Goal: Task Accomplishment & Management: Complete application form

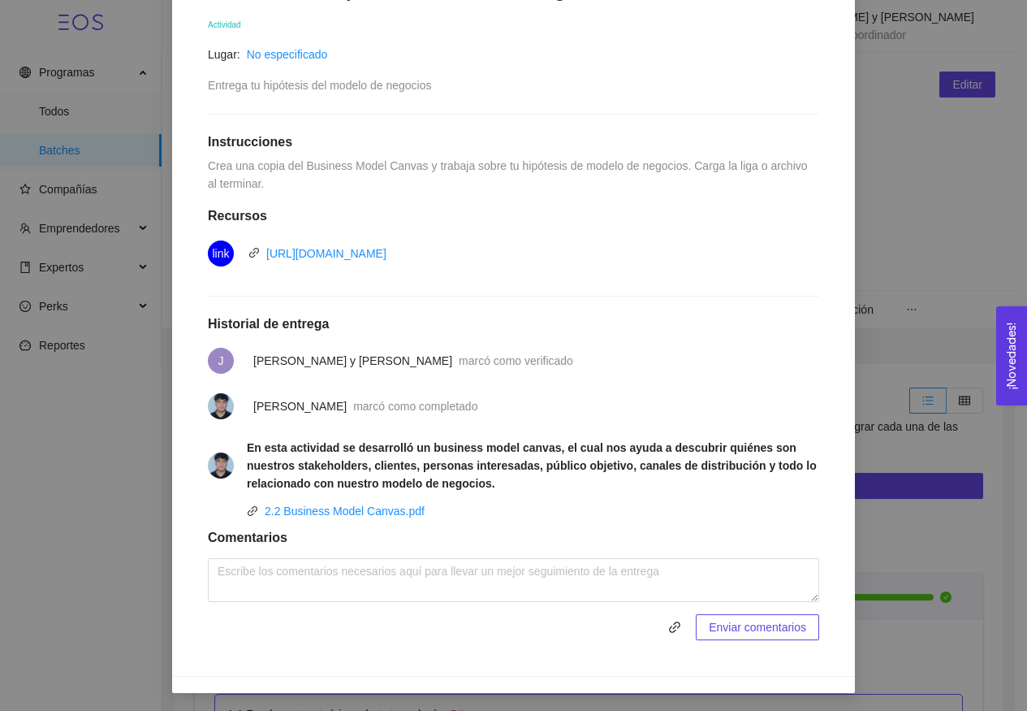
scroll to position [308, 0]
click at [383, 513] on link "2.2 Business Model Canvas.pdf" at bounding box center [345, 511] width 160 height 13
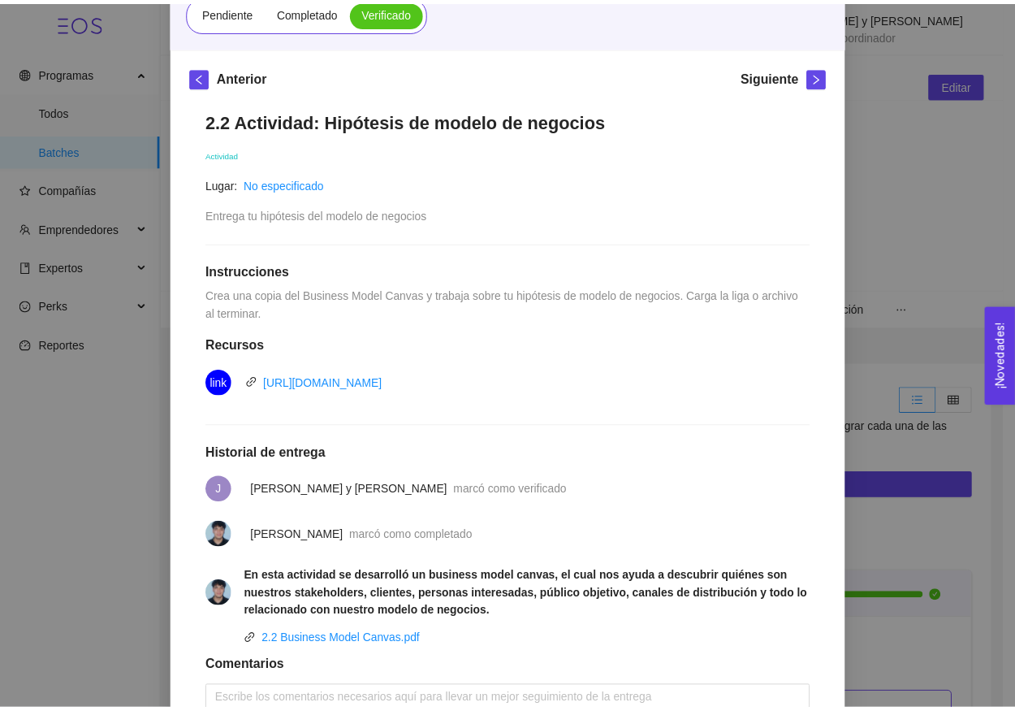
scroll to position [34, 0]
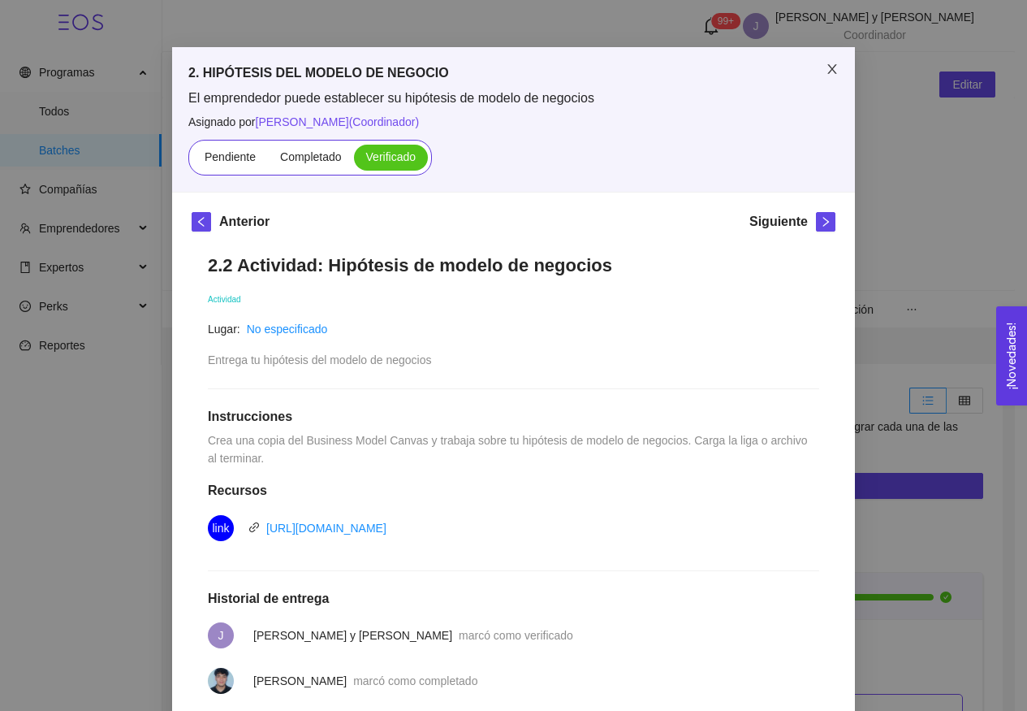
click at [810, 71] on span "Close" at bounding box center [832, 69] width 45 height 45
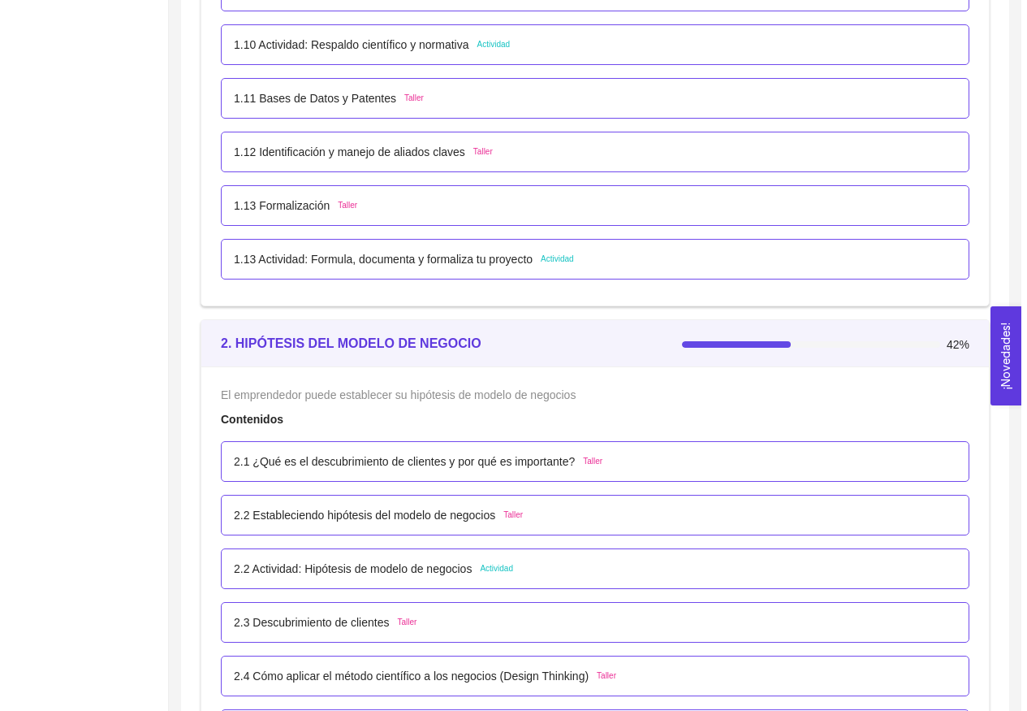
scroll to position [1634, 0]
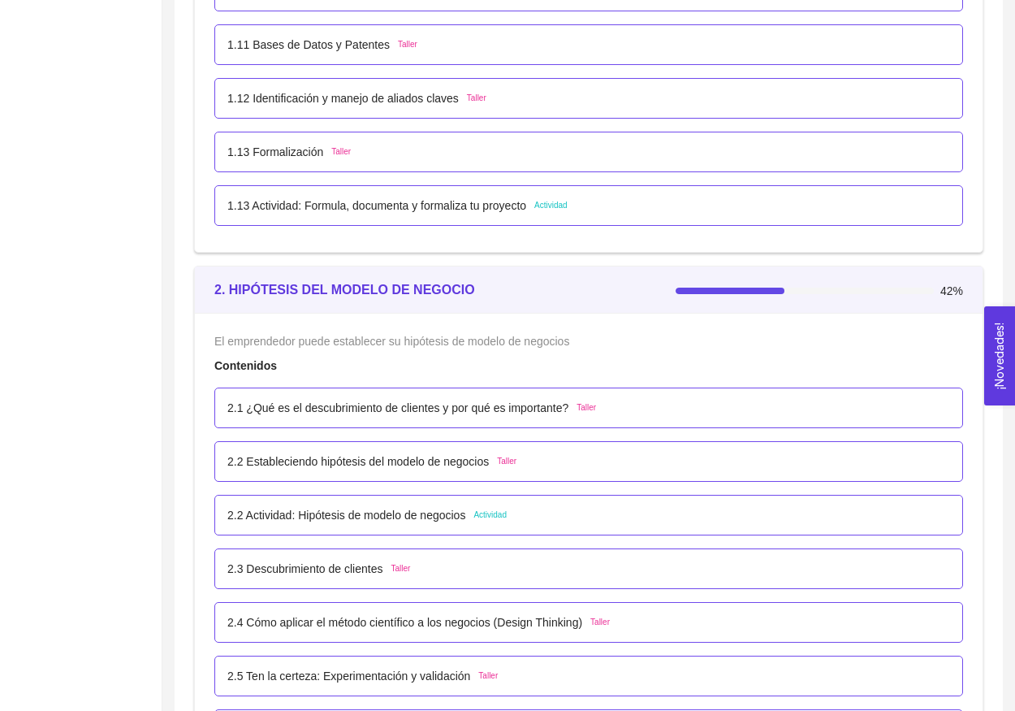
click at [465, 567] on div "2.3 Descubrimiento de clientes Taller" at bounding box center [588, 569] width 723 height 18
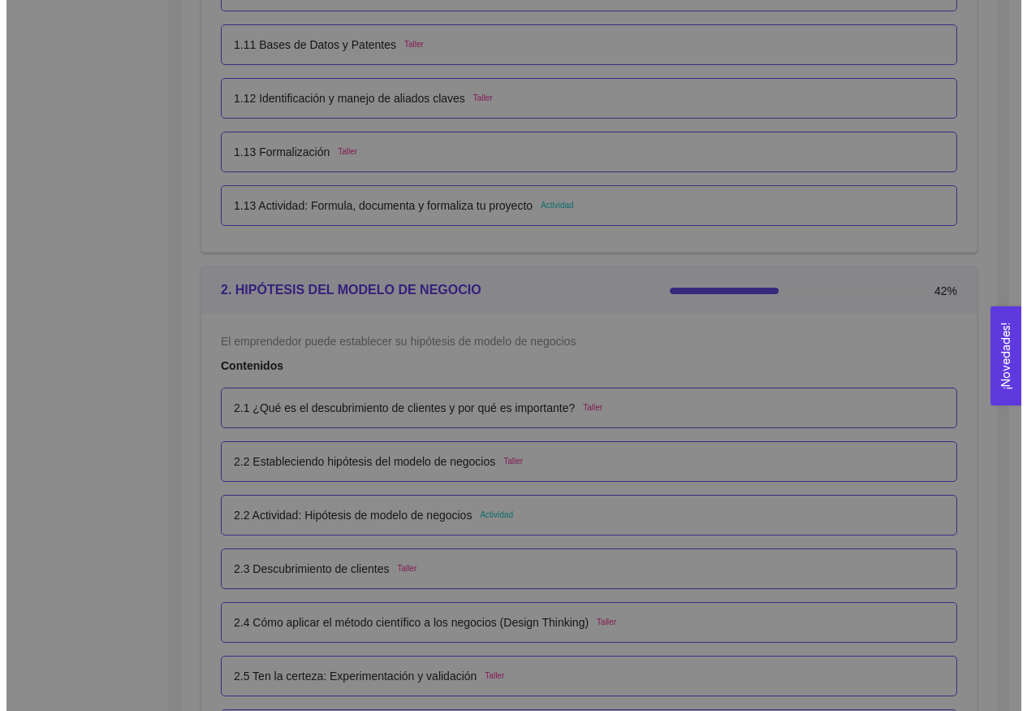
scroll to position [0, 0]
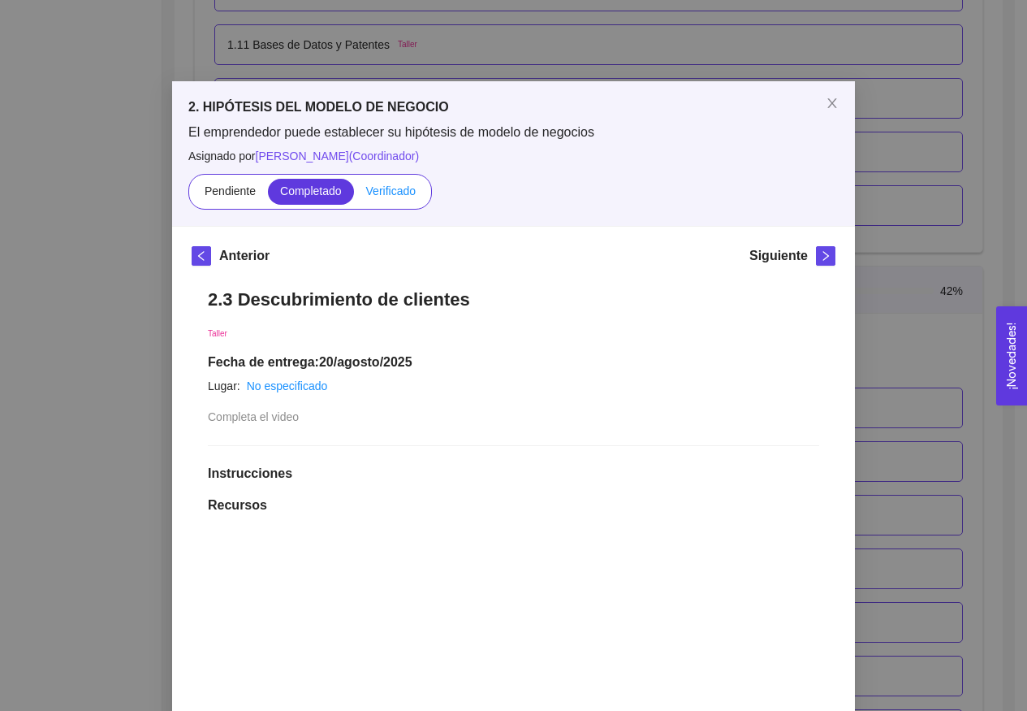
click at [392, 187] on span "Verificado" at bounding box center [391, 190] width 50 height 13
click at [354, 195] on input "Verificado" at bounding box center [354, 195] width 0 height 0
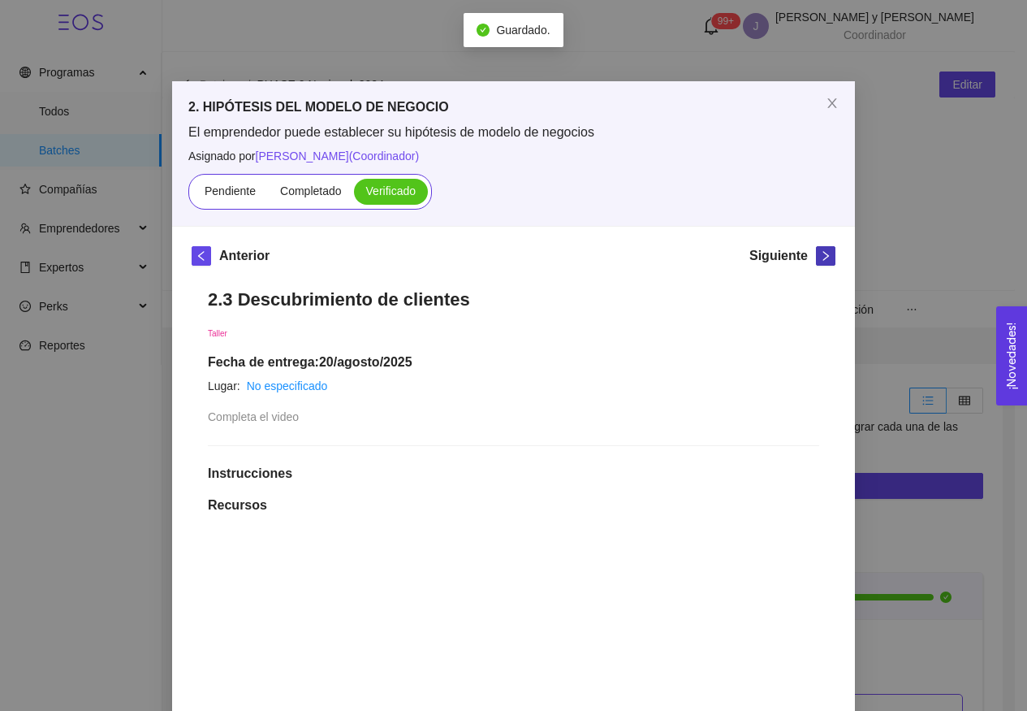
click at [817, 254] on span "right" at bounding box center [826, 255] width 18 height 11
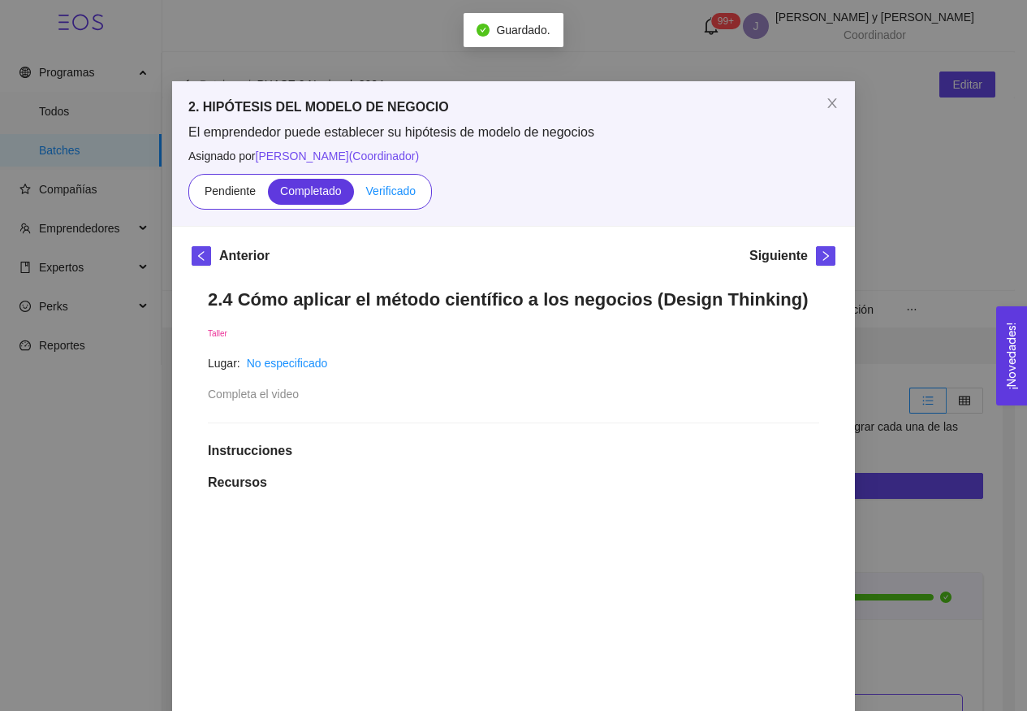
click at [391, 197] on label "Verificado" at bounding box center [391, 192] width 74 height 26
click at [354, 195] on input "Verificado" at bounding box center [354, 195] width 0 height 0
click at [817, 255] on span "right" at bounding box center [826, 255] width 18 height 11
click at [376, 194] on span "Verificado" at bounding box center [391, 190] width 50 height 13
click at [354, 195] on input "Verificado" at bounding box center [354, 195] width 0 height 0
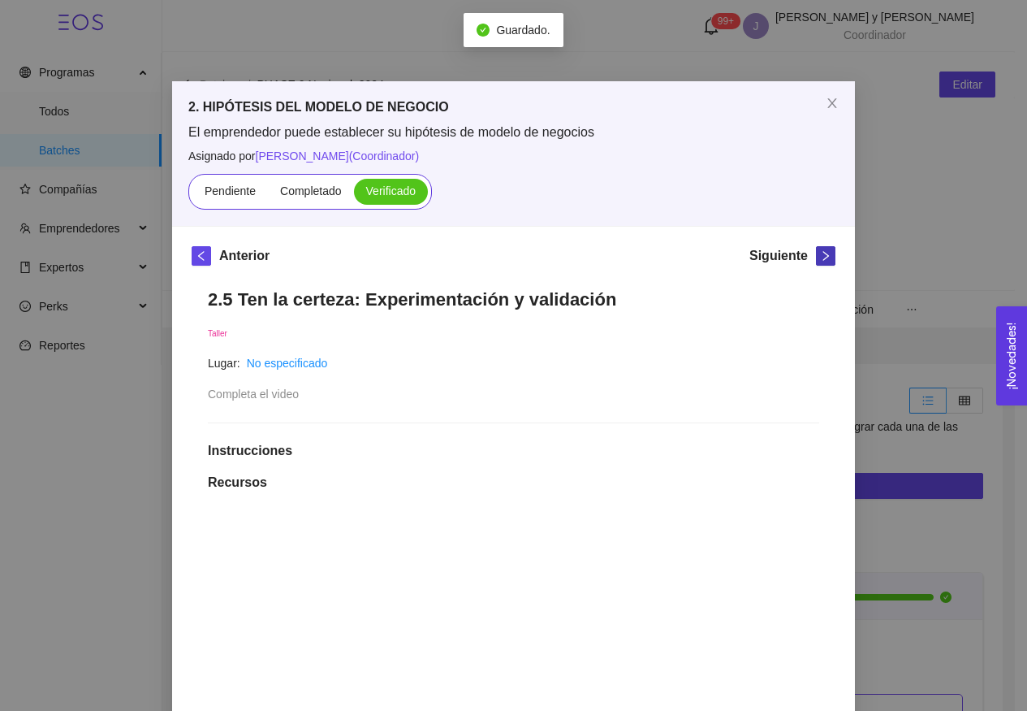
click at [816, 261] on button "button" at bounding box center [825, 255] width 19 height 19
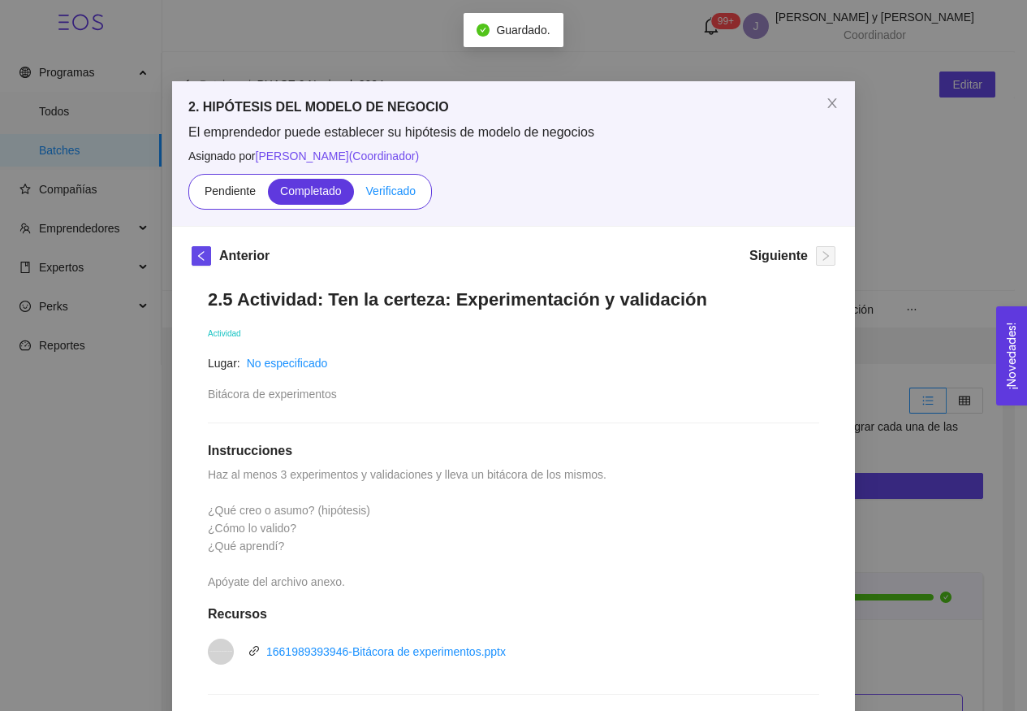
click at [387, 192] on span "Verificado" at bounding box center [391, 190] width 50 height 13
click at [354, 195] on input "Verificado" at bounding box center [354, 195] width 0 height 0
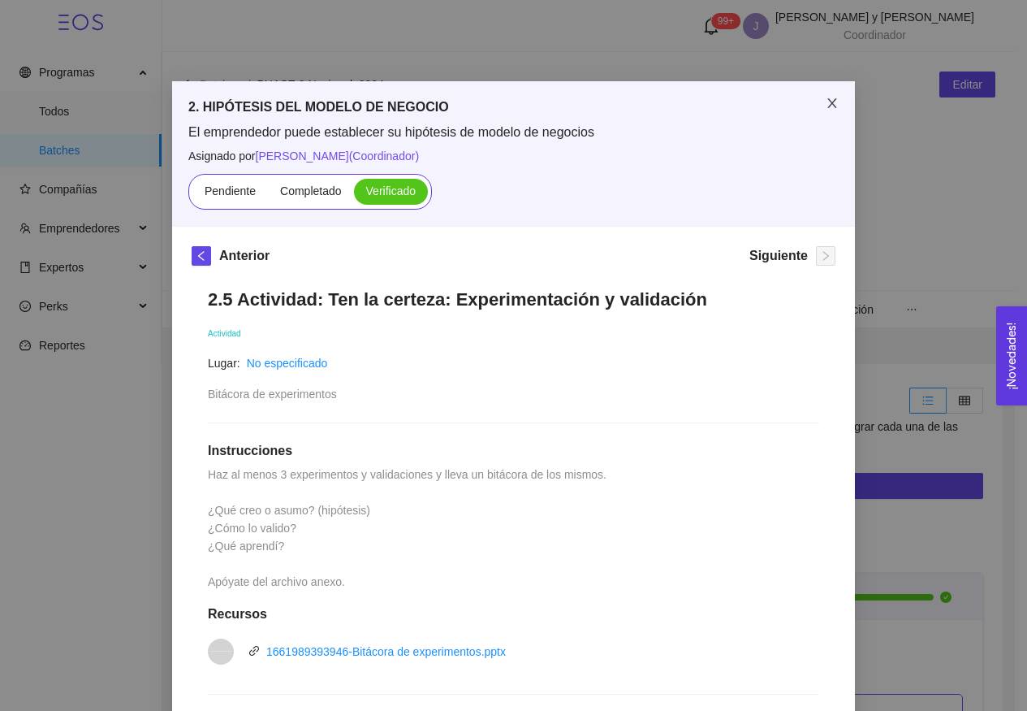
click at [810, 111] on span "Close" at bounding box center [832, 103] width 45 height 45
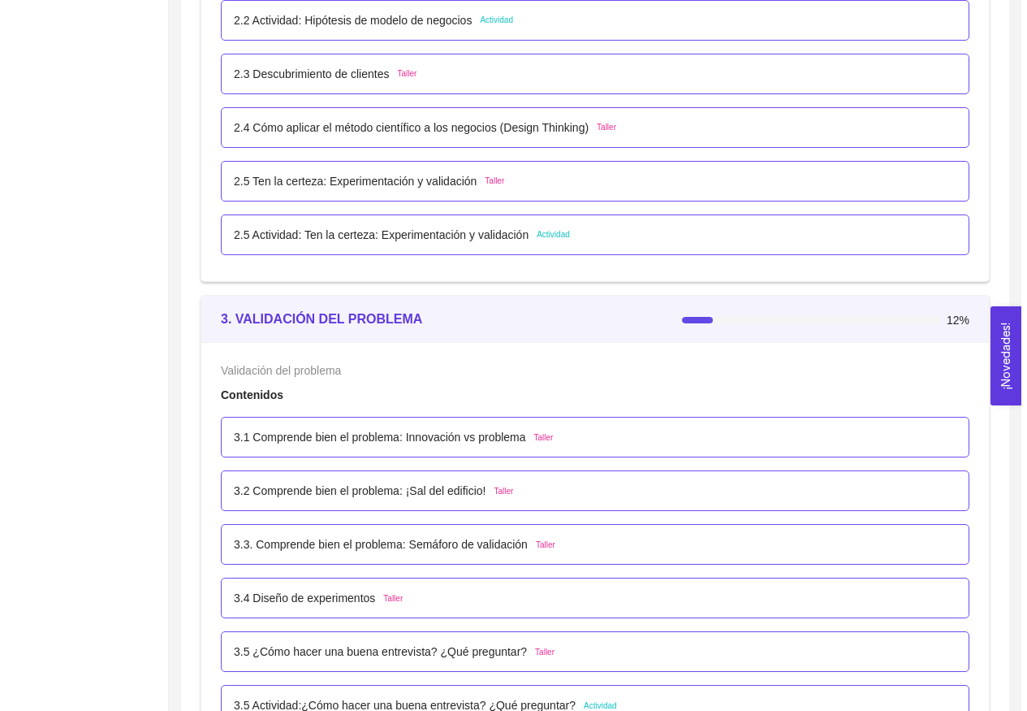
scroll to position [2145, 0]
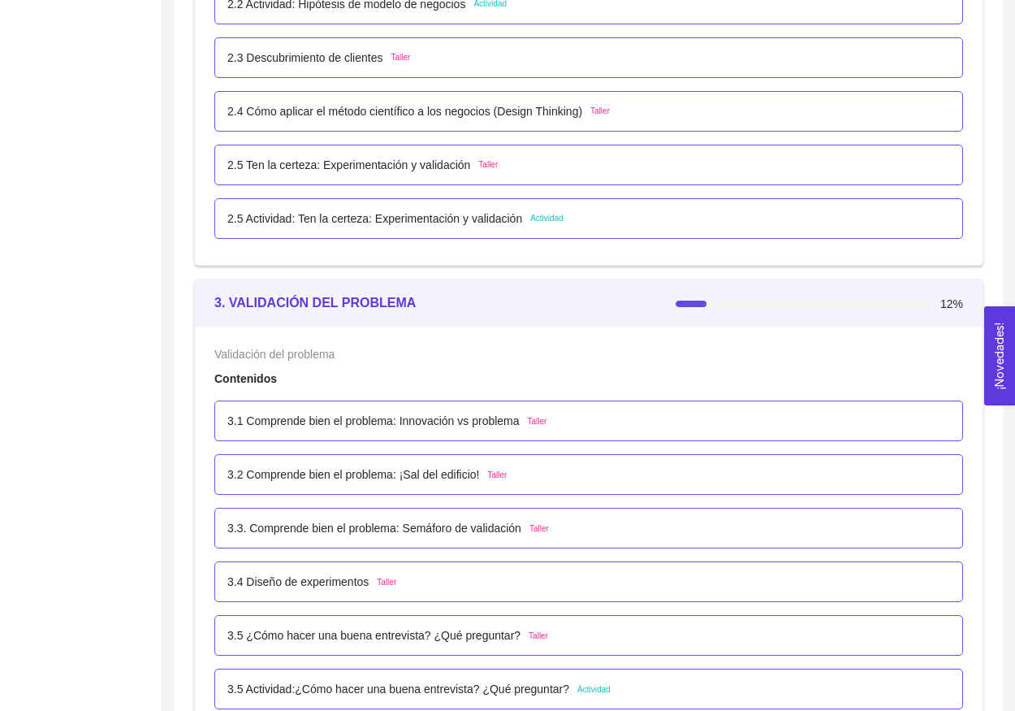
click at [513, 422] on p "3.1 Comprende bien el problema: Innovación vs problema" at bounding box center [373, 421] width 292 height 18
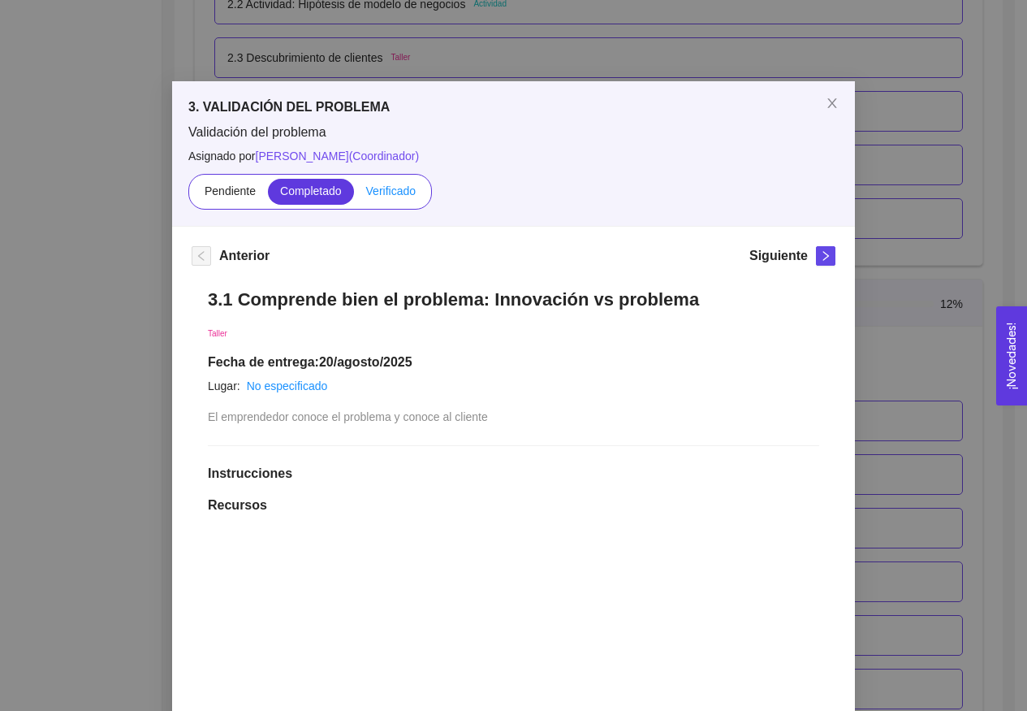
click at [379, 195] on span "Verificado" at bounding box center [391, 190] width 50 height 13
click at [354, 195] on input "Verificado" at bounding box center [354, 195] width 0 height 0
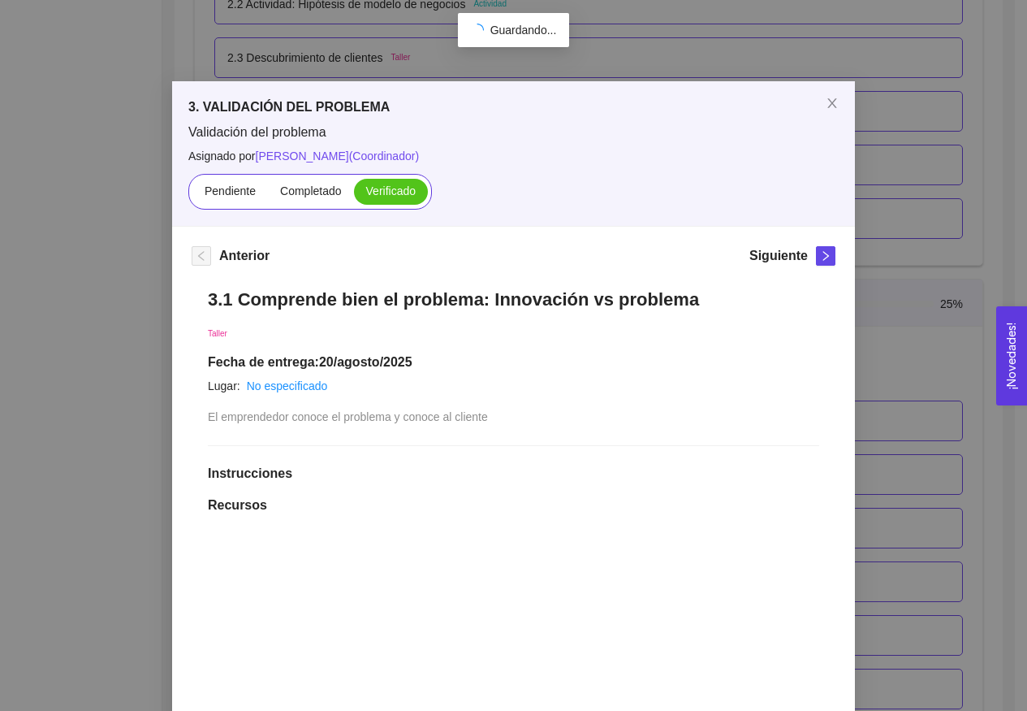
scroll to position [0, 0]
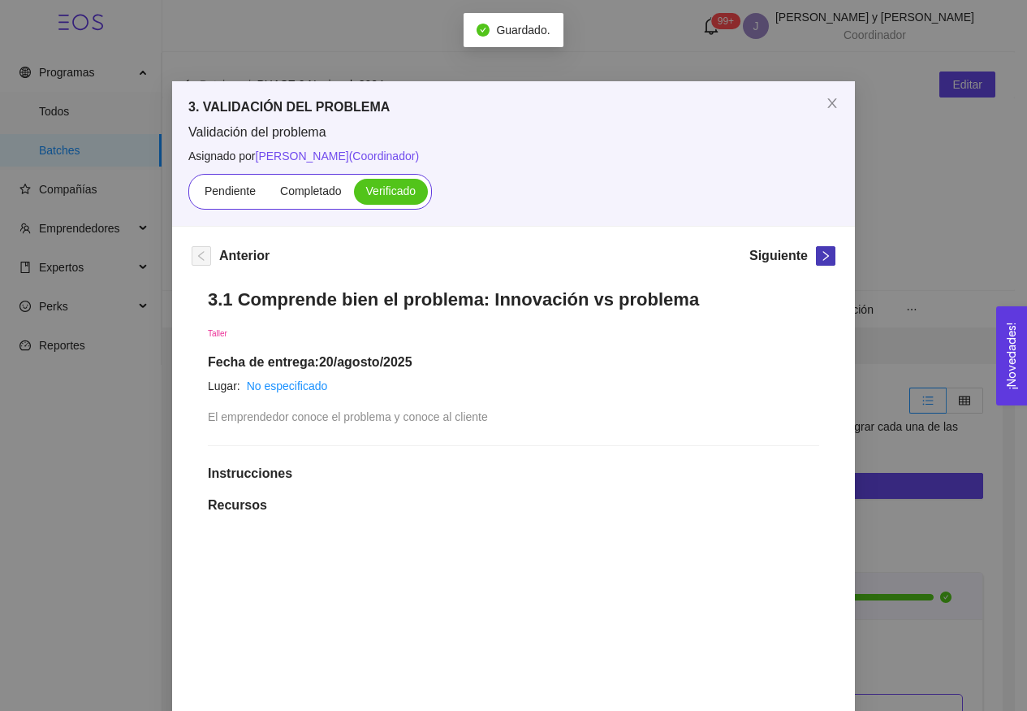
click at [823, 257] on icon "right" at bounding box center [825, 255] width 11 height 11
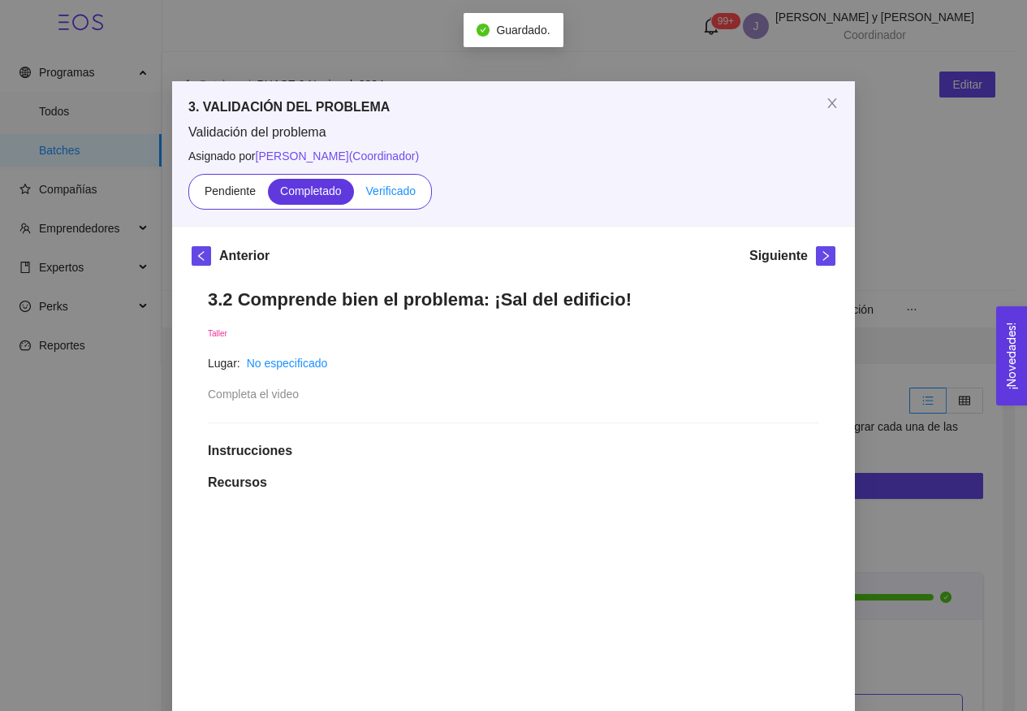
click at [386, 196] on span "Verificado" at bounding box center [391, 190] width 50 height 13
click at [354, 195] on input "Verificado" at bounding box center [354, 195] width 0 height 0
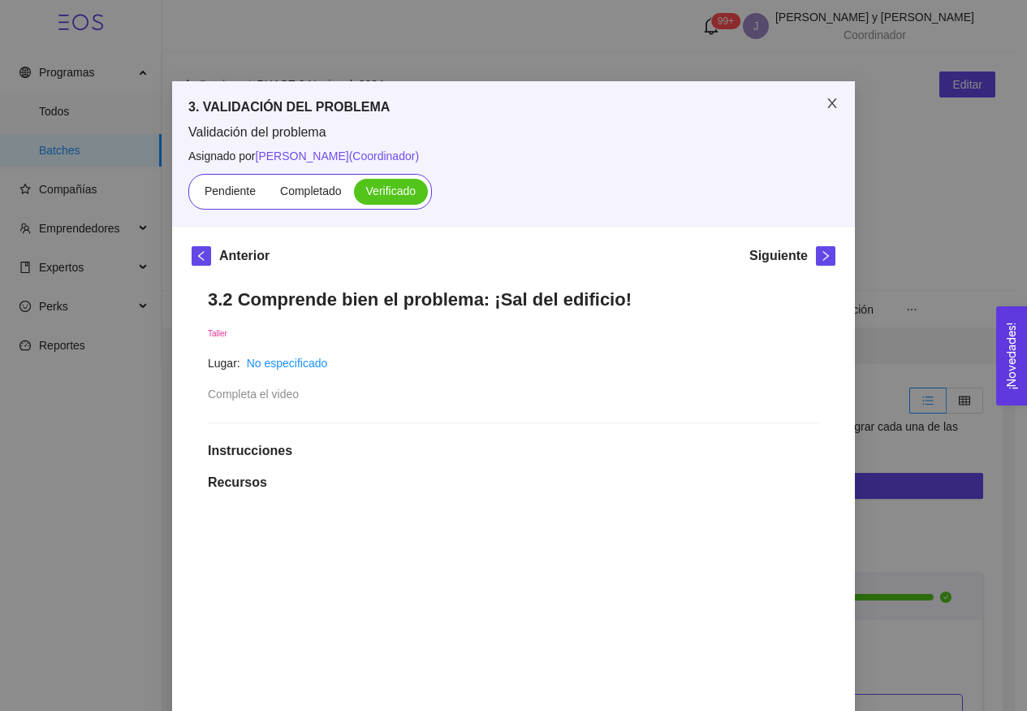
click at [824, 113] on span "Close" at bounding box center [832, 103] width 45 height 45
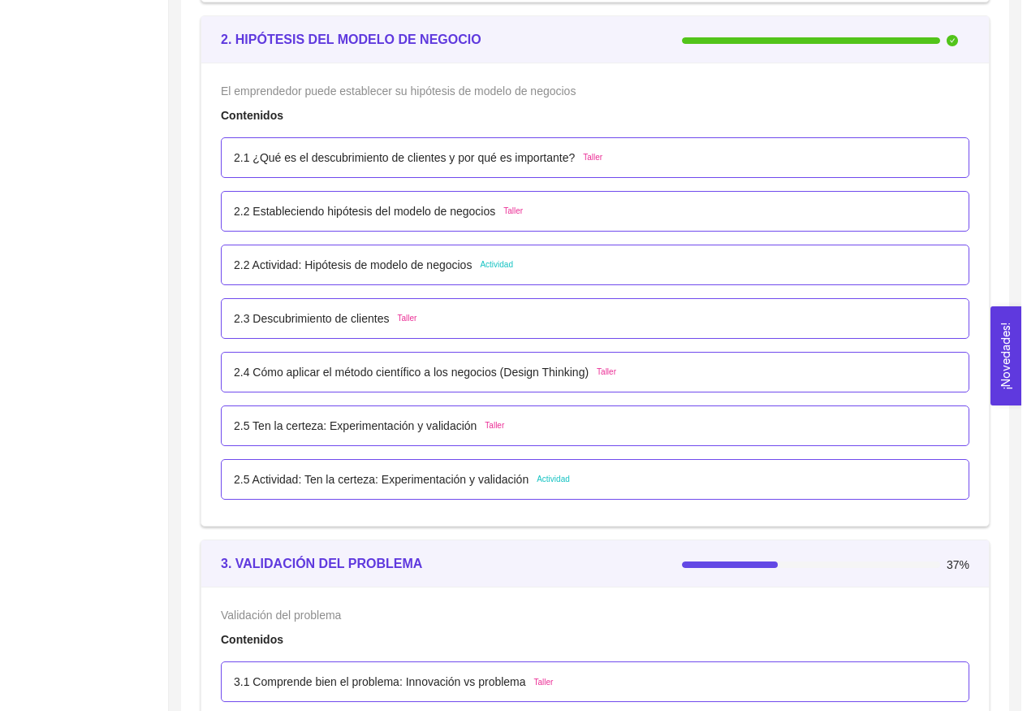
scroll to position [1884, 0]
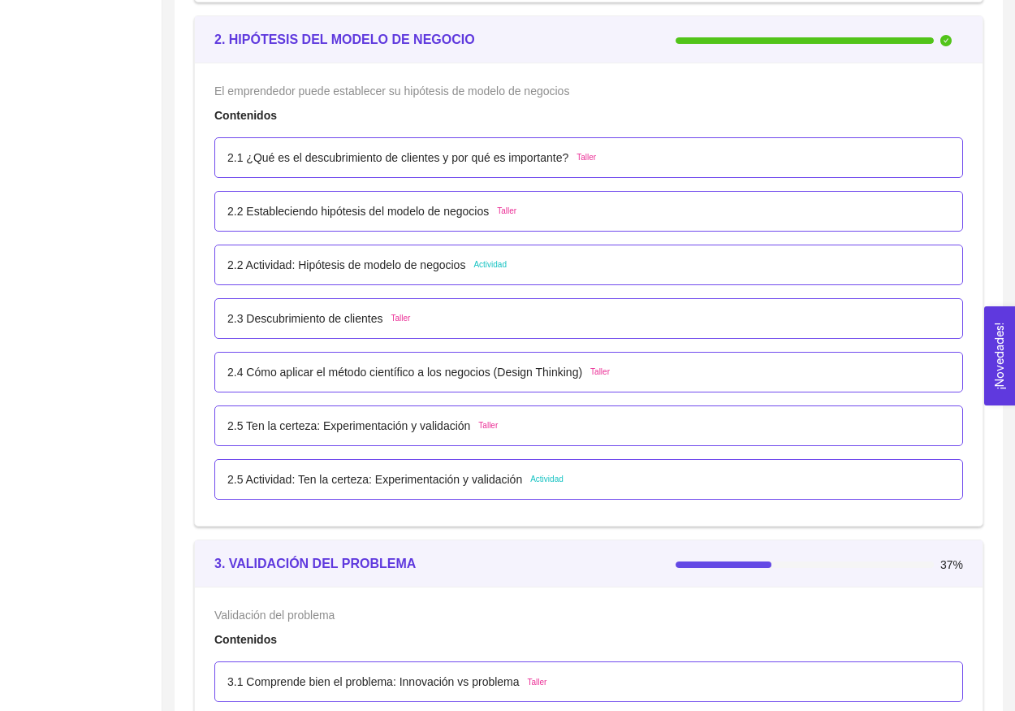
click at [447, 259] on p "2.2 Actividad: Hipótesis de modelo de negocios" at bounding box center [346, 265] width 238 height 18
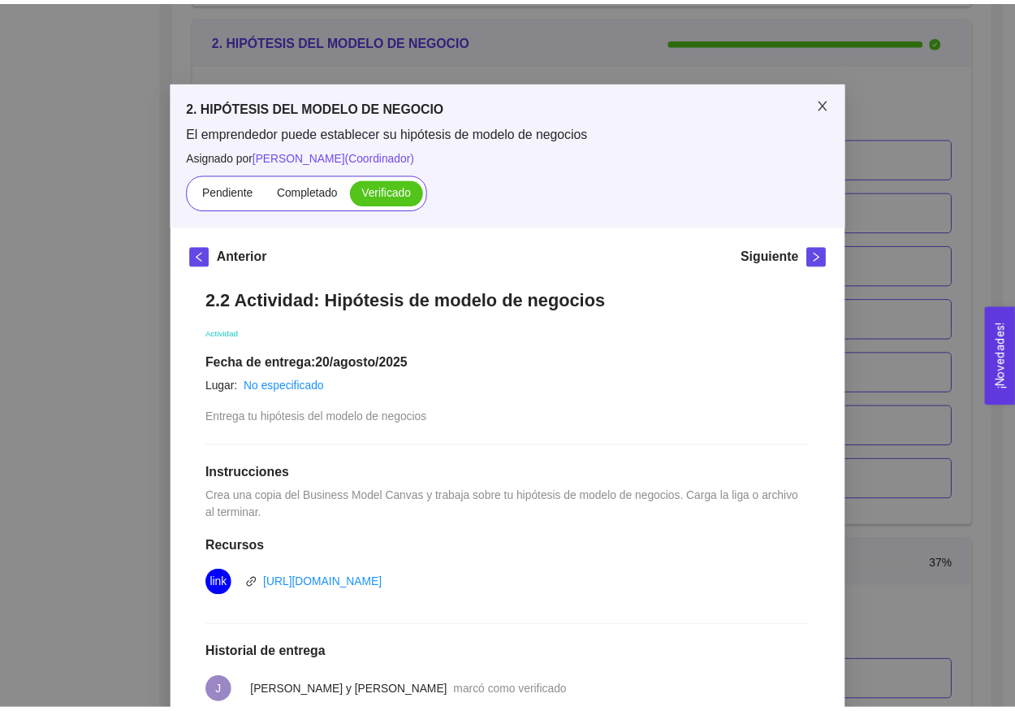
scroll to position [0, 0]
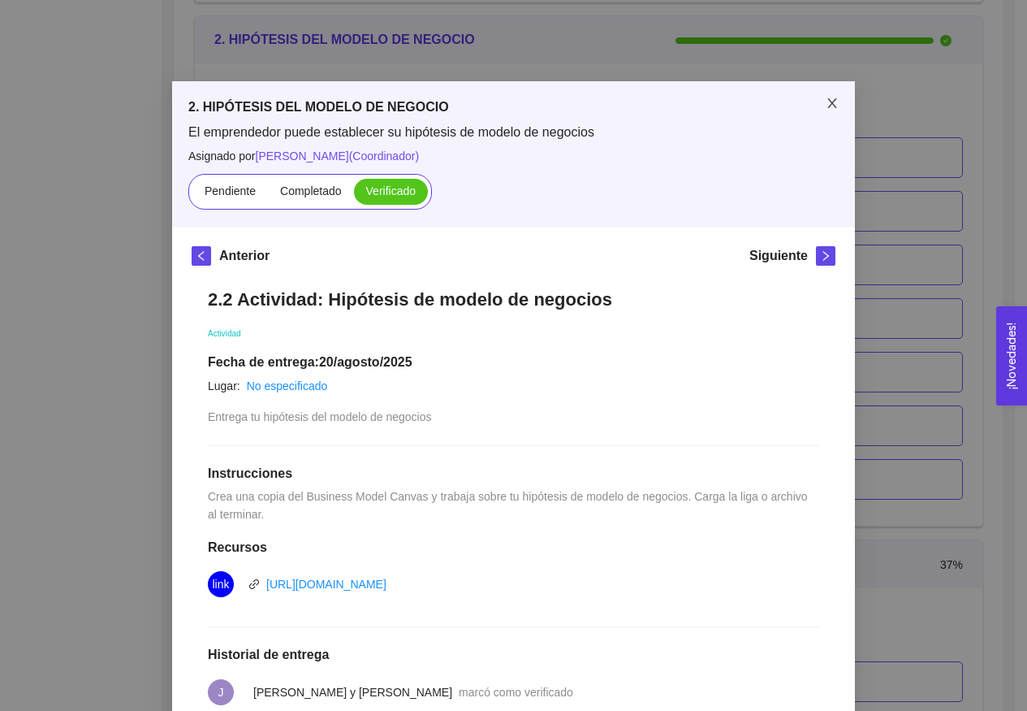
click at [823, 110] on span "Close" at bounding box center [832, 103] width 45 height 45
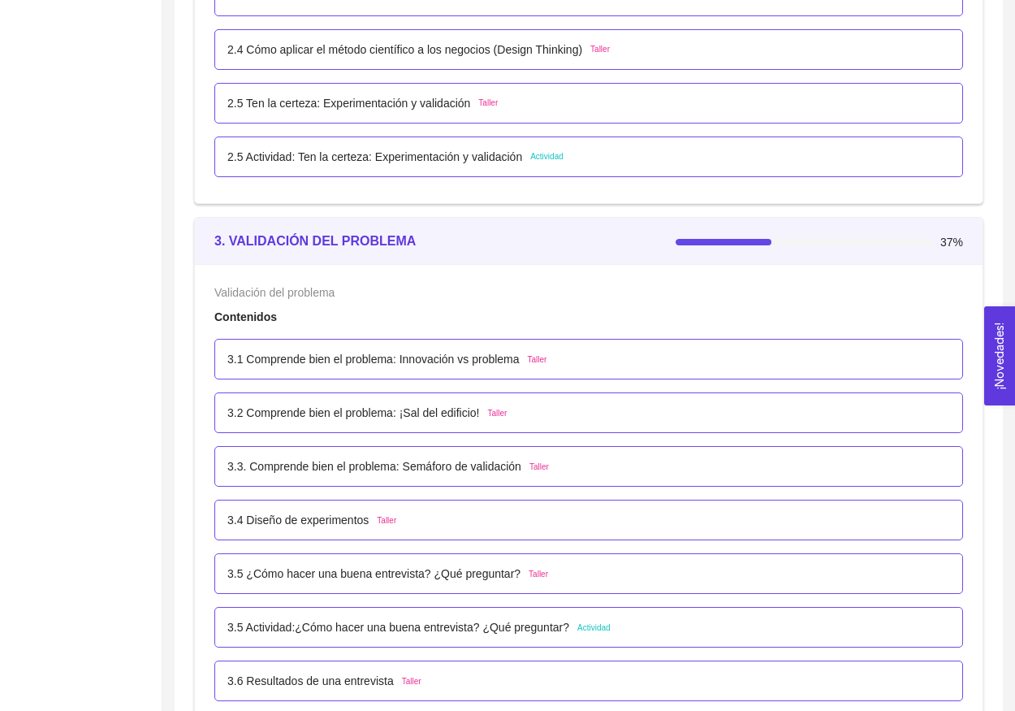
scroll to position [2120, 0]
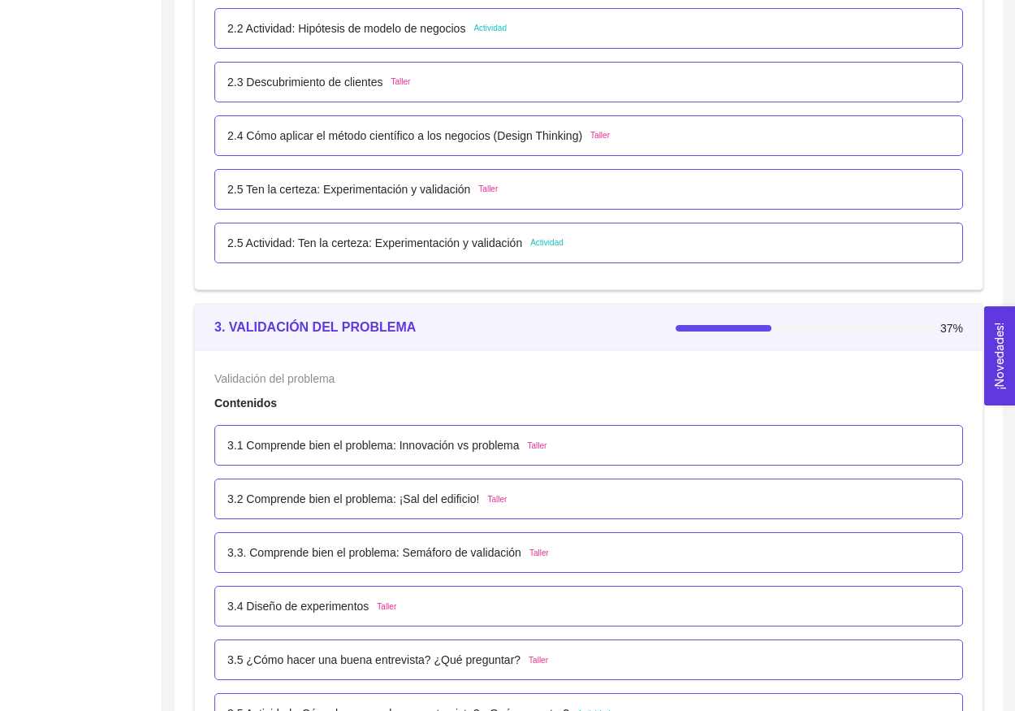
click at [433, 253] on div "2.5 Actividad: Ten la certeza: Experimentación y validación Actividad" at bounding box center [588, 243] width 749 height 41
click at [424, 231] on div "2.5 Actividad: Ten la certeza: Experimentación y validación Actividad" at bounding box center [588, 243] width 749 height 41
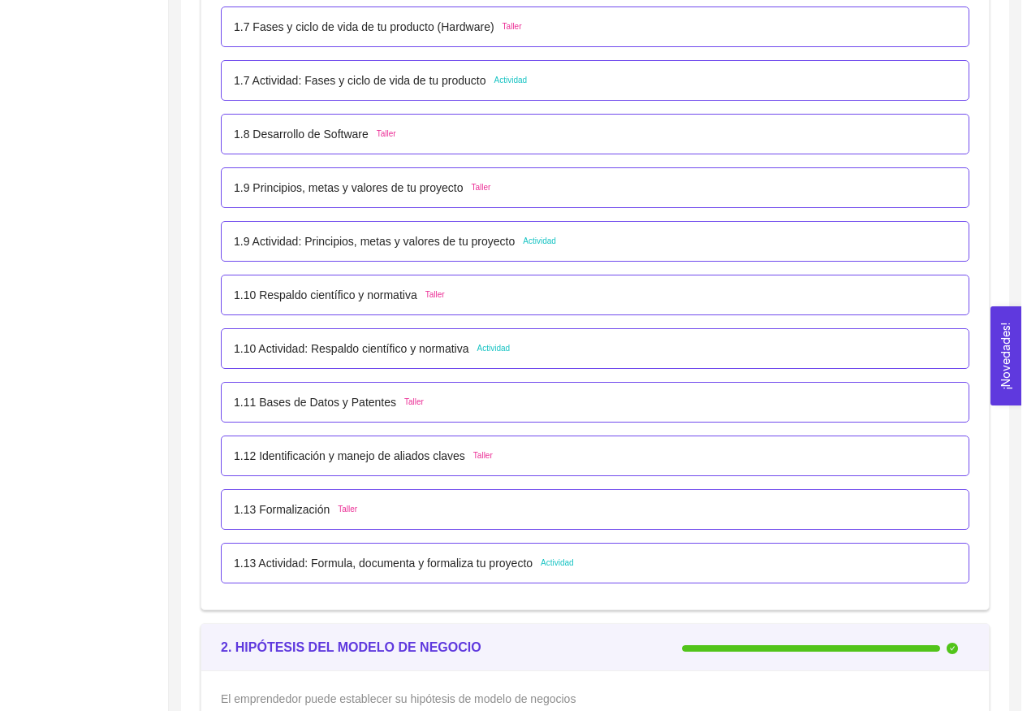
scroll to position [1300, 0]
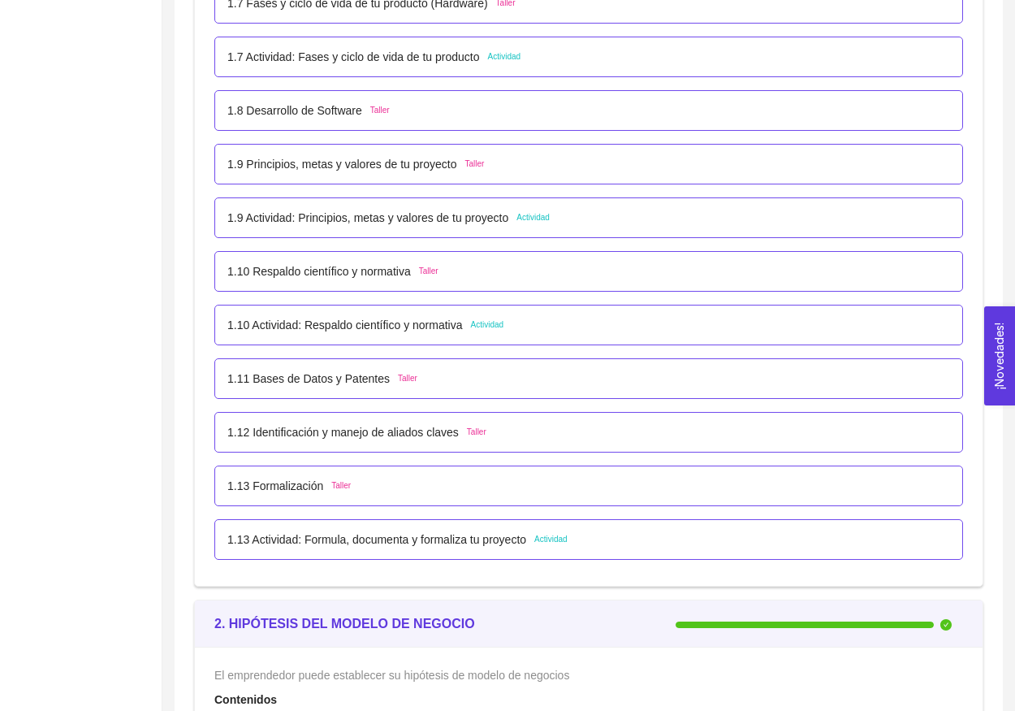
click at [475, 218] on p "1.9 Actividad: Principios, metas y valores de tu proyecto" at bounding box center [367, 218] width 281 height 18
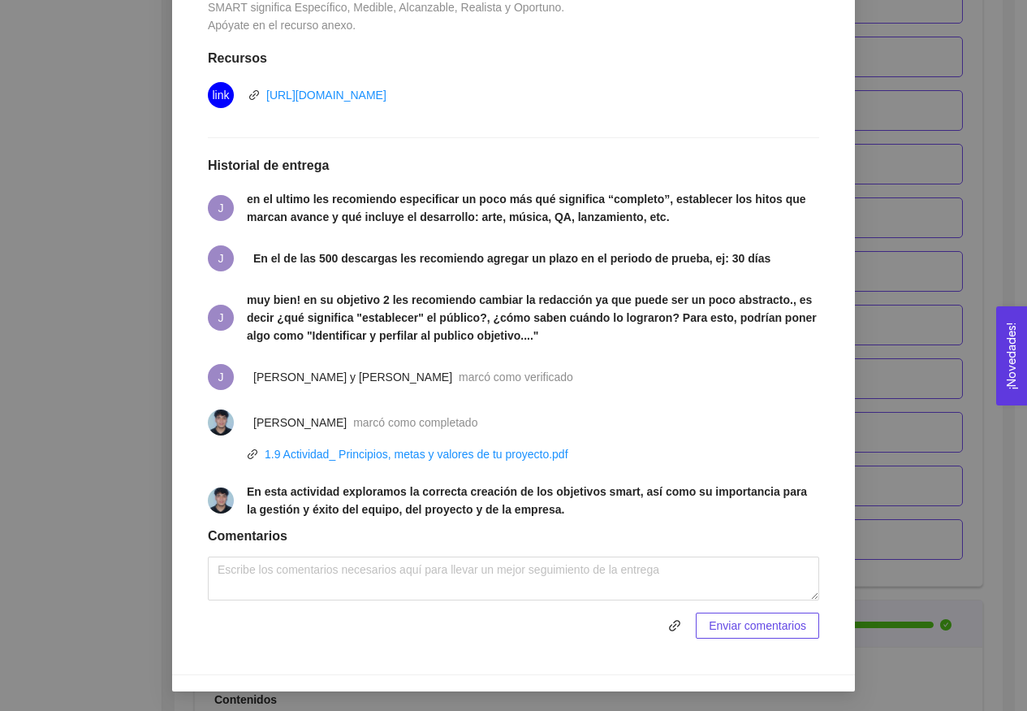
scroll to position [593, 0]
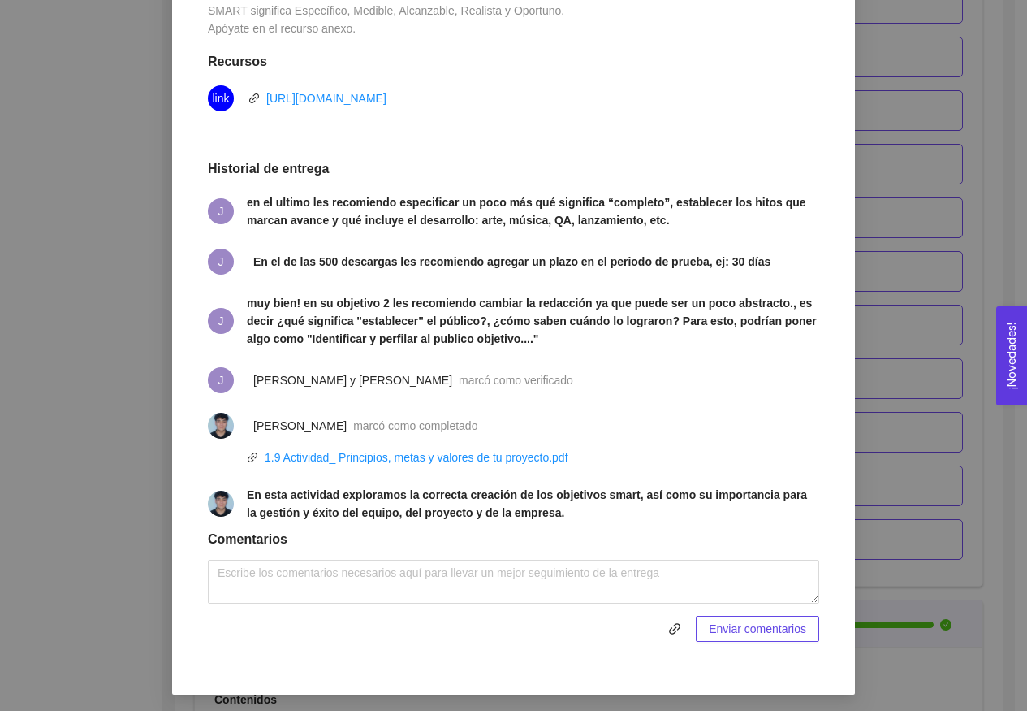
click at [921, 361] on div "1. DESARROLLO DEL PRODUCTO El emprendedor puede conocer los primeros pasos para…" at bounding box center [513, 355] width 1027 height 711
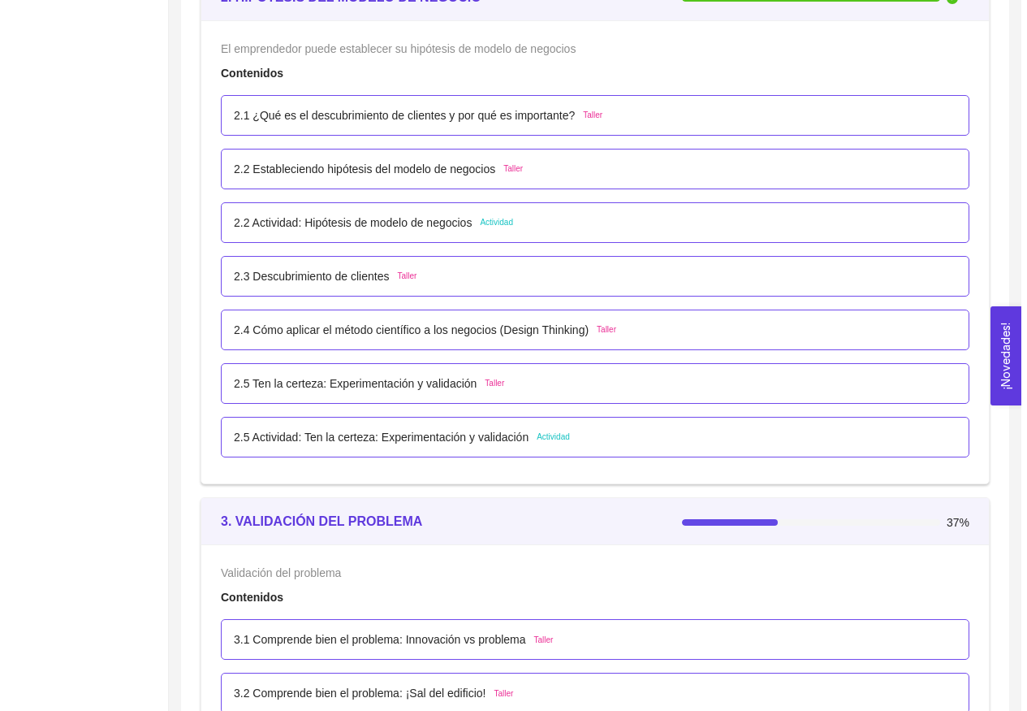
scroll to position [1893, 0]
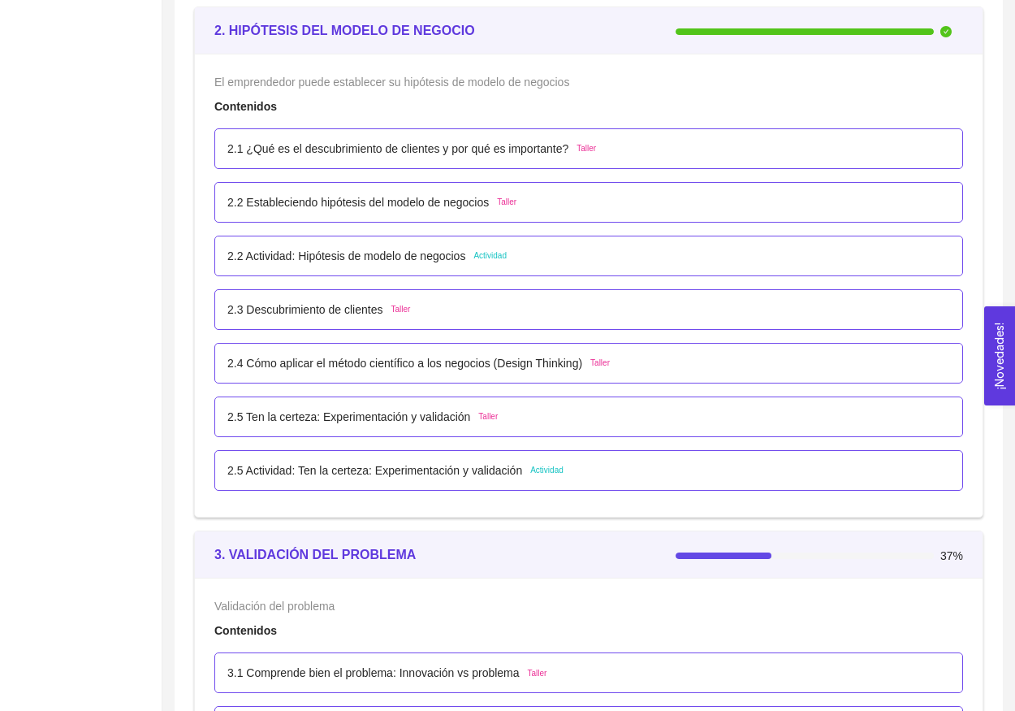
click at [499, 475] on p "2.5 Actividad: Ten la certeza: Experimentación y validación" at bounding box center [374, 470] width 295 height 18
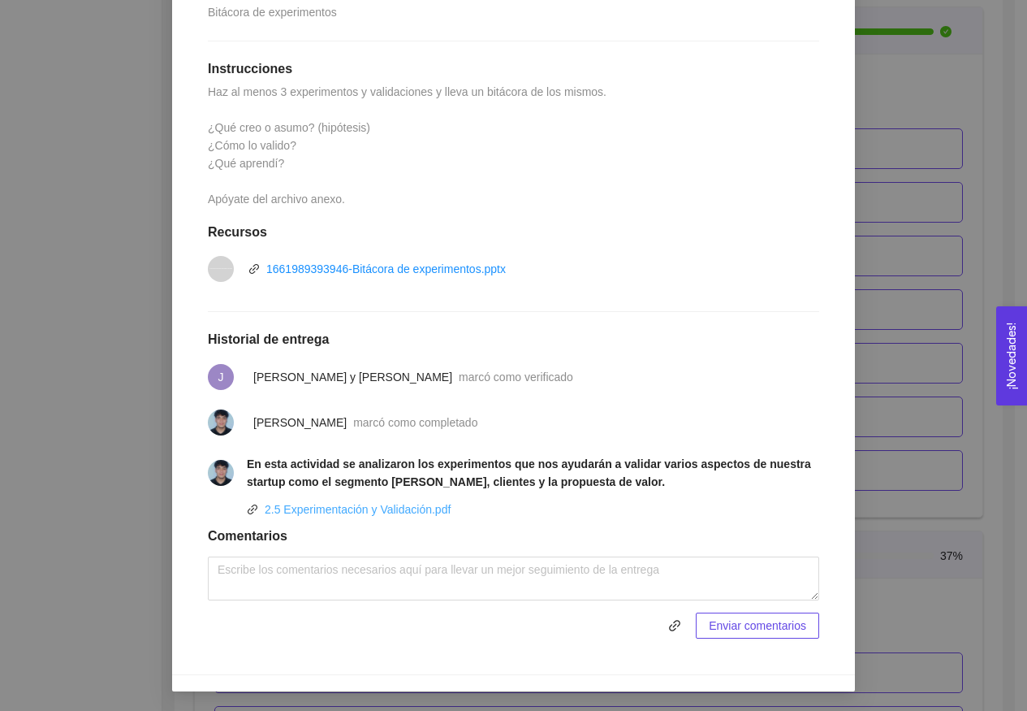
scroll to position [401, 0]
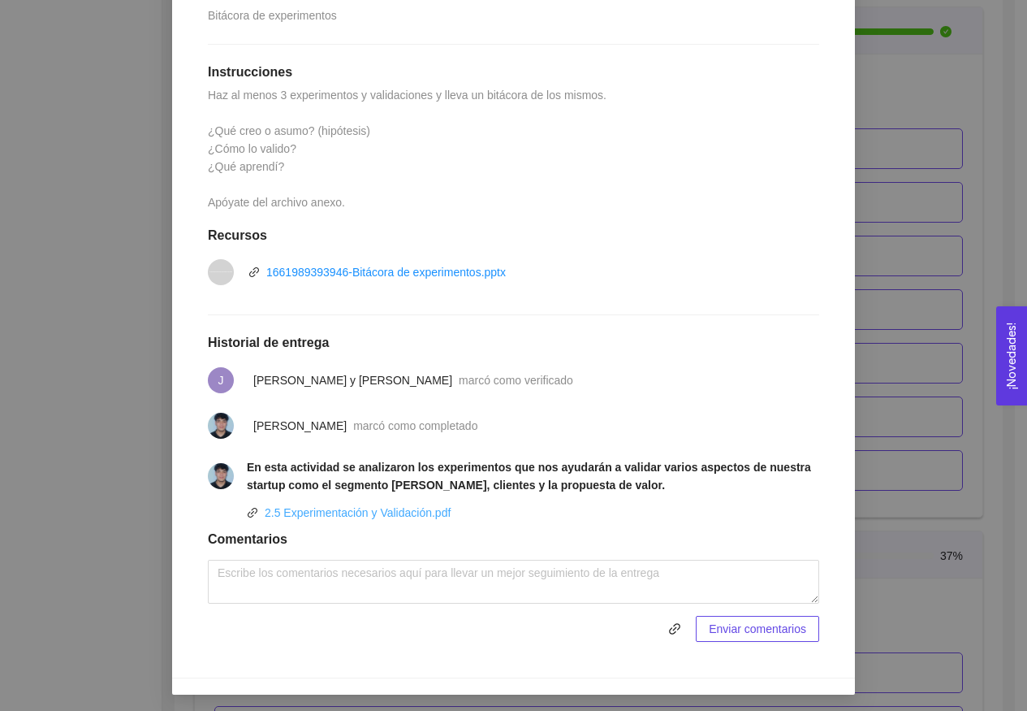
click at [412, 515] on link "2.5 Experimentación y Validación.pdf" at bounding box center [358, 512] width 186 height 13
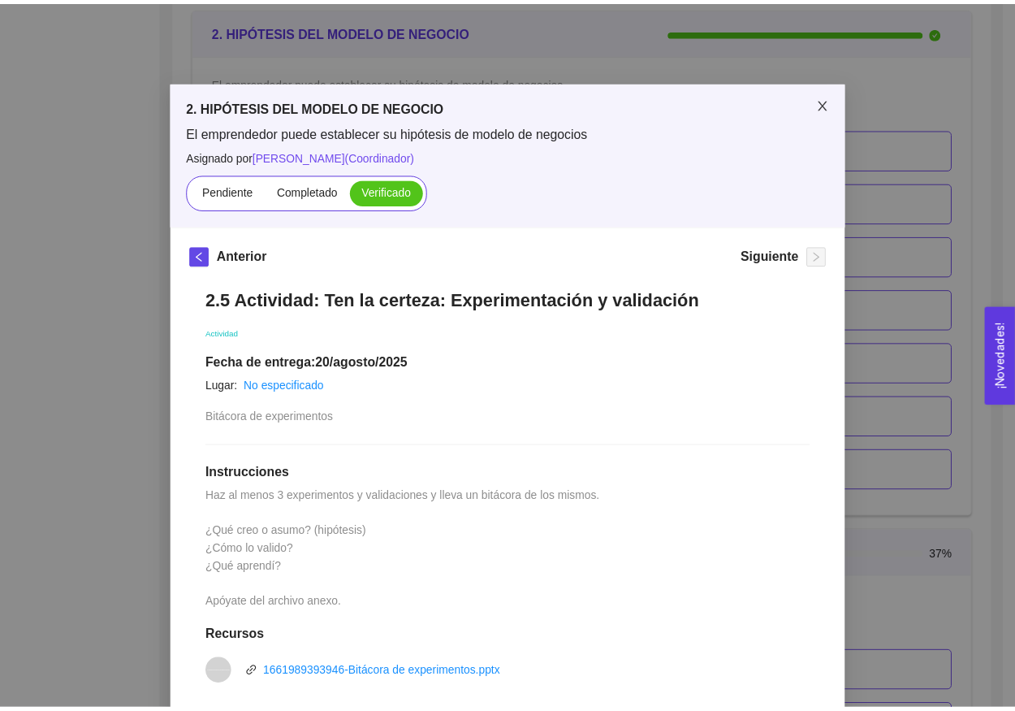
scroll to position [0, 0]
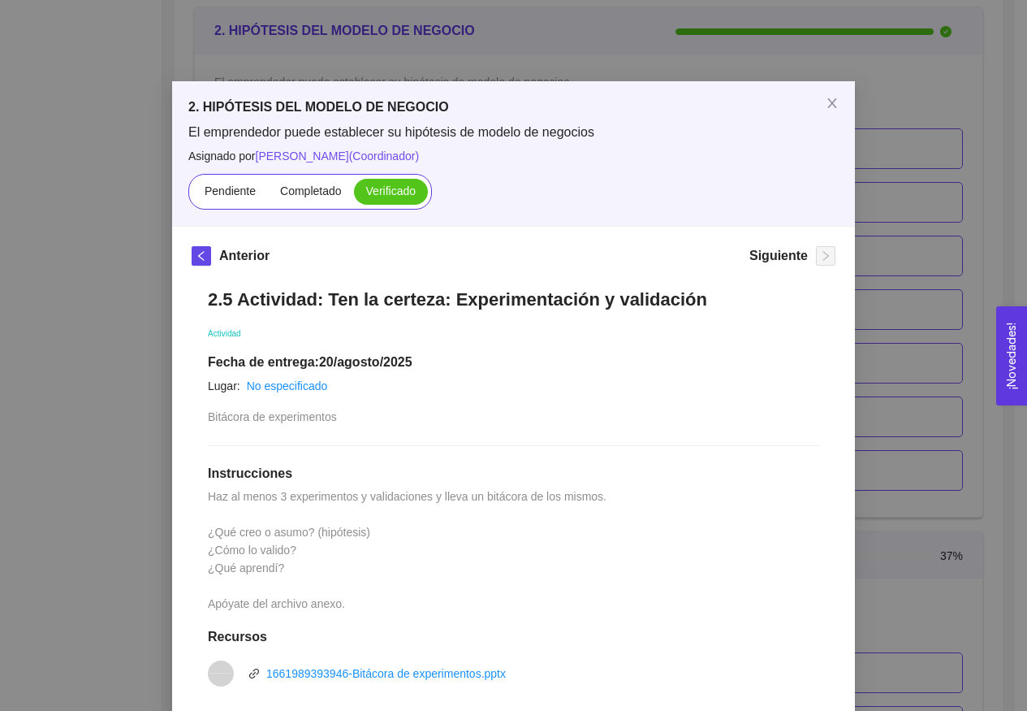
click at [901, 290] on div "2. HIPÓTESIS DEL MODELO DE NEGOCIO El emprendedor puede establecer su hipótesis…" at bounding box center [513, 355] width 1027 height 711
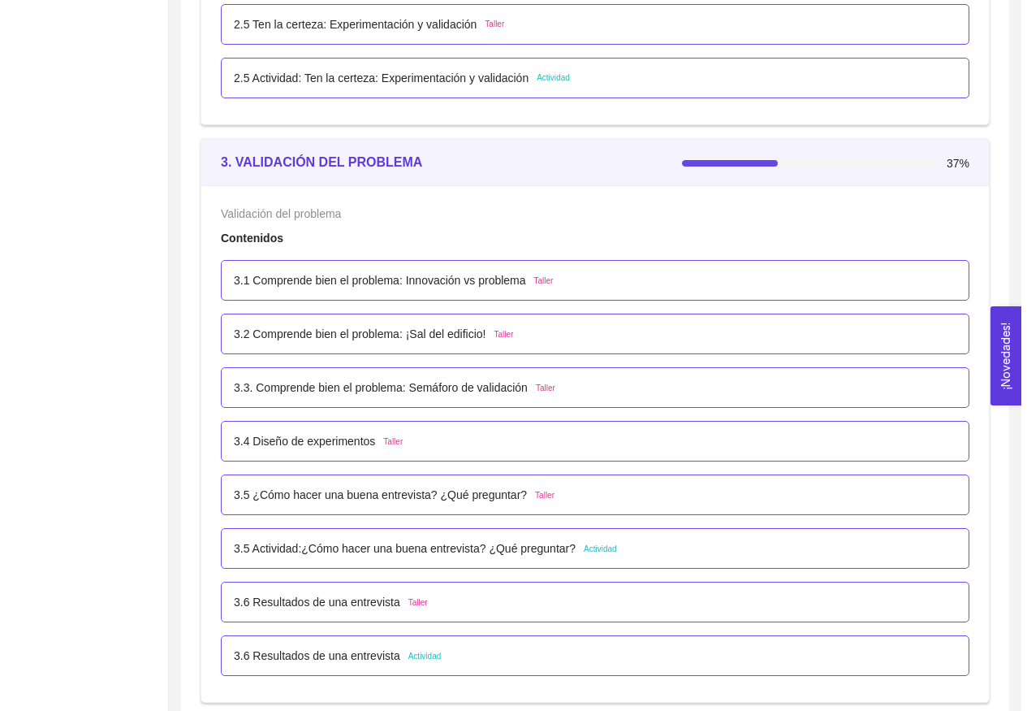
scroll to position [2395, 0]
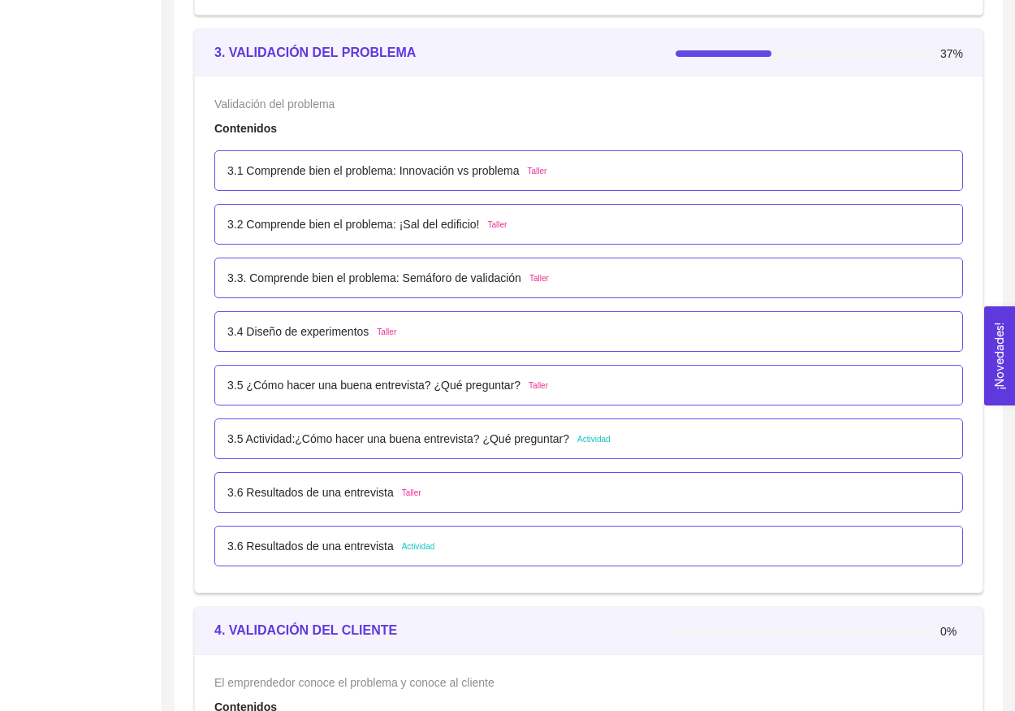
click at [437, 279] on p "3.3. Comprende bien el problema: Semáforo de validación" at bounding box center [374, 278] width 294 height 18
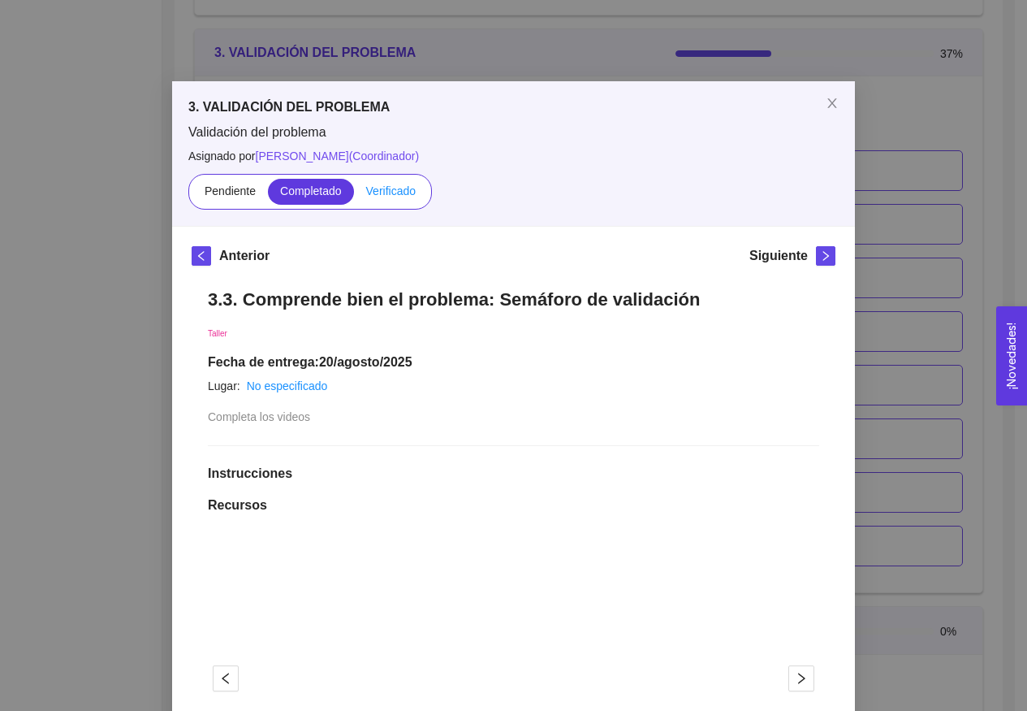
click at [380, 189] on span "Verificado" at bounding box center [391, 190] width 50 height 13
click at [354, 195] on input "Verificado" at bounding box center [354, 195] width 0 height 0
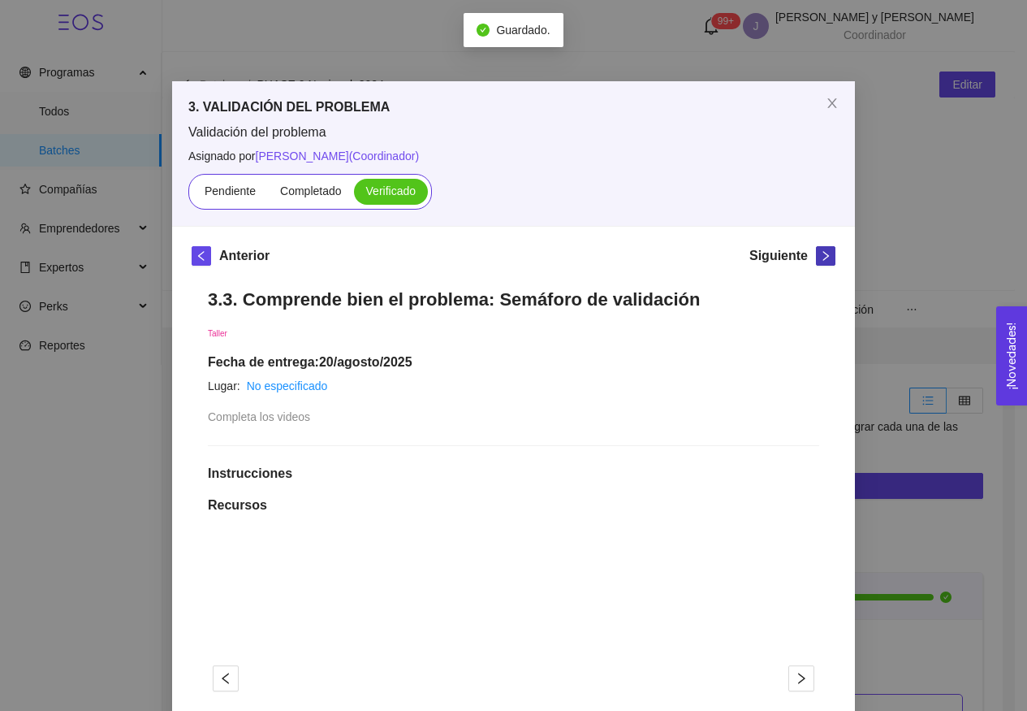
click at [824, 260] on icon "right" at bounding box center [825, 255] width 11 height 11
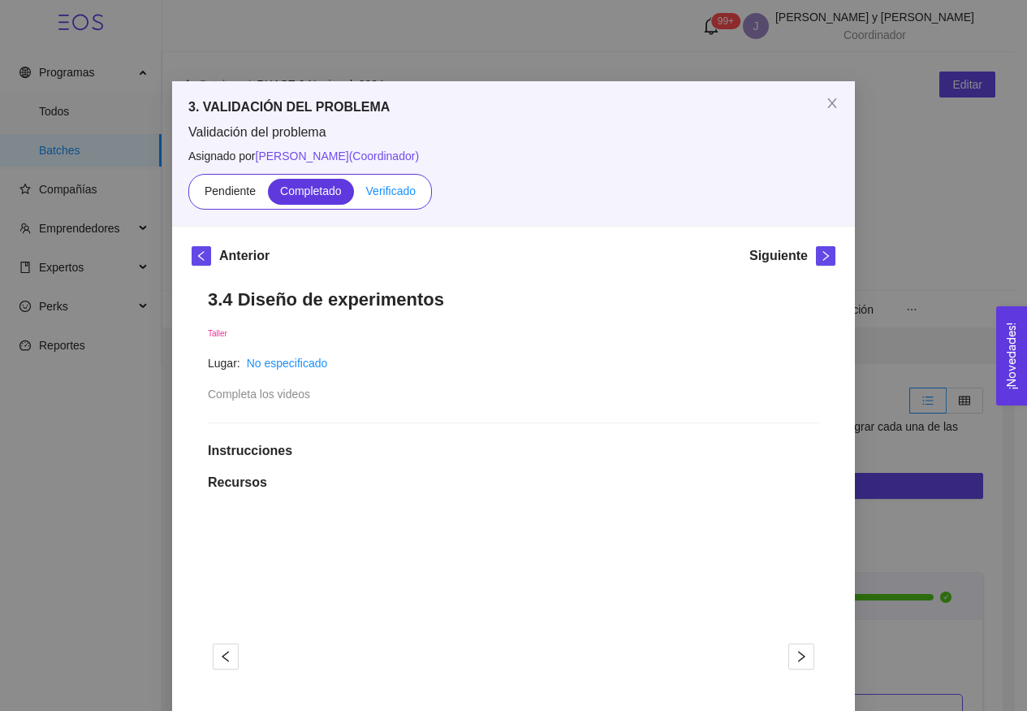
click at [377, 188] on span "Verificado" at bounding box center [391, 190] width 50 height 13
click at [354, 195] on input "Verificado" at bounding box center [354, 195] width 0 height 0
click at [826, 258] on span "right" at bounding box center [826, 255] width 18 height 11
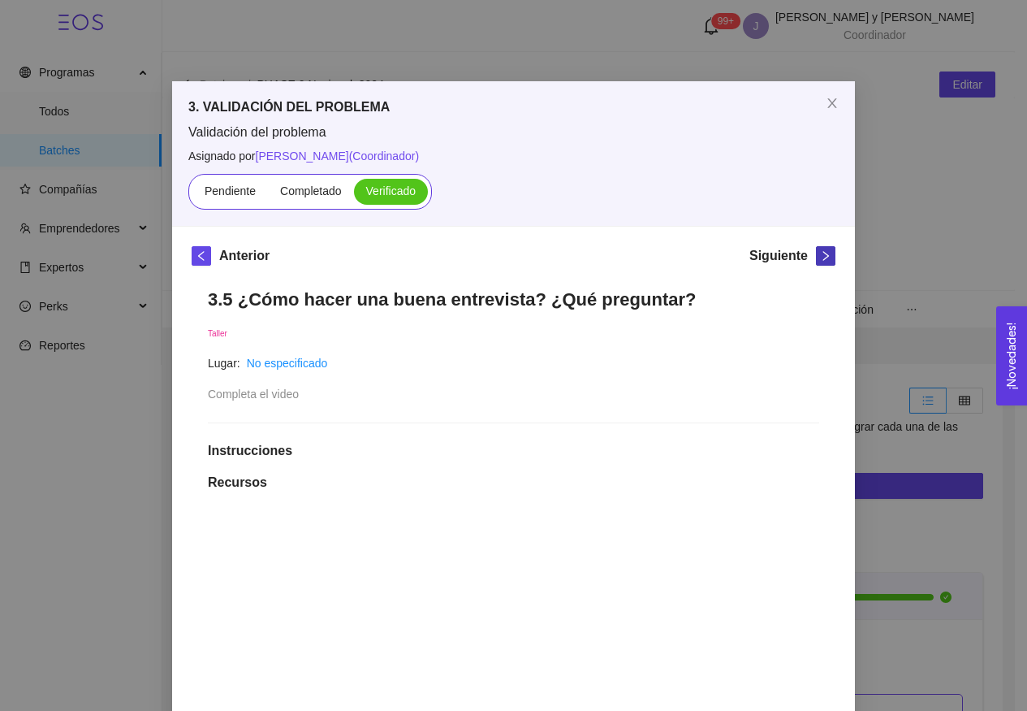
click at [823, 263] on button "button" at bounding box center [825, 255] width 19 height 19
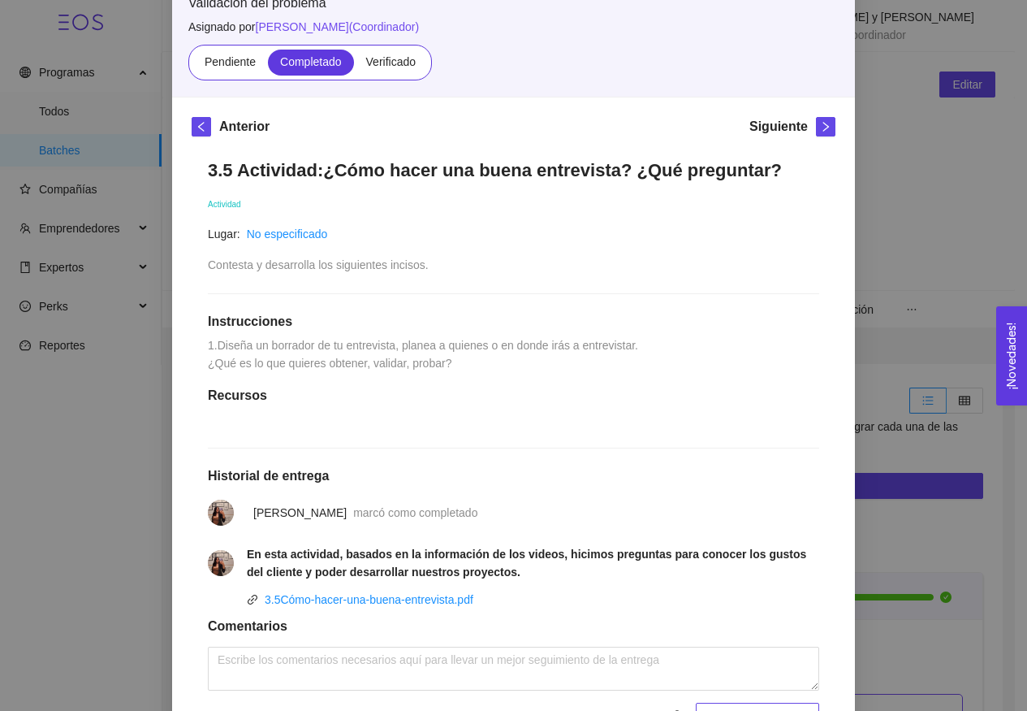
scroll to position [80, 0]
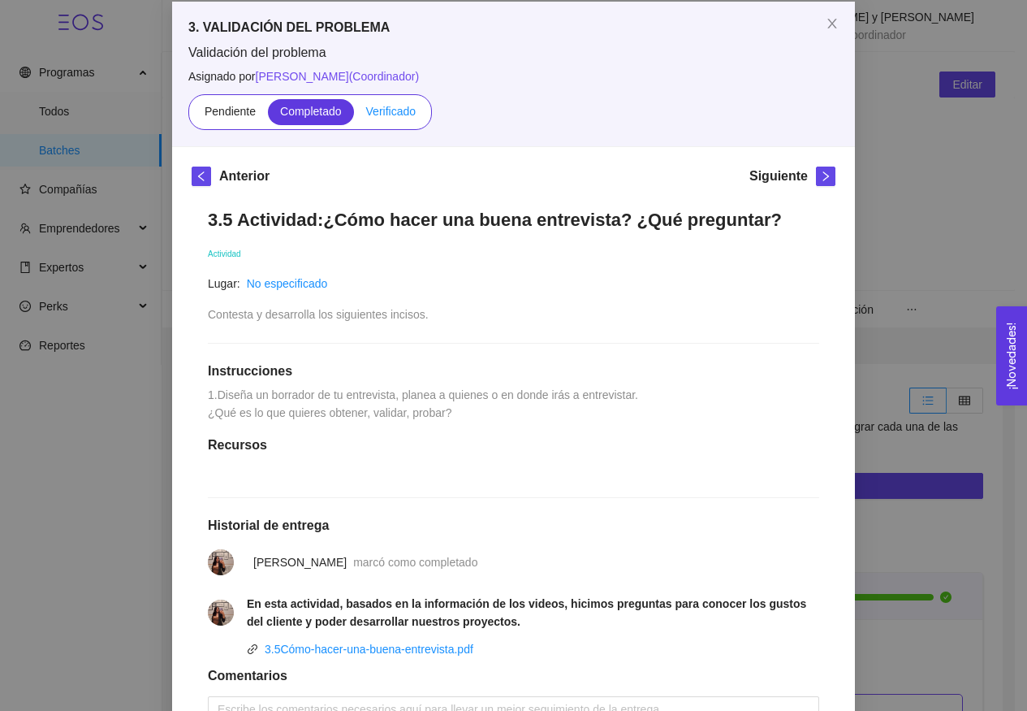
click at [405, 112] on span "Verificado" at bounding box center [391, 111] width 50 height 13
click at [354, 115] on input "Verificado" at bounding box center [354, 115] width 0 height 0
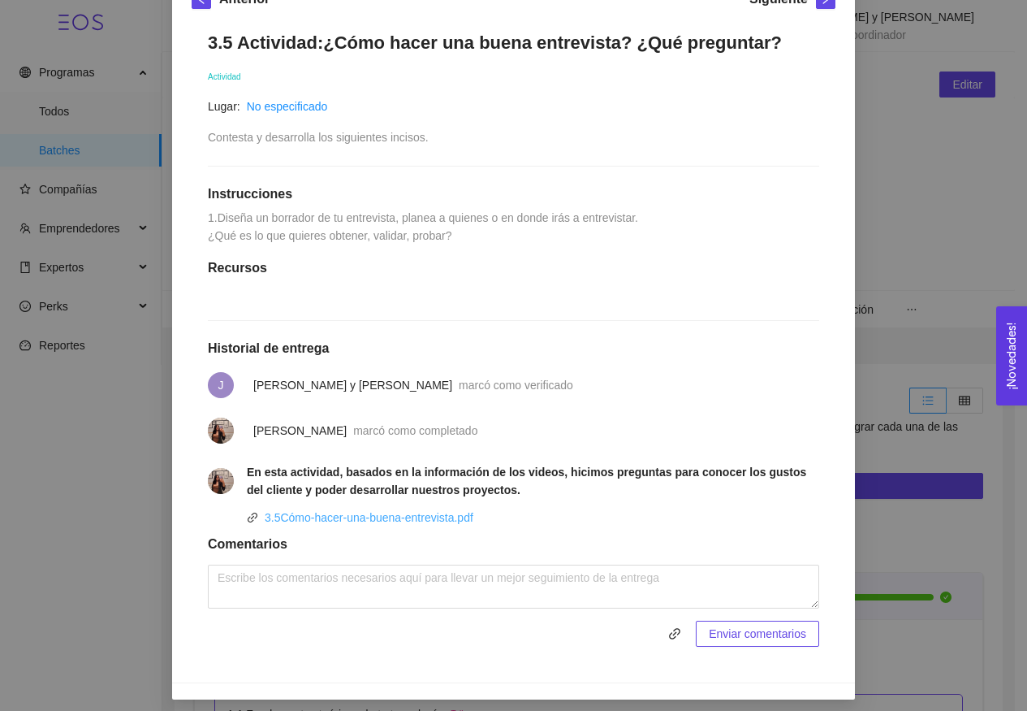
scroll to position [270, 0]
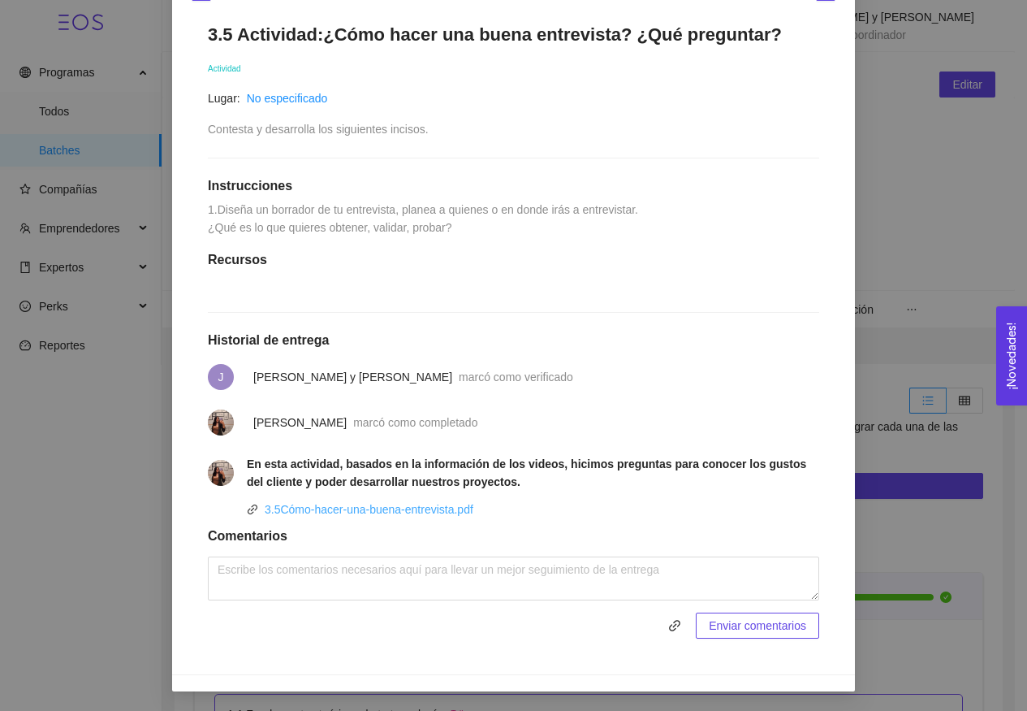
click at [448, 516] on link "3.5Cómo-hacer-una-buena-entrevista.pdf" at bounding box center [369, 509] width 209 height 13
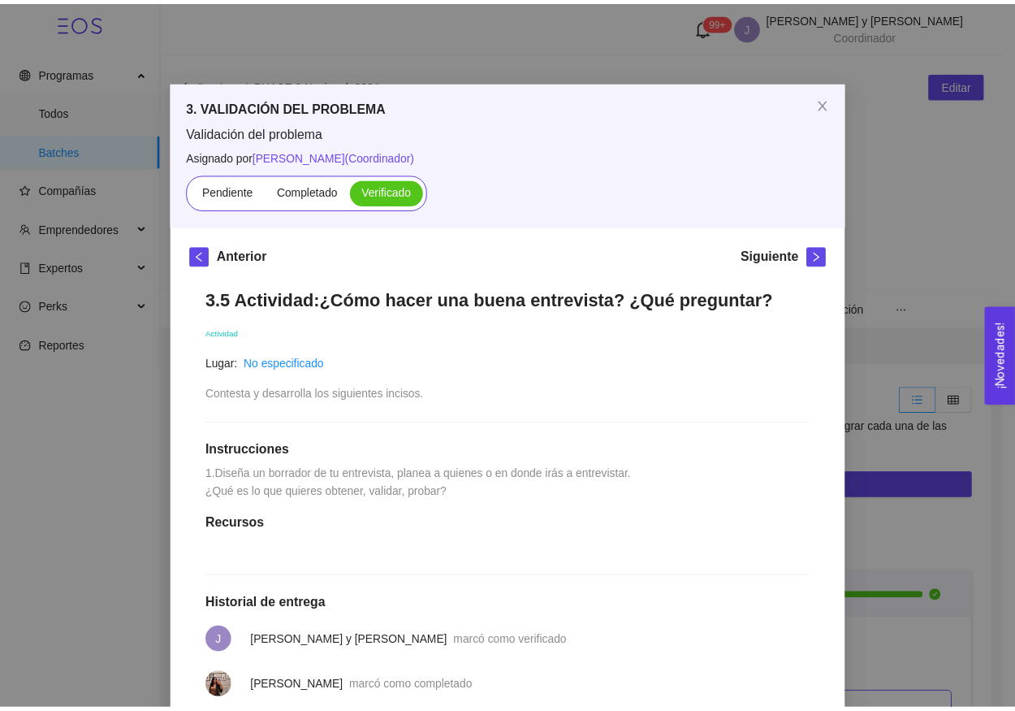
scroll to position [0, 0]
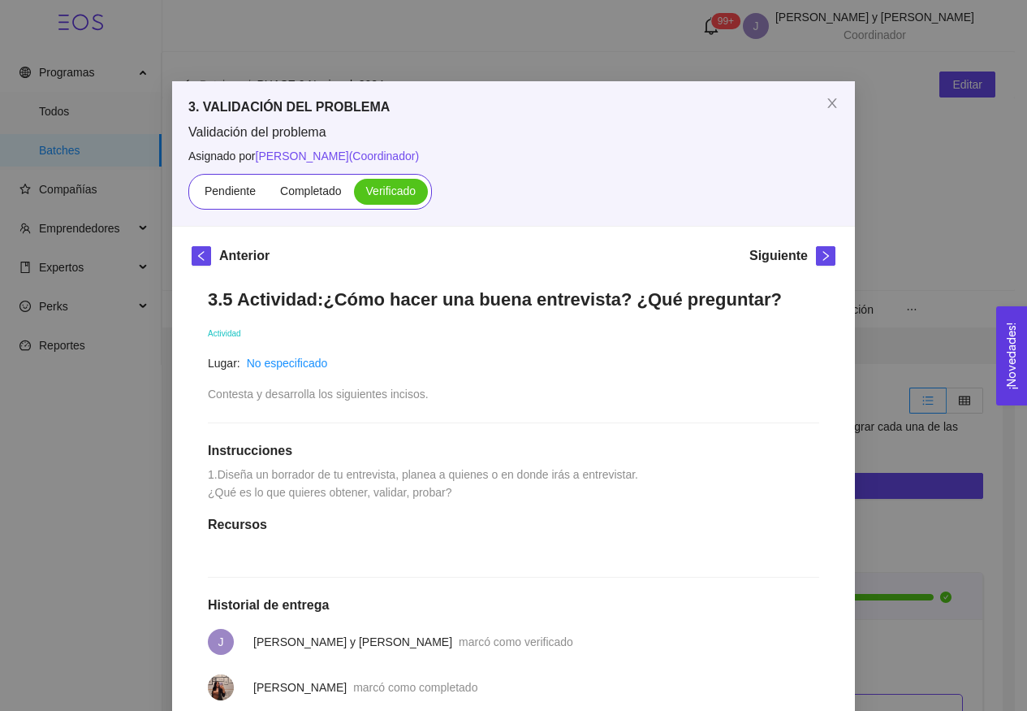
click at [595, 343] on div "3.5 Actividad:¿Cómo hacer una buena entrevista? ¿Qué preguntar? Actividad Lugar…" at bounding box center [514, 595] width 644 height 647
click at [819, 267] on div "Siguiente" at bounding box center [793, 259] width 86 height 26
click at [820, 253] on icon "right" at bounding box center [825, 255] width 11 height 11
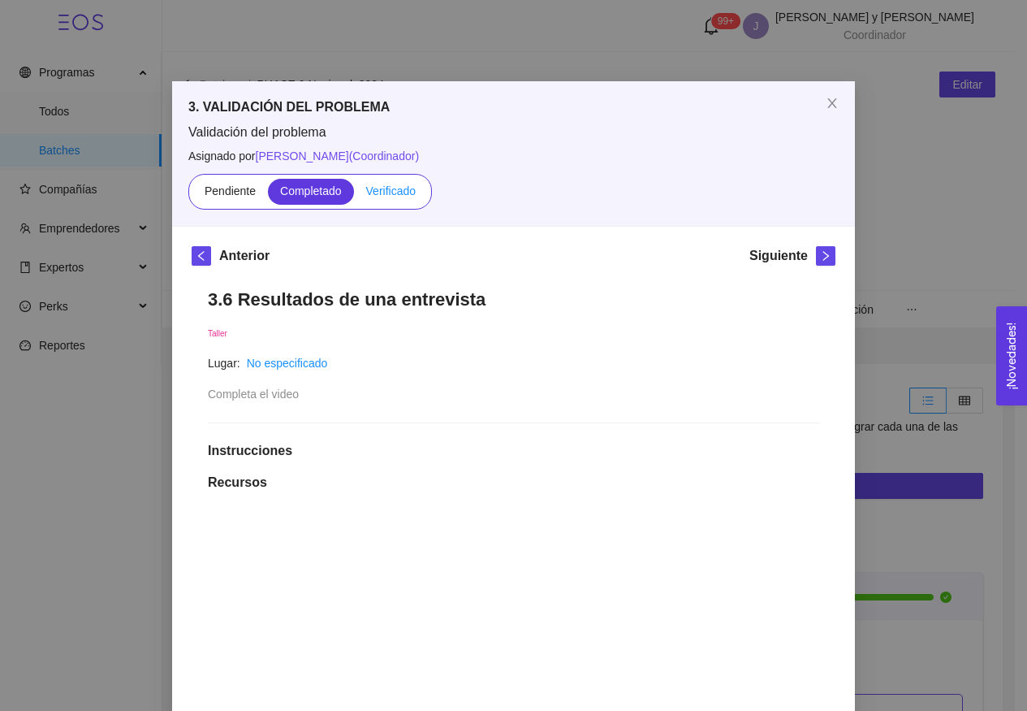
click at [380, 201] on label "Verificado" at bounding box center [391, 192] width 74 height 26
click at [354, 195] on input "Verificado" at bounding box center [354, 195] width 0 height 0
click at [823, 257] on icon "right" at bounding box center [825, 255] width 11 height 11
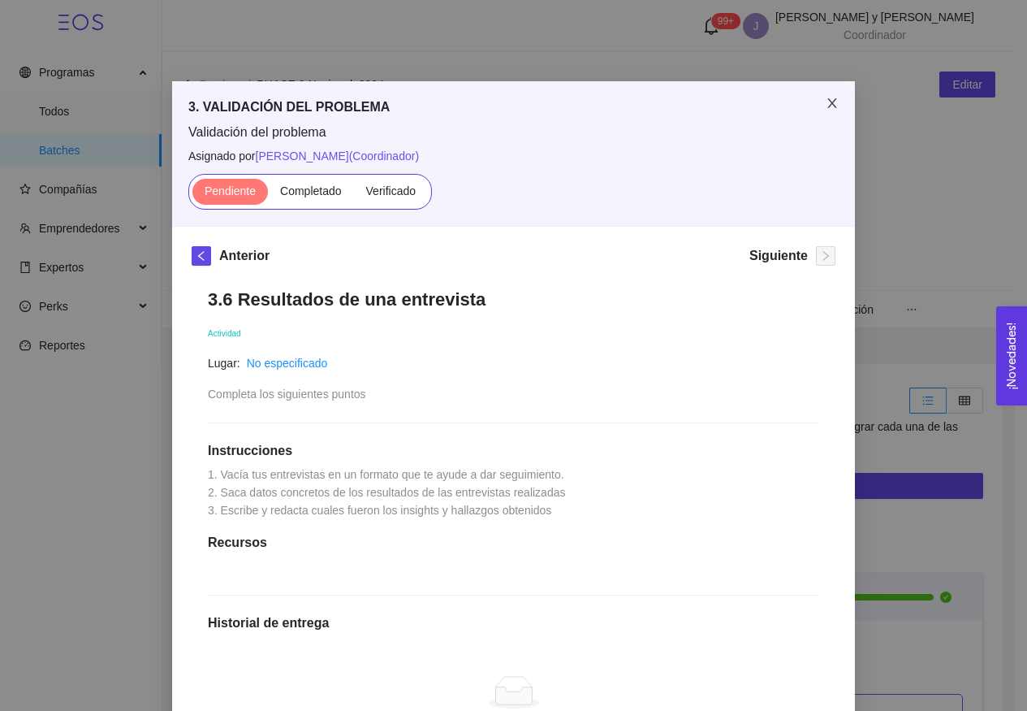
click at [830, 106] on icon "close" at bounding box center [832, 103] width 13 height 13
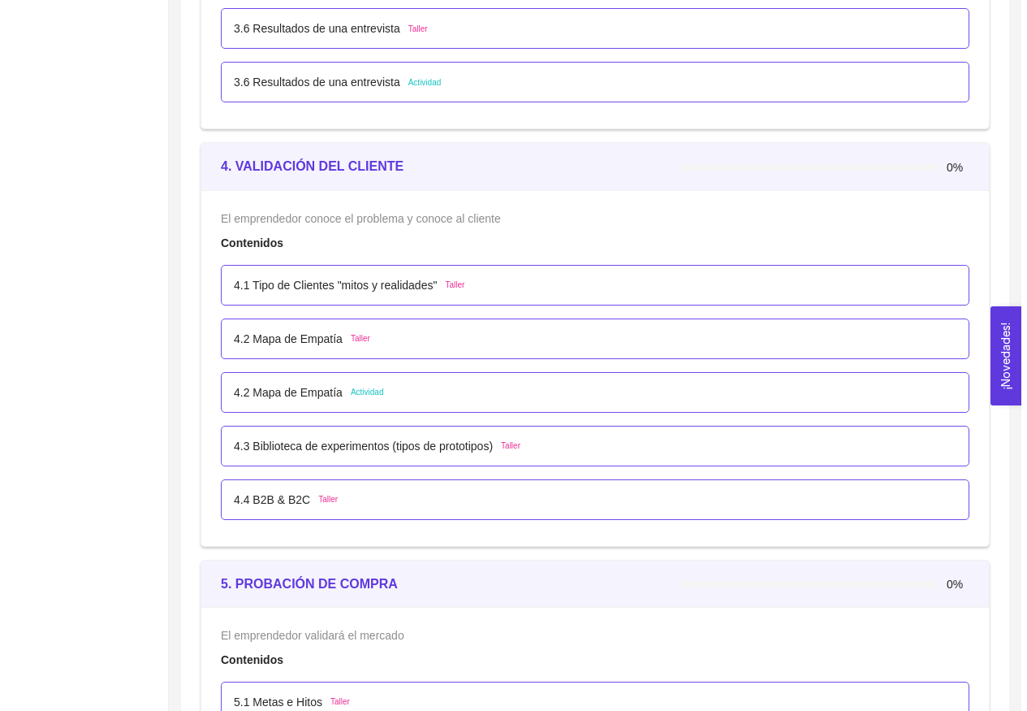
scroll to position [2893, 0]
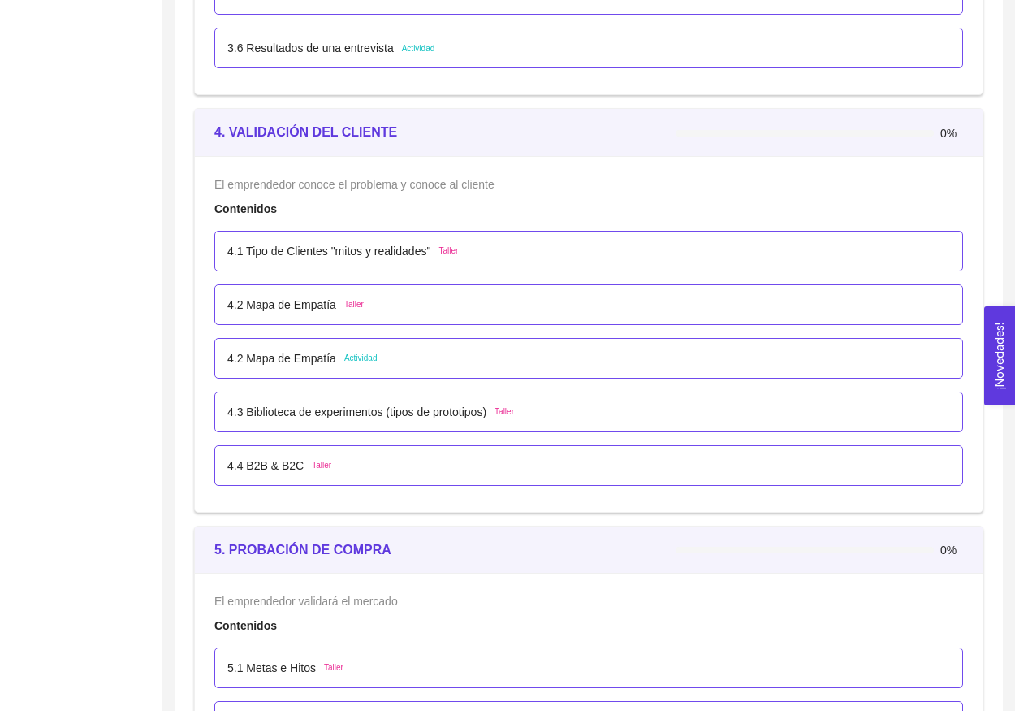
click at [396, 257] on p "4.1 Tipo de Clientes "mitos y realidades"" at bounding box center [328, 251] width 203 height 18
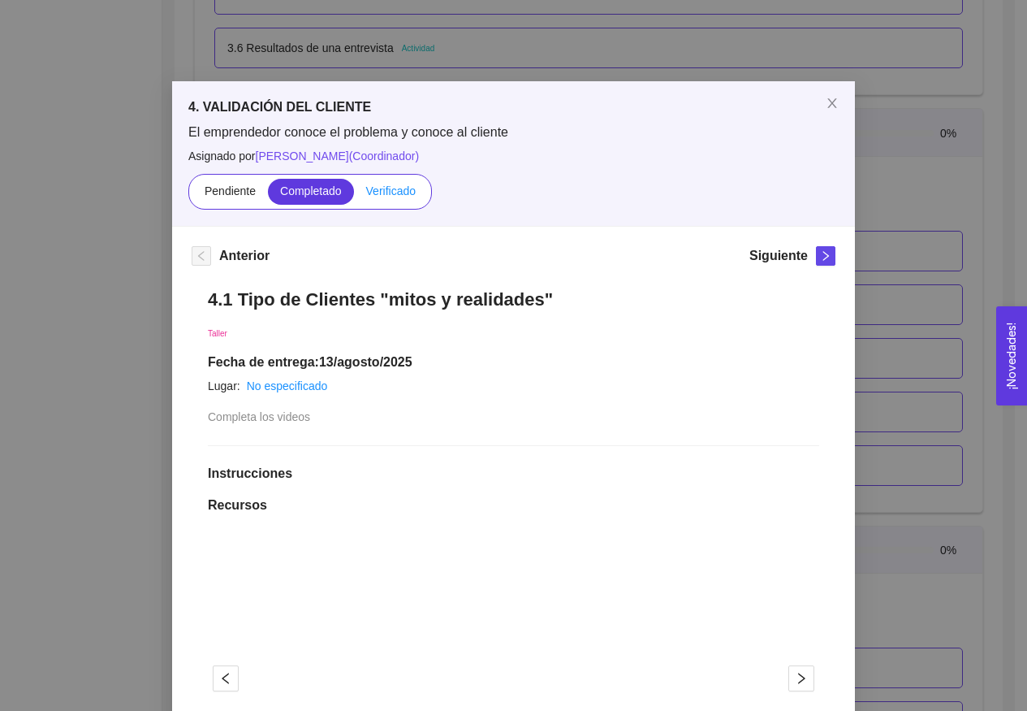
click at [394, 185] on span "Verificado" at bounding box center [391, 190] width 50 height 13
click at [354, 195] on input "Verificado" at bounding box center [354, 195] width 0 height 0
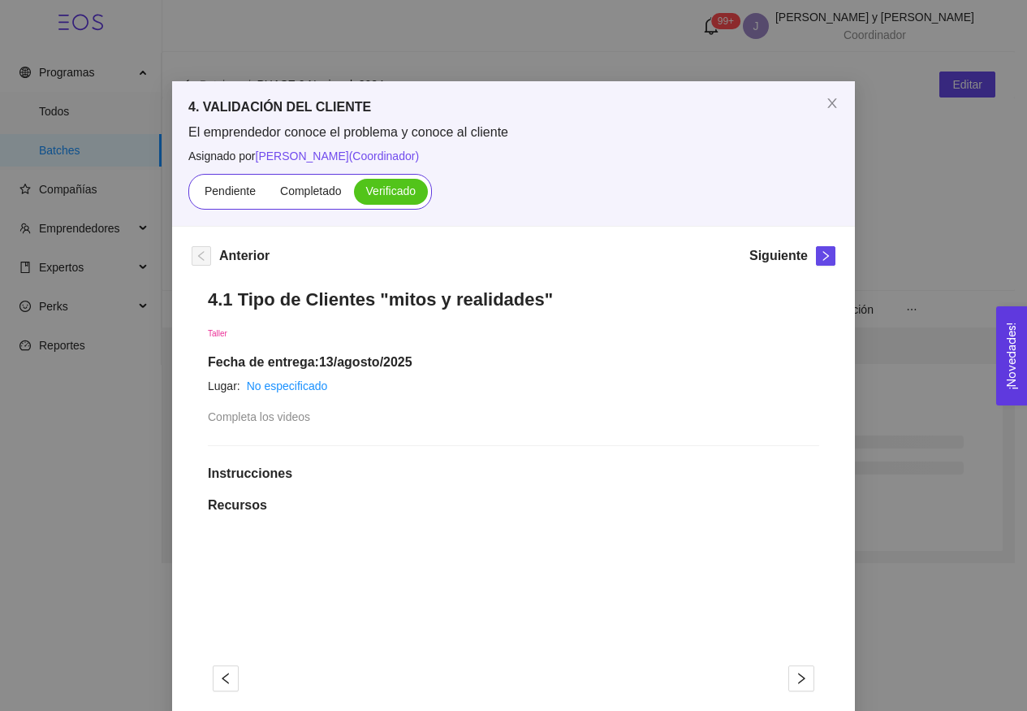
scroll to position [0, 0]
click at [823, 257] on icon "right" at bounding box center [826, 256] width 6 height 10
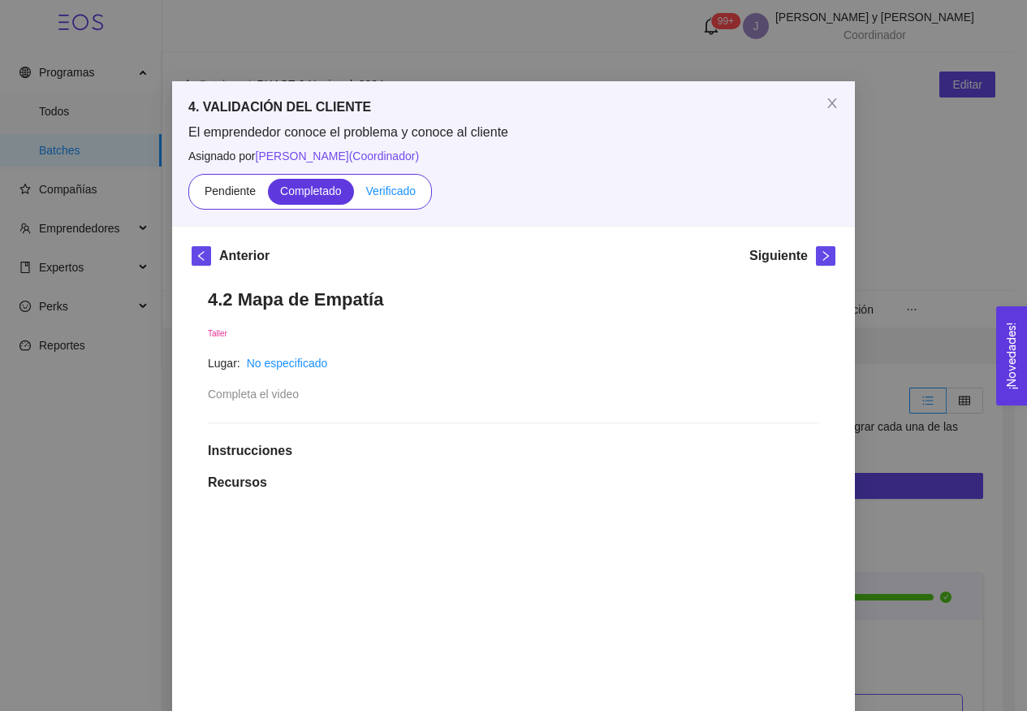
click at [388, 201] on label "Verificado" at bounding box center [391, 192] width 74 height 26
click at [354, 195] on input "Verificado" at bounding box center [354, 195] width 0 height 0
click at [820, 257] on icon "right" at bounding box center [825, 255] width 11 height 11
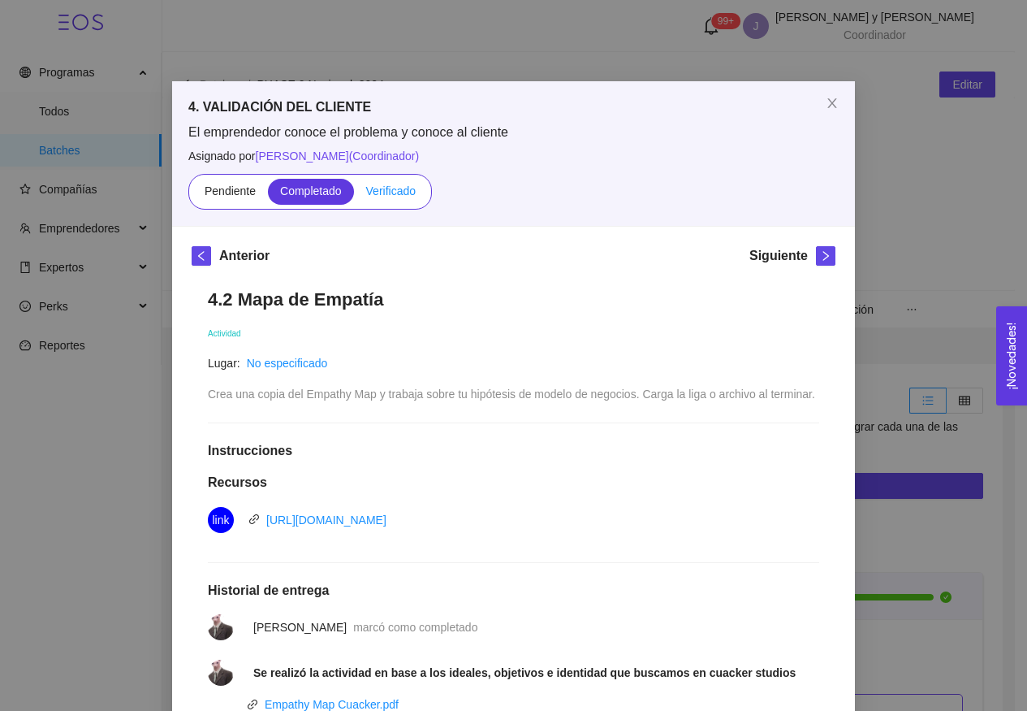
click at [416, 193] on label "Verificado" at bounding box center [391, 192] width 74 height 26
click at [354, 195] on input "Verificado" at bounding box center [354, 195] width 0 height 0
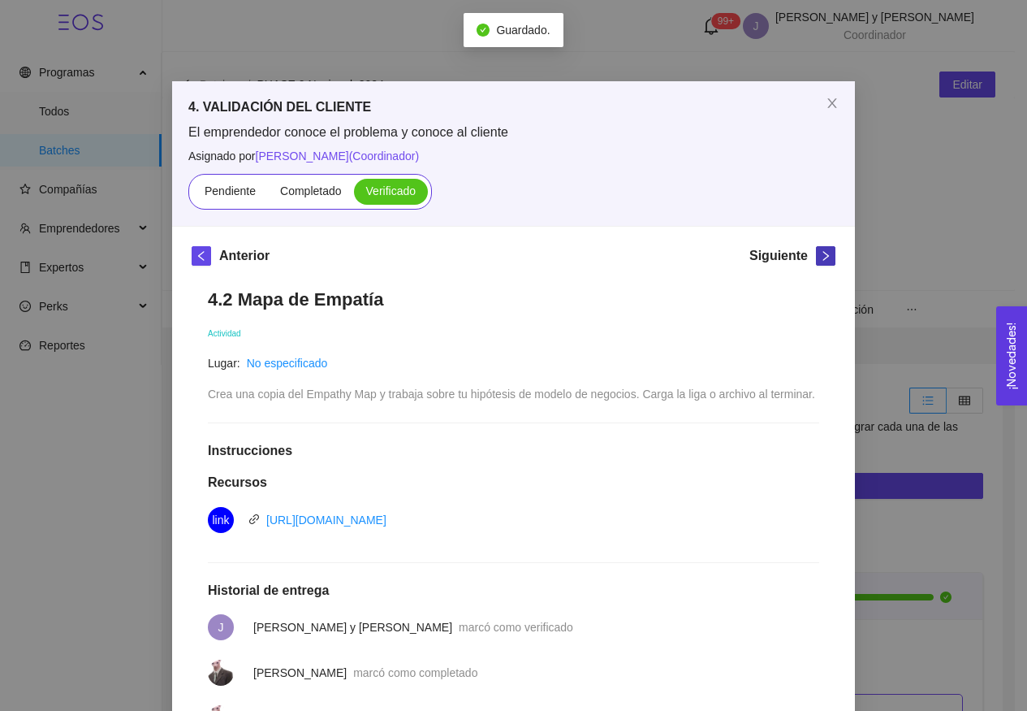
click at [820, 260] on icon "right" at bounding box center [825, 255] width 11 height 11
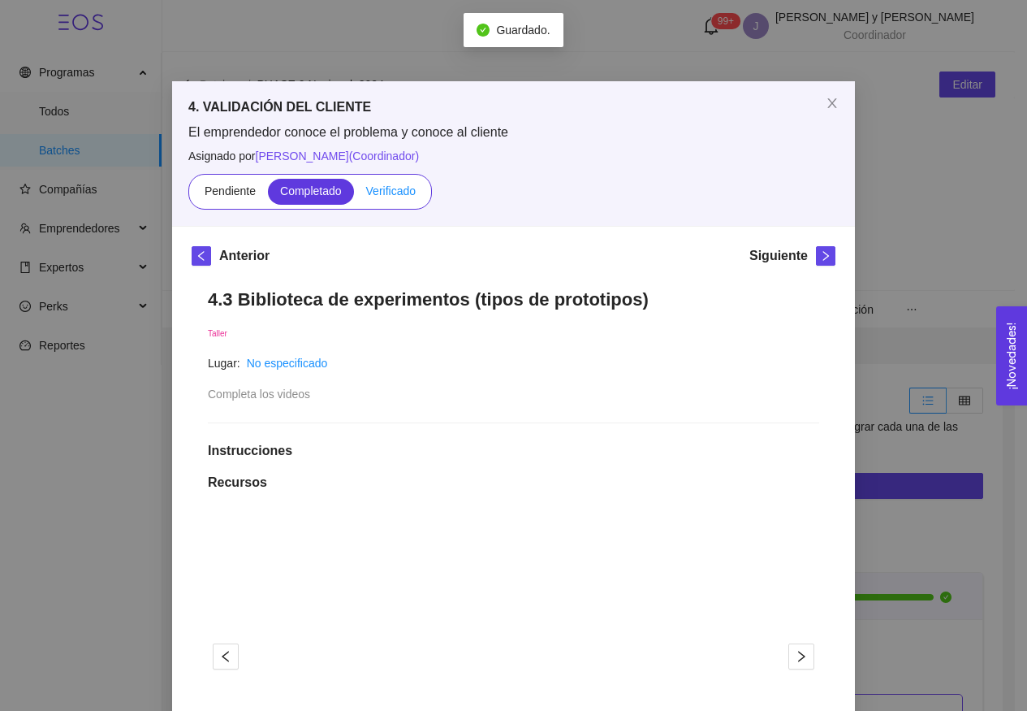
click at [389, 193] on span "Verificado" at bounding box center [391, 190] width 50 height 13
click at [354, 195] on input "Verificado" at bounding box center [354, 195] width 0 height 0
click at [826, 257] on span "right" at bounding box center [826, 255] width 18 height 11
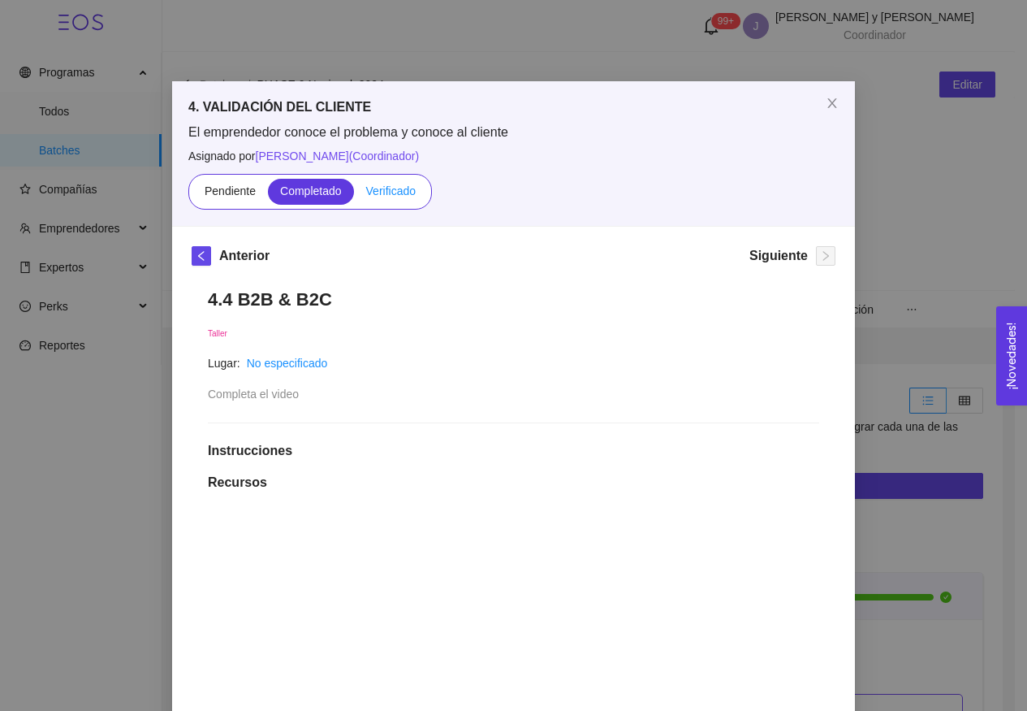
click at [382, 195] on span "Verificado" at bounding box center [391, 190] width 50 height 13
click at [354, 195] on input "Verificado" at bounding box center [354, 195] width 0 height 0
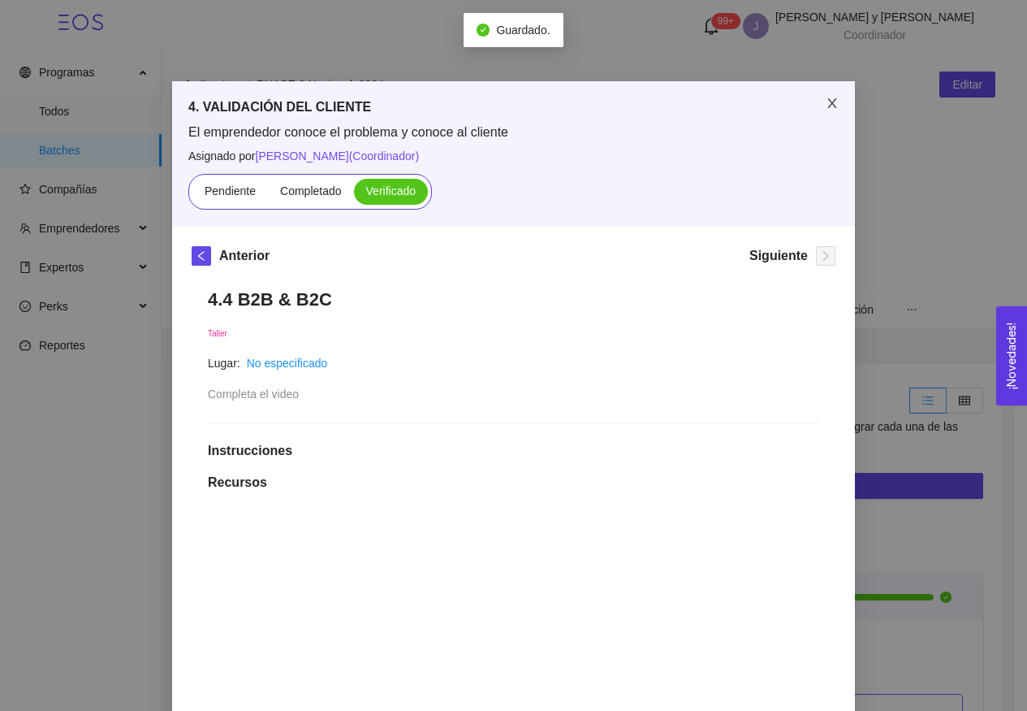
click at [827, 104] on icon "close" at bounding box center [832, 103] width 13 height 13
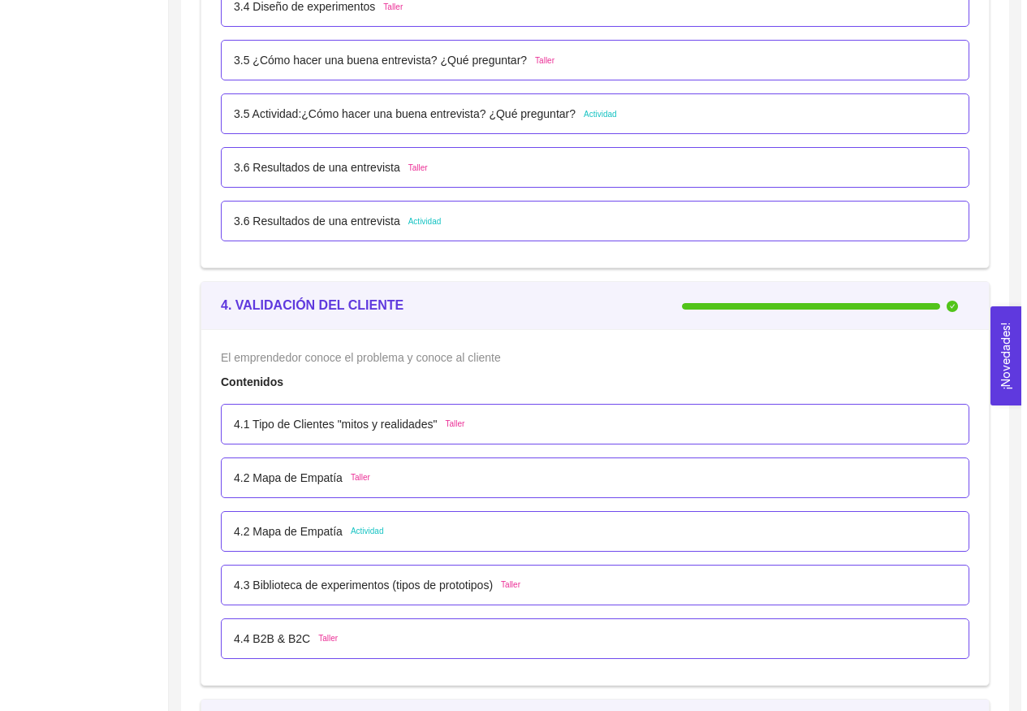
scroll to position [3314, 0]
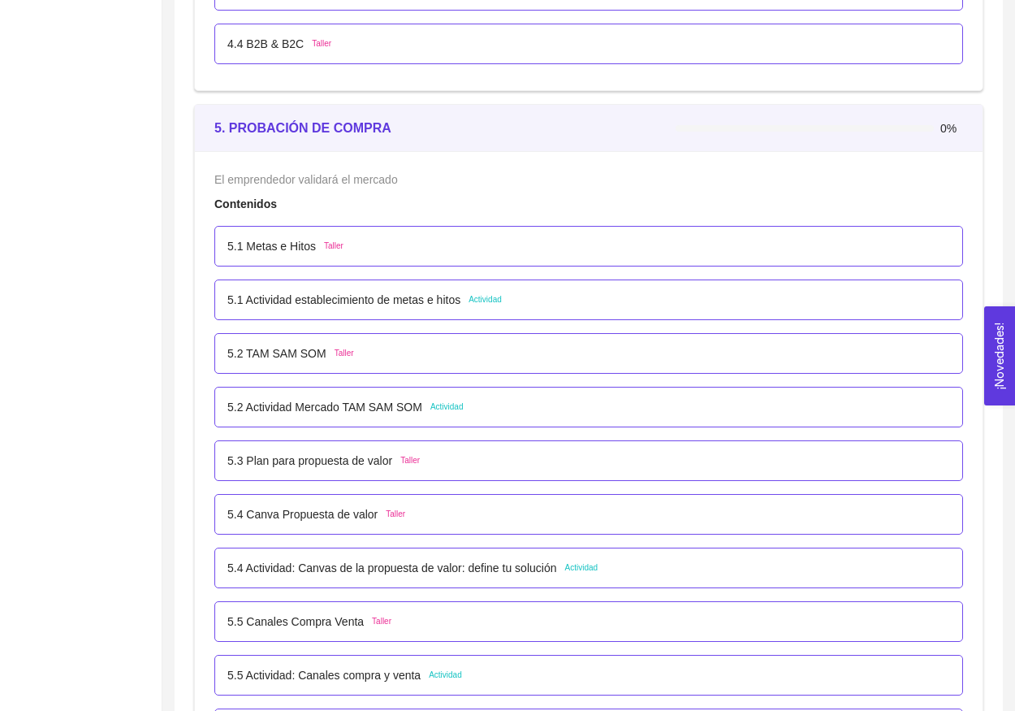
click at [338, 242] on span "Taller" at bounding box center [333, 246] width 19 height 13
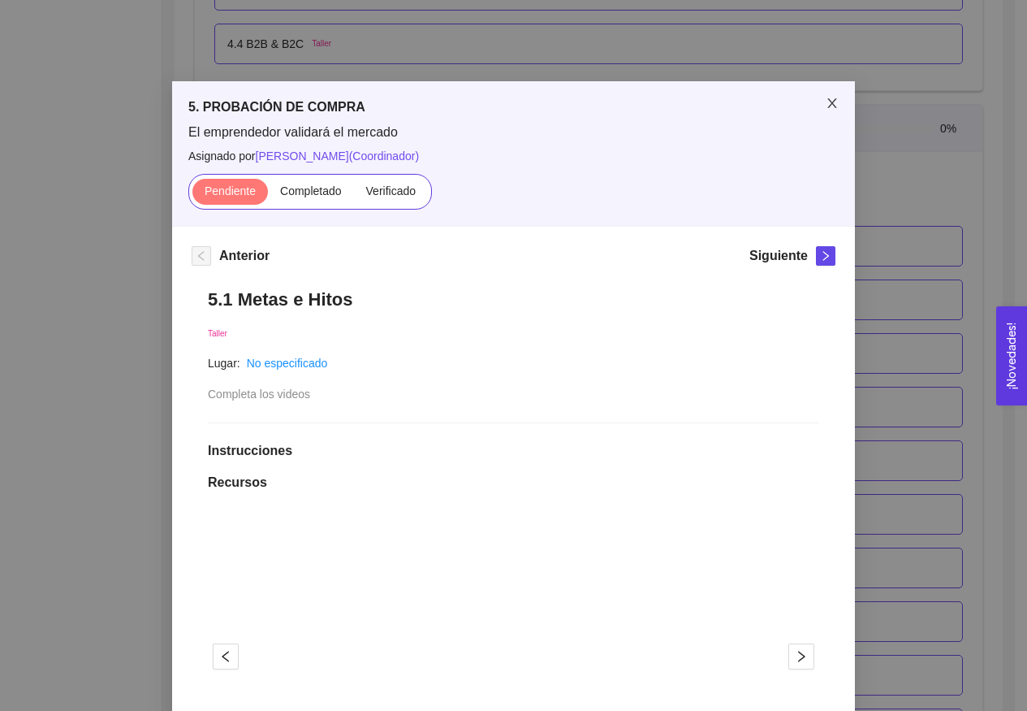
click at [832, 106] on icon "close" at bounding box center [832, 103] width 13 height 13
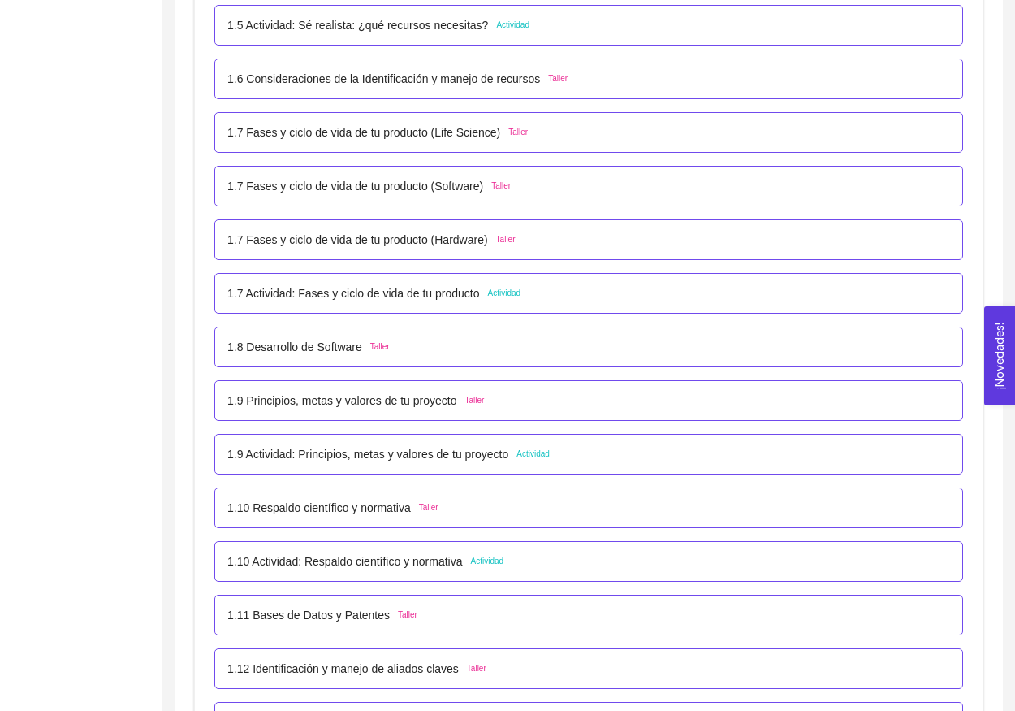
scroll to position [0, 0]
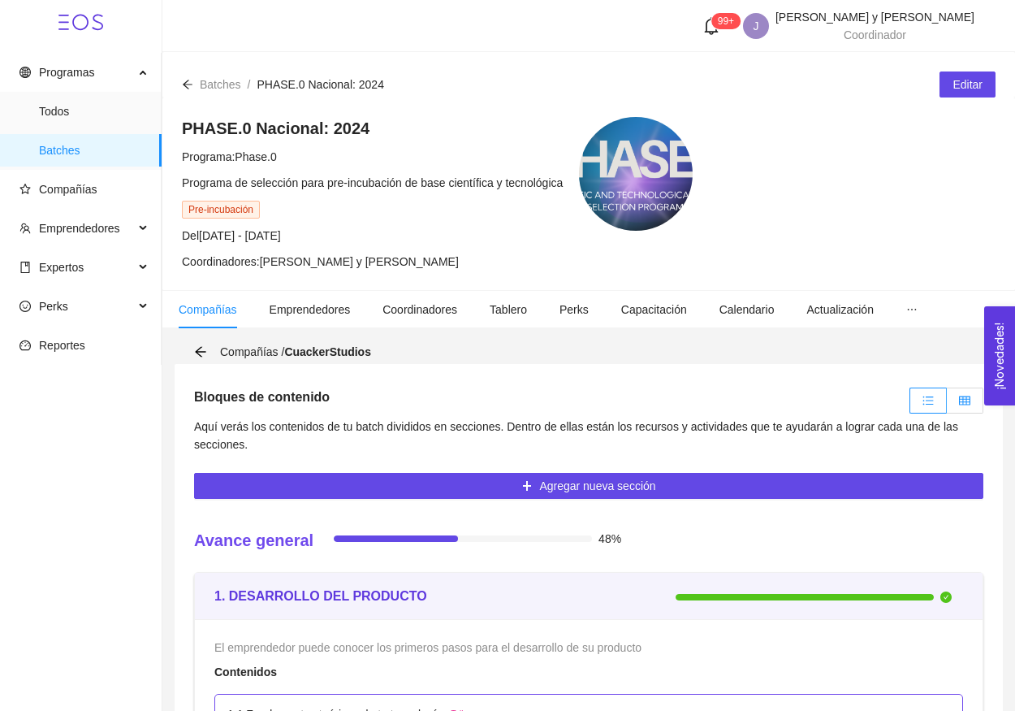
click at [961, 404] on icon "table" at bounding box center [964, 400] width 11 height 11
click at [947, 404] on input "radio" at bounding box center [947, 404] width 0 height 0
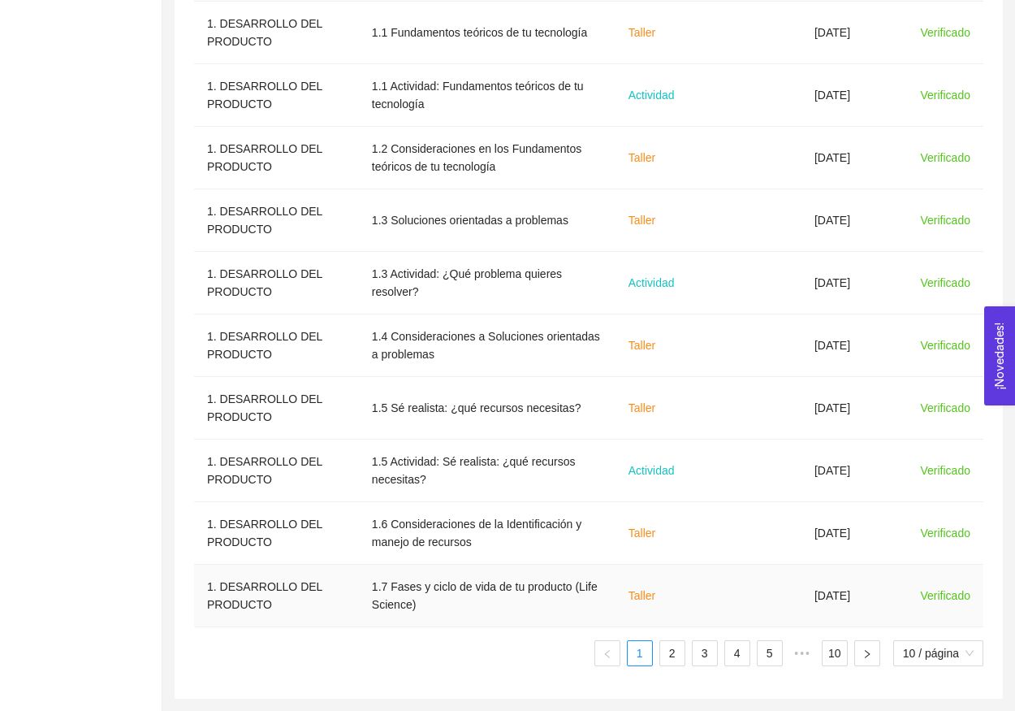
scroll to position [615, 0]
click at [668, 670] on div "Sección Nombre del contenido Tipo de contenido Fecha límite Fecha de entrega St…" at bounding box center [588, 309] width 789 height 740
click at [667, 663] on link "2" at bounding box center [672, 653] width 24 height 24
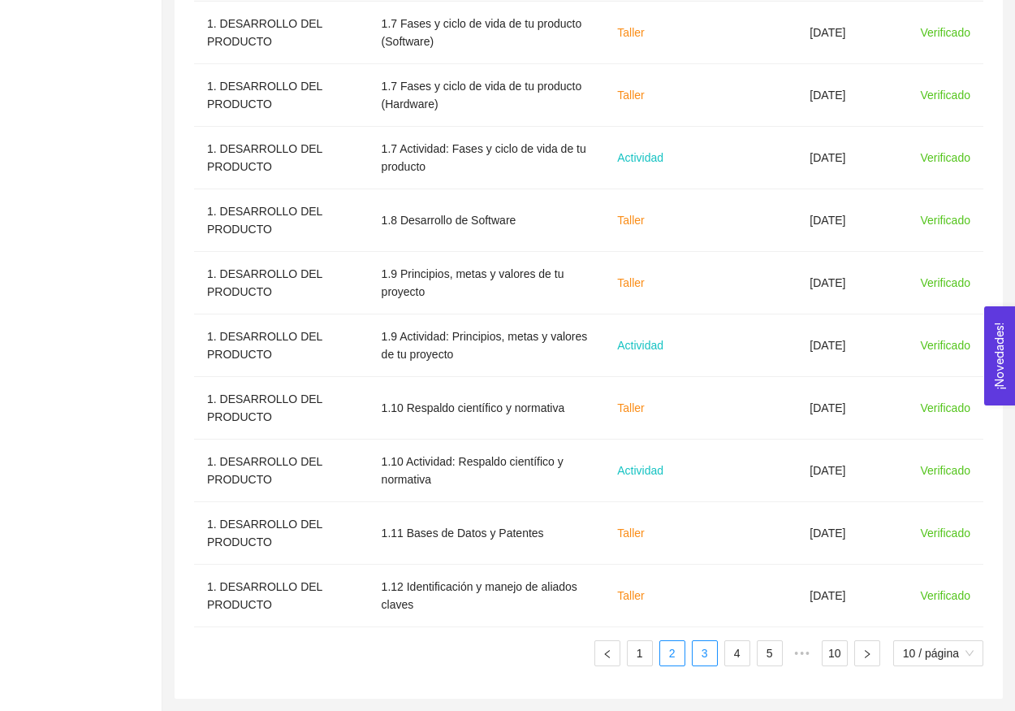
click at [705, 659] on link "3" at bounding box center [705, 653] width 24 height 24
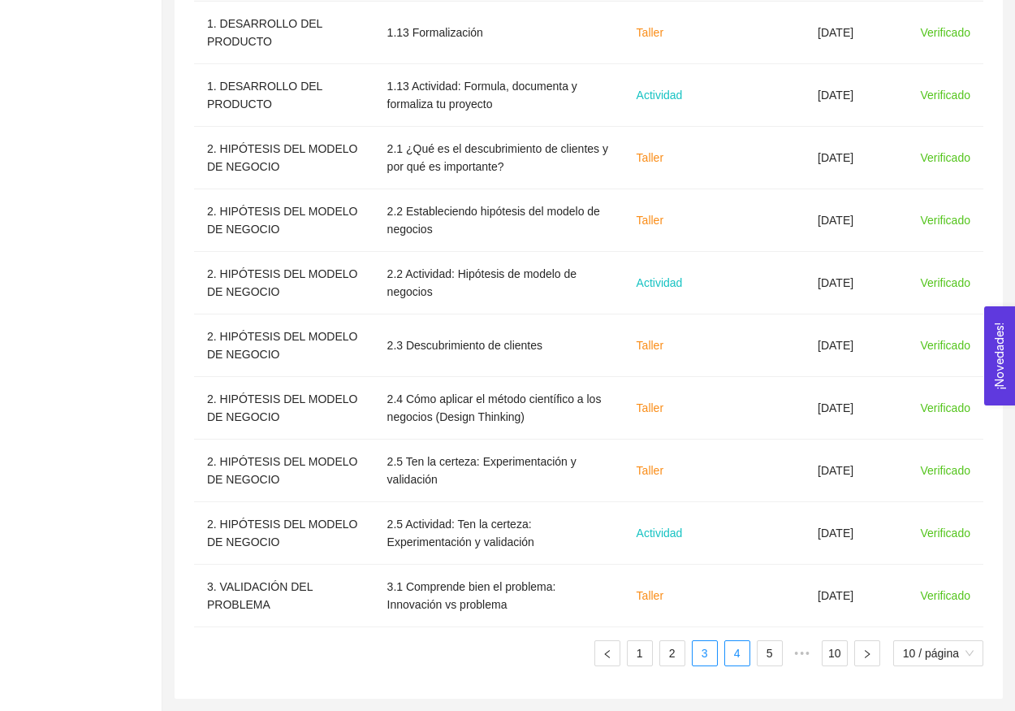
click at [741, 650] on link "4" at bounding box center [737, 653] width 24 height 24
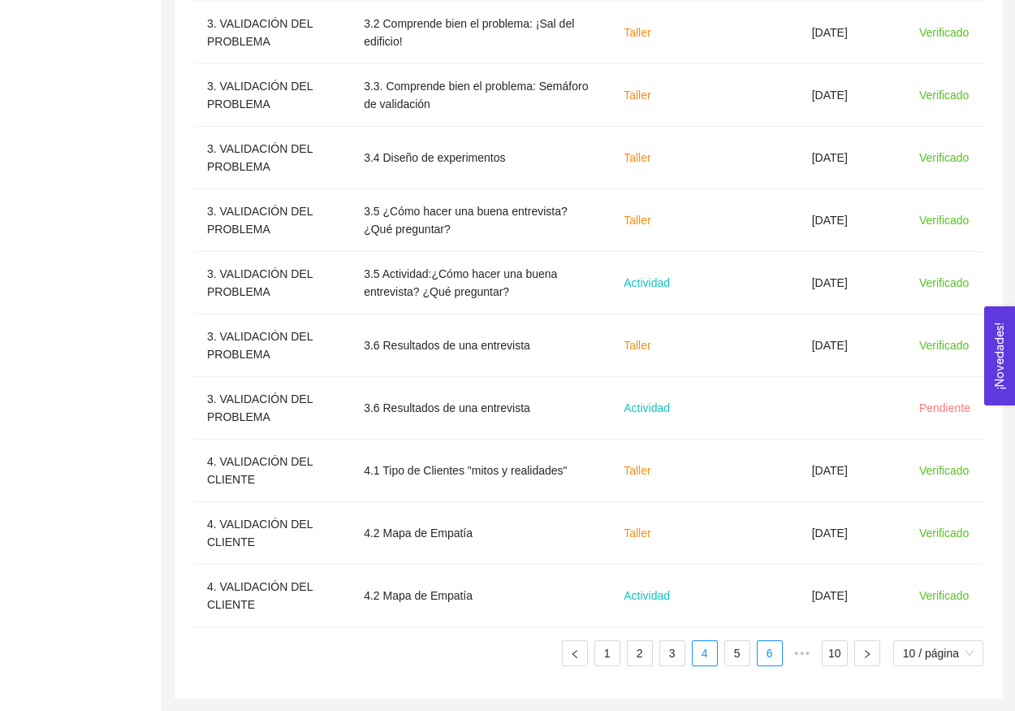
scroll to position [592, 0]
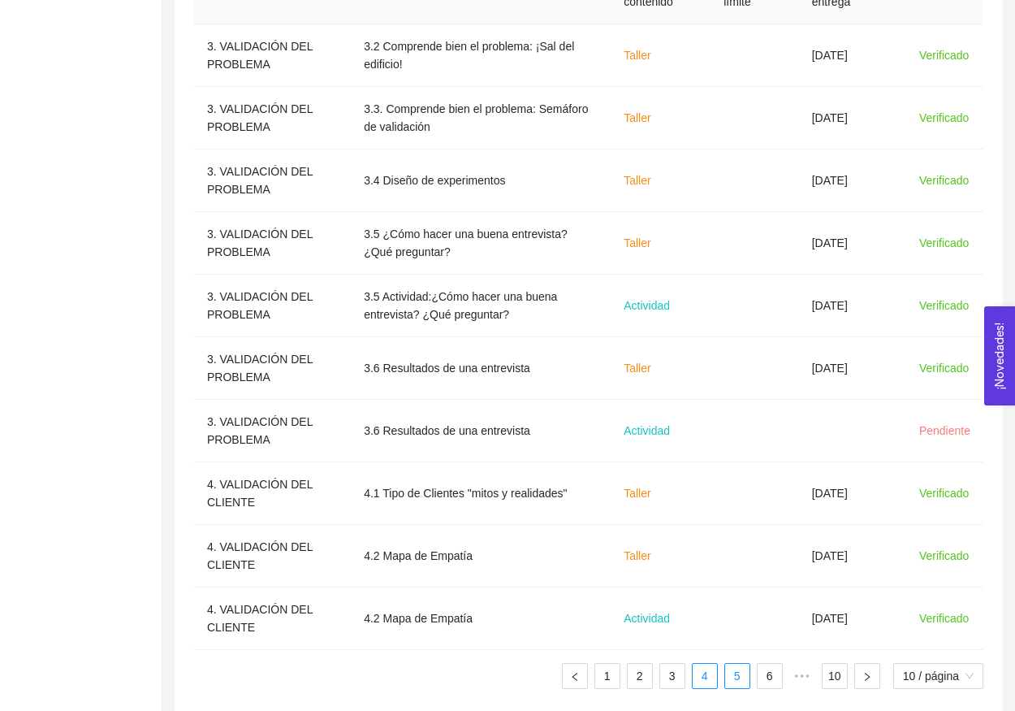
click at [733, 672] on link "5" at bounding box center [737, 675] width 24 height 24
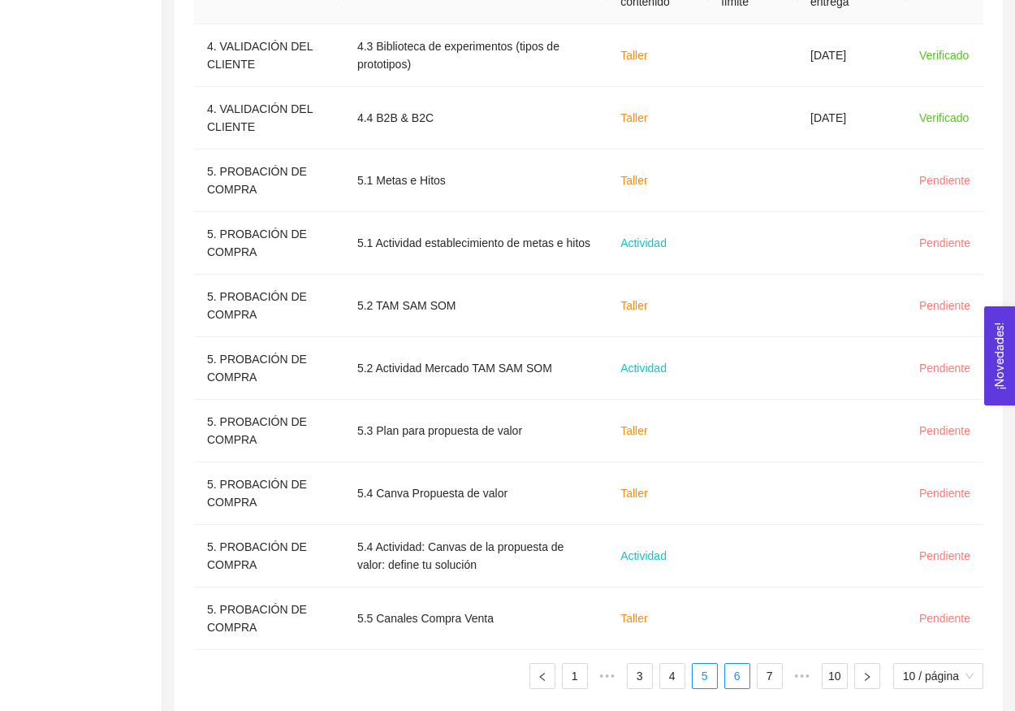
click at [732, 679] on link "6" at bounding box center [737, 675] width 24 height 24
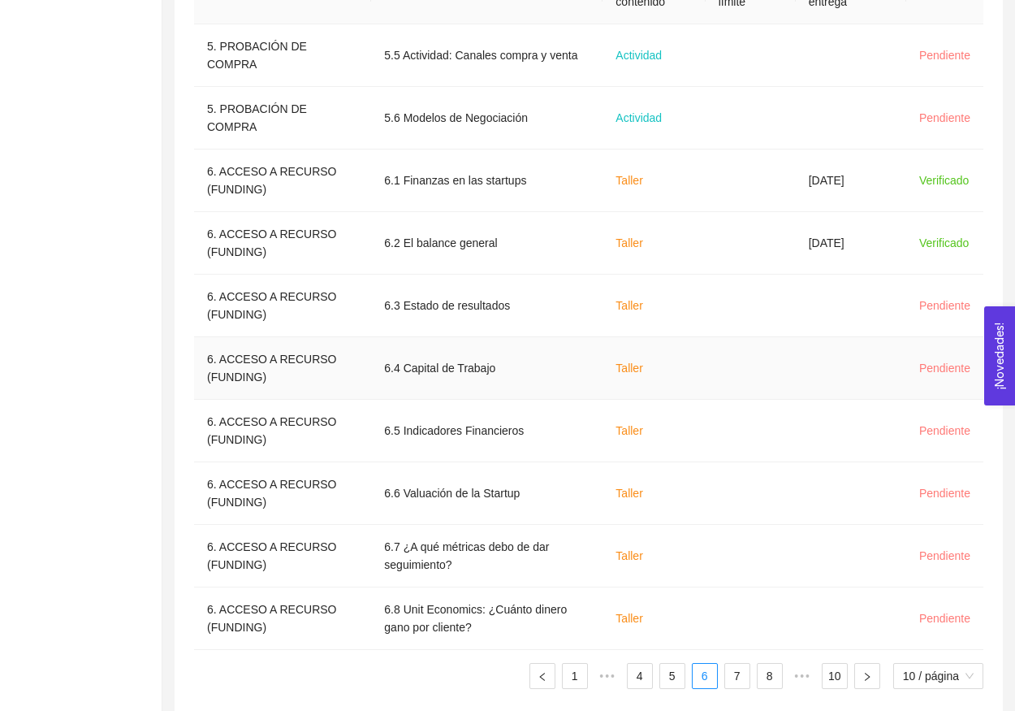
scroll to position [322, 0]
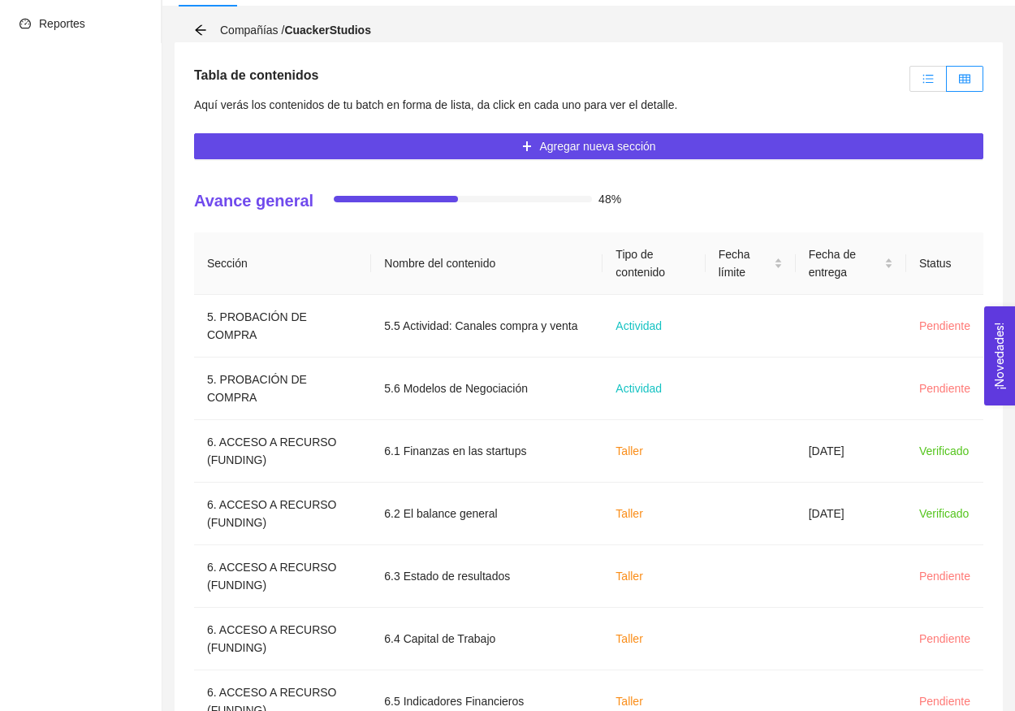
click at [935, 67] on label at bounding box center [928, 79] width 37 height 26
click at [910, 83] on input "radio" at bounding box center [910, 83] width 0 height 0
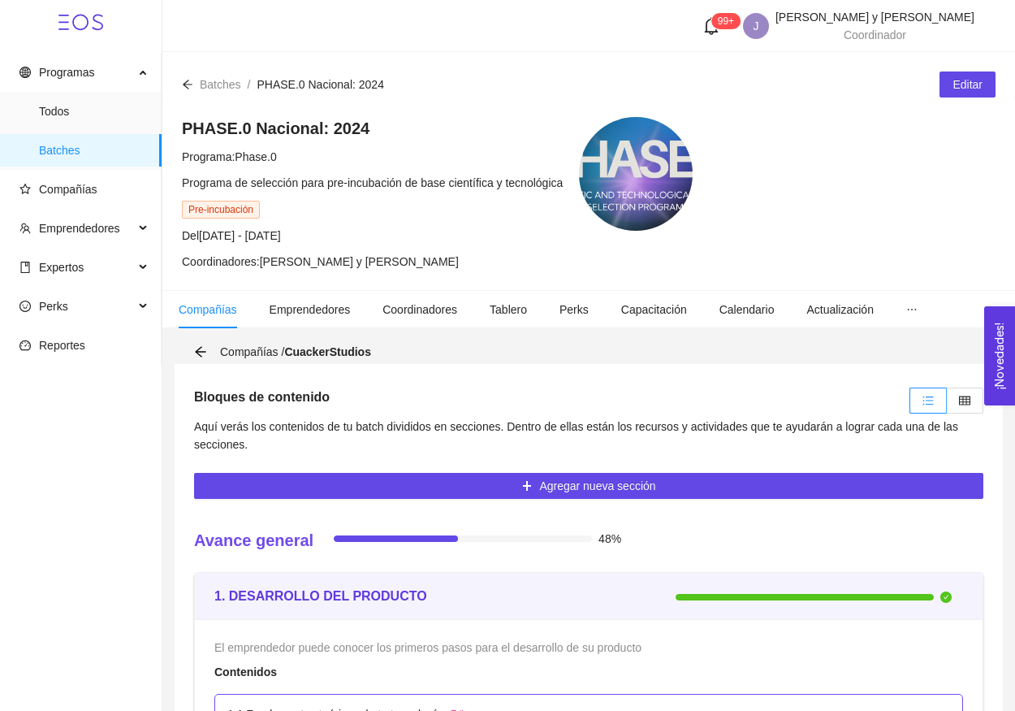
scroll to position [0, 0]
click at [965, 400] on icon "table" at bounding box center [964, 400] width 11 height 11
click at [947, 404] on input "radio" at bounding box center [947, 404] width 0 height 0
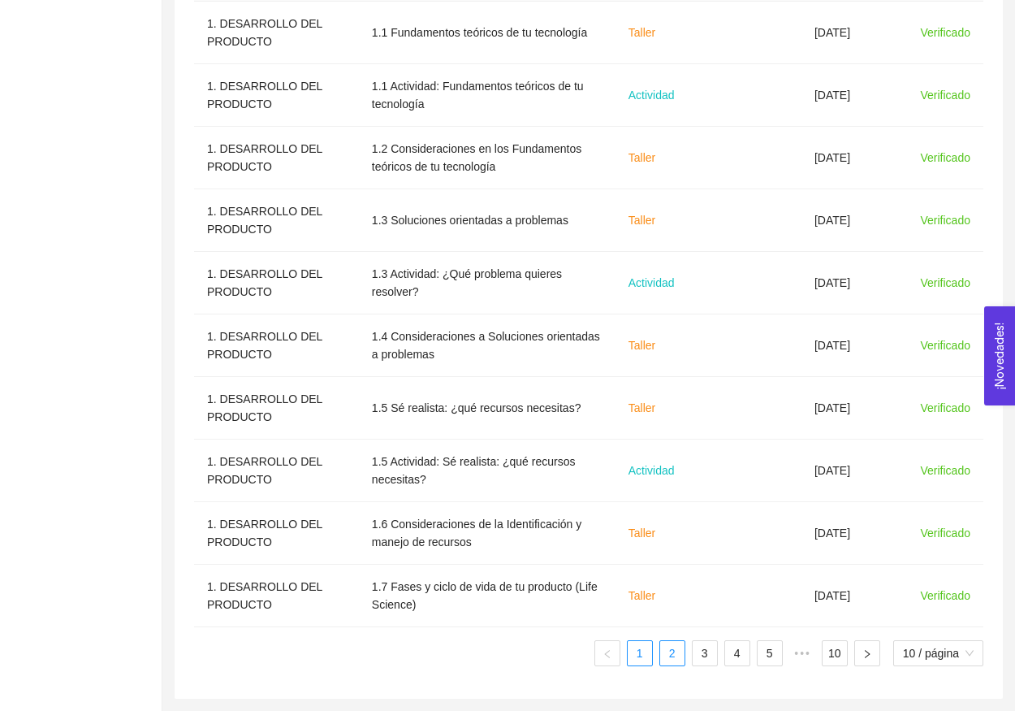
scroll to position [615, 0]
click at [671, 651] on link "2" at bounding box center [672, 653] width 24 height 24
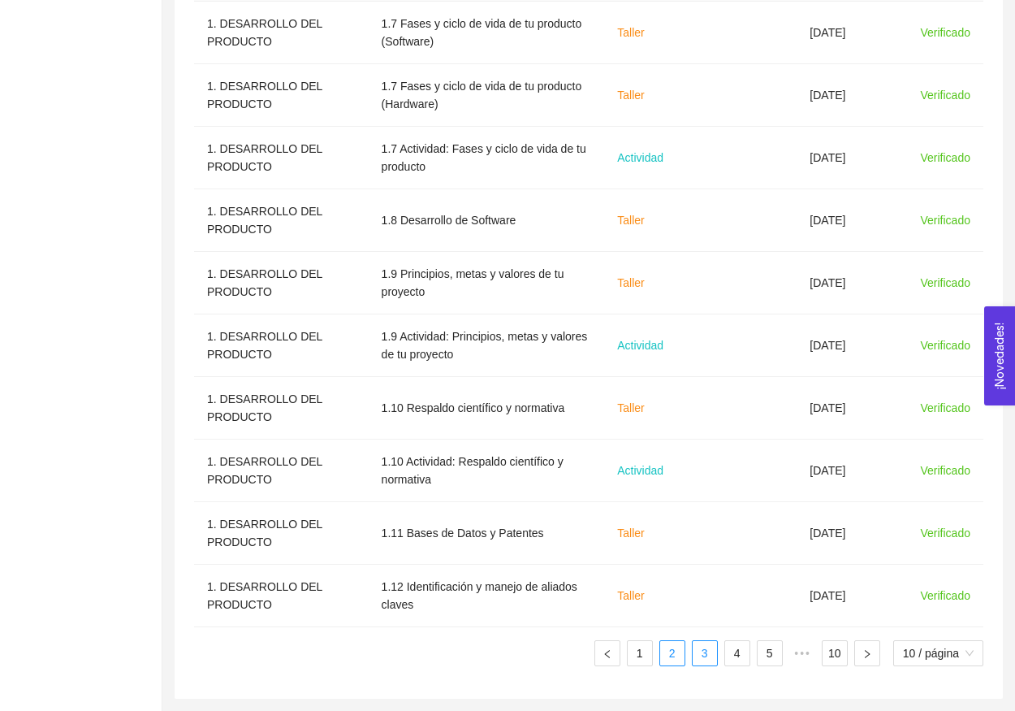
click at [695, 652] on link "3" at bounding box center [705, 653] width 24 height 24
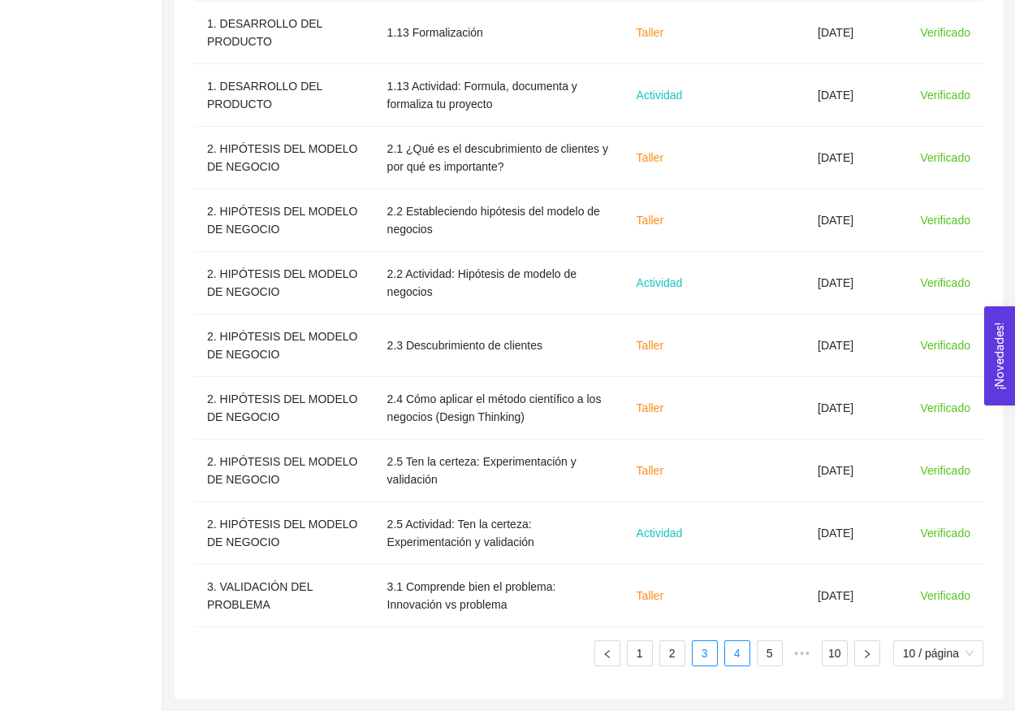
click at [730, 659] on link "4" at bounding box center [737, 653] width 24 height 24
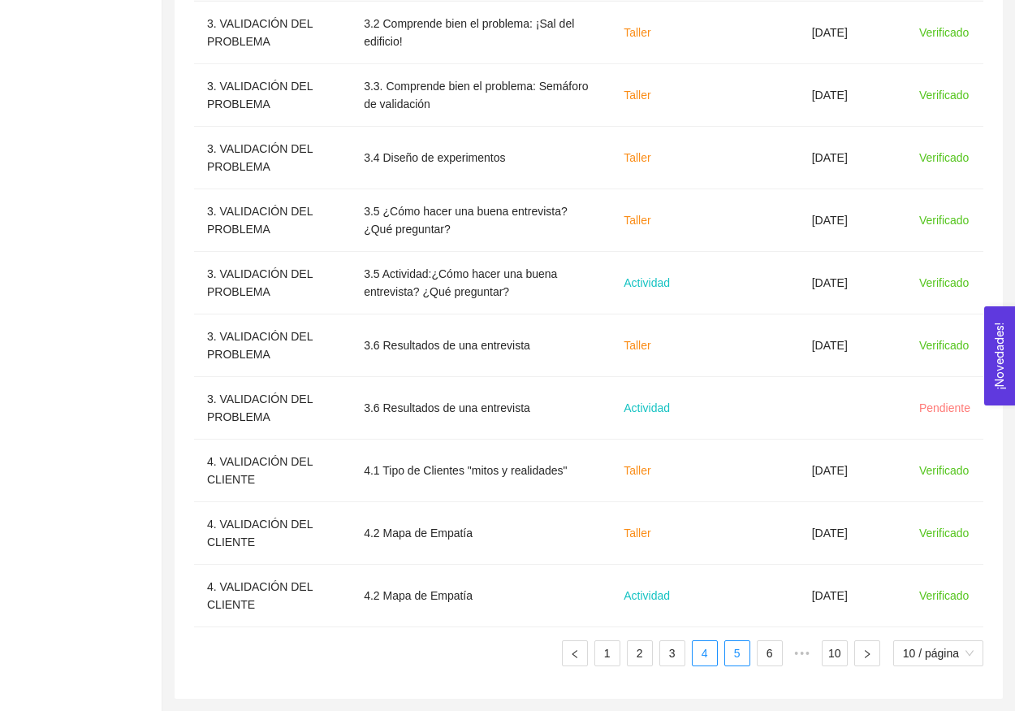
click at [745, 659] on link "5" at bounding box center [737, 653] width 24 height 24
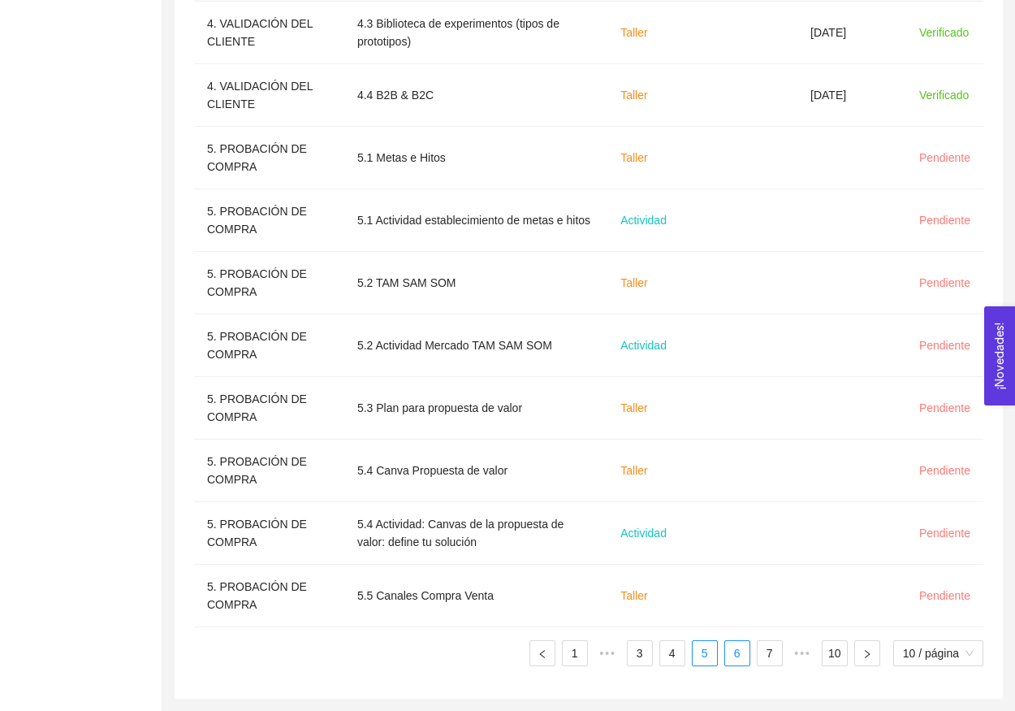
click at [737, 652] on link "6" at bounding box center [737, 653] width 24 height 24
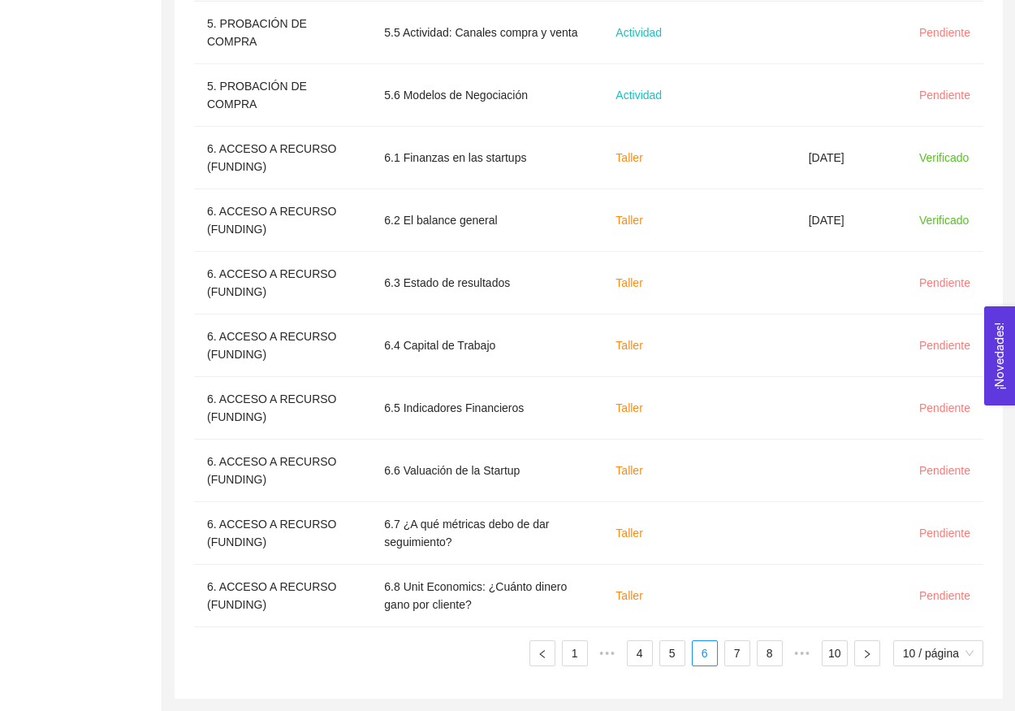
click at [719, 655] on ul "1 ••• 4 5 6 7 8 ••• 10 10 / página" at bounding box center [588, 653] width 789 height 26
click at [729, 655] on link "7" at bounding box center [737, 653] width 24 height 24
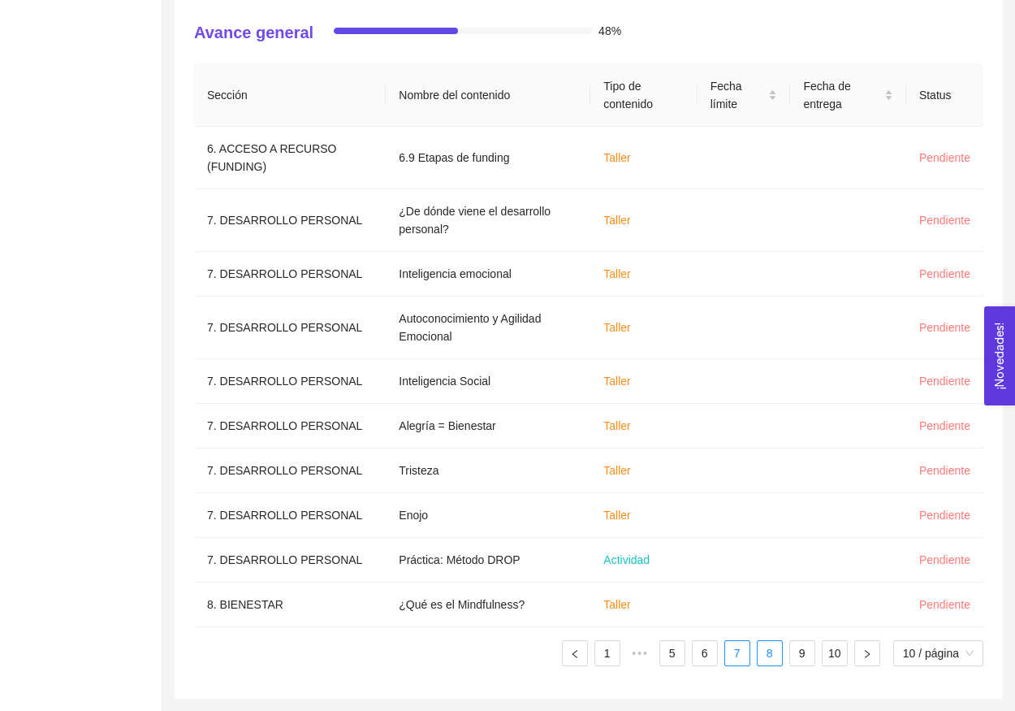
click at [762, 658] on link "8" at bounding box center [770, 653] width 24 height 24
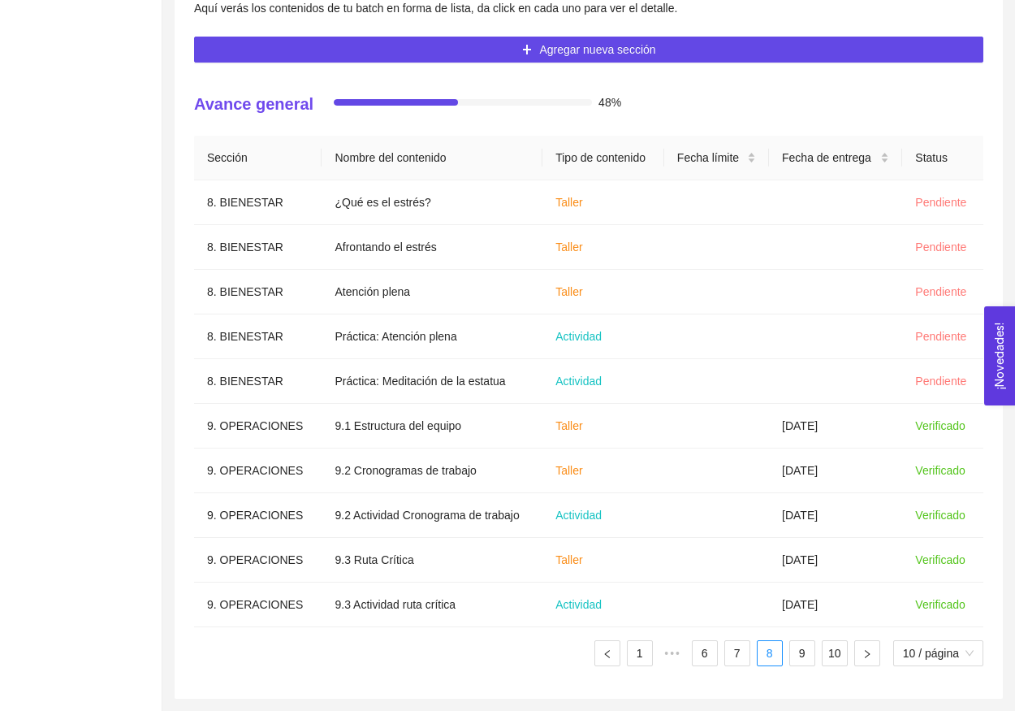
scroll to position [418, 0]
click at [813, 655] on ul "1 ••• 6 7 8 9 10 10 / página" at bounding box center [588, 653] width 789 height 26
click at [802, 654] on link "9" at bounding box center [802, 653] width 24 height 24
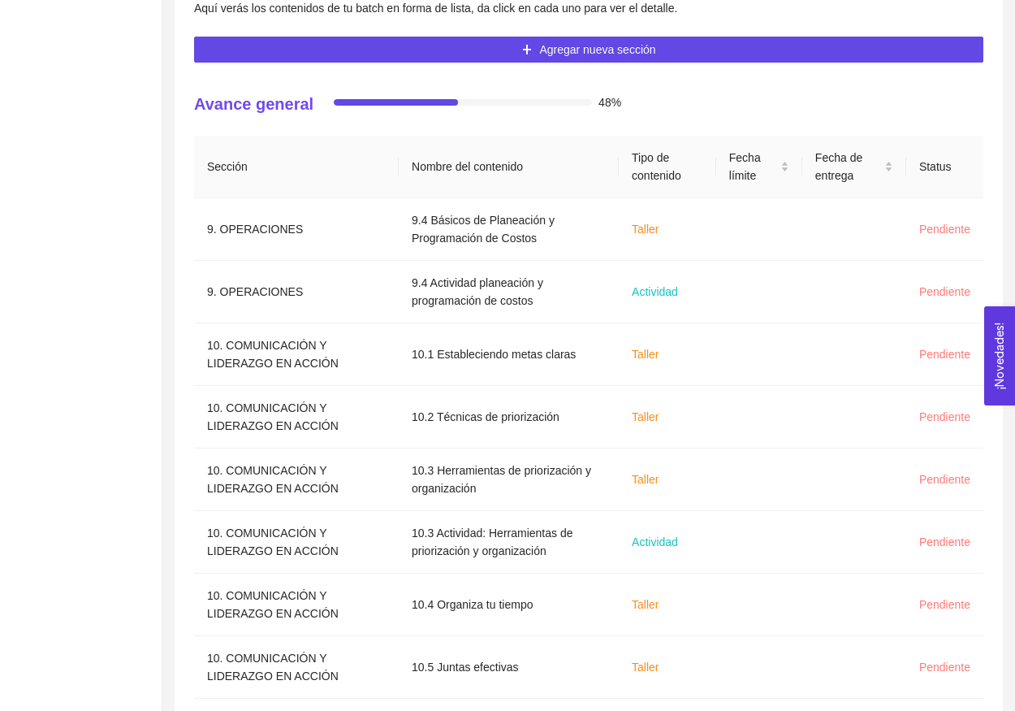
scroll to position [0, 0]
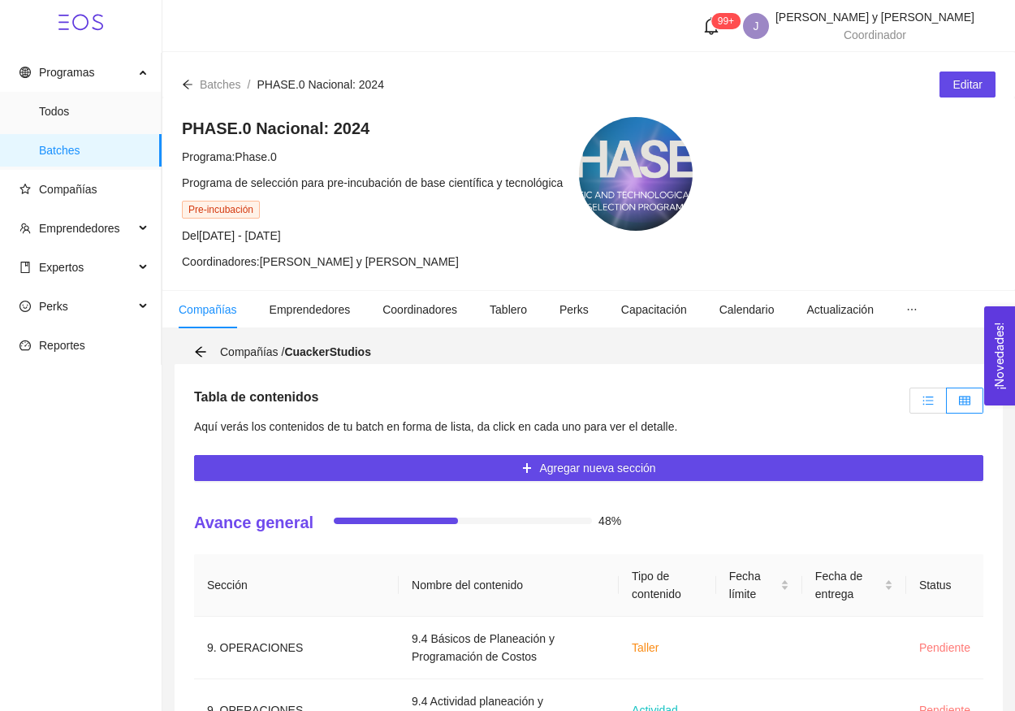
click at [926, 399] on icon "unordered-list" at bounding box center [928, 400] width 11 height 11
click at [910, 404] on input "radio" at bounding box center [910, 404] width 0 height 0
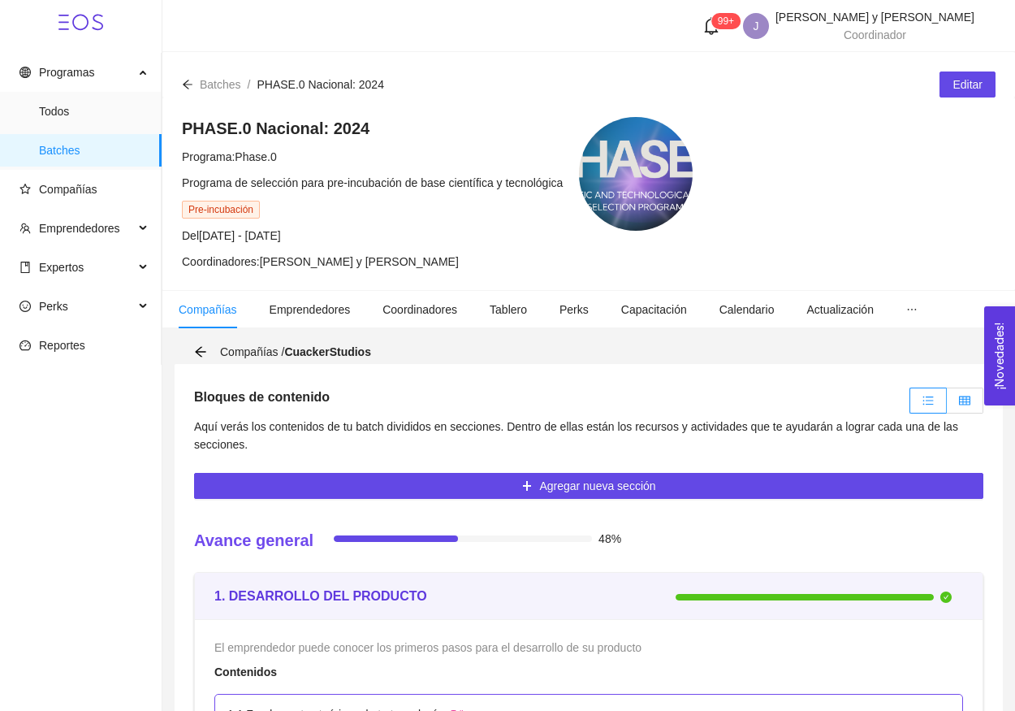
click at [962, 401] on icon "table" at bounding box center [964, 400] width 11 height 11
click at [947, 404] on input "radio" at bounding box center [947, 404] width 0 height 0
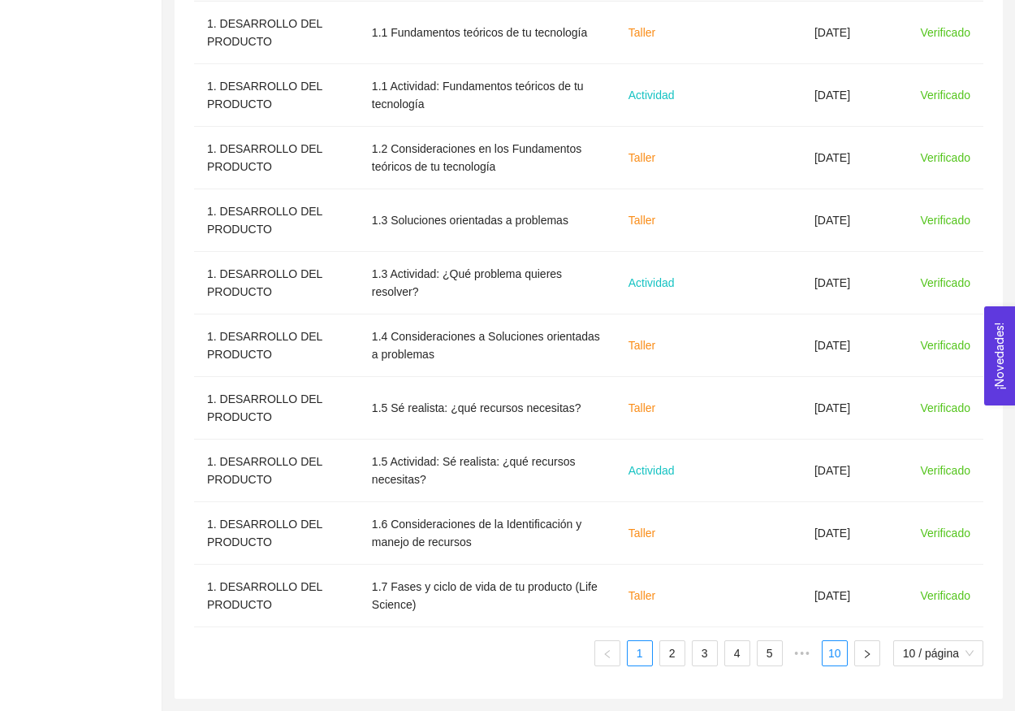
click at [832, 652] on link "10" at bounding box center [835, 653] width 24 height 24
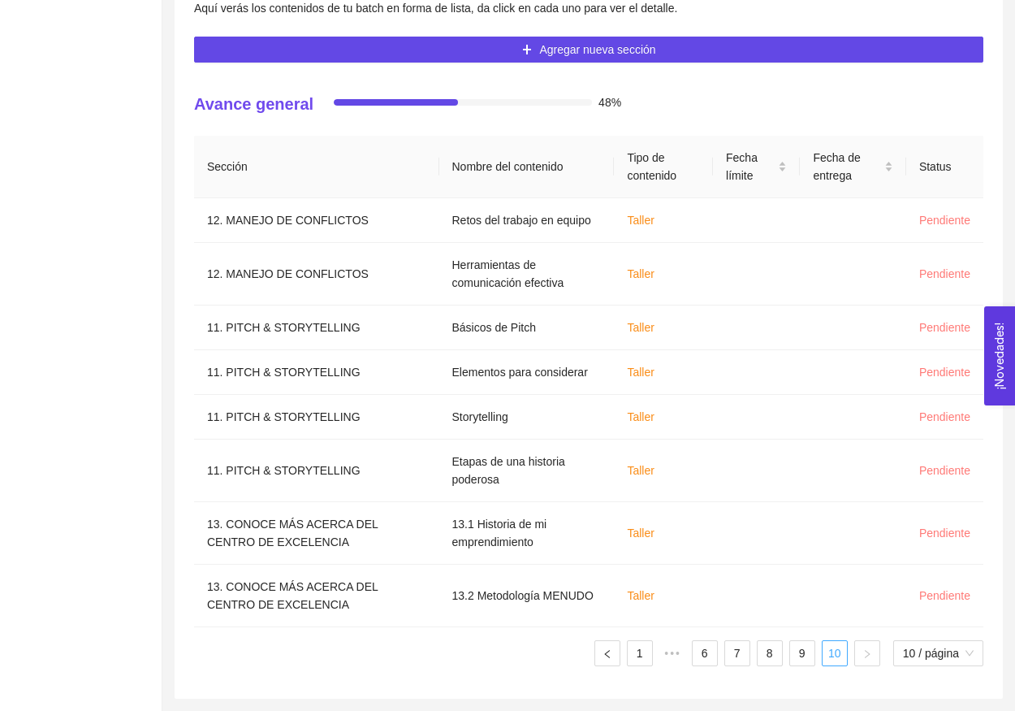
scroll to position [418, 0]
click at [790, 660] on link "9" at bounding box center [802, 653] width 24 height 24
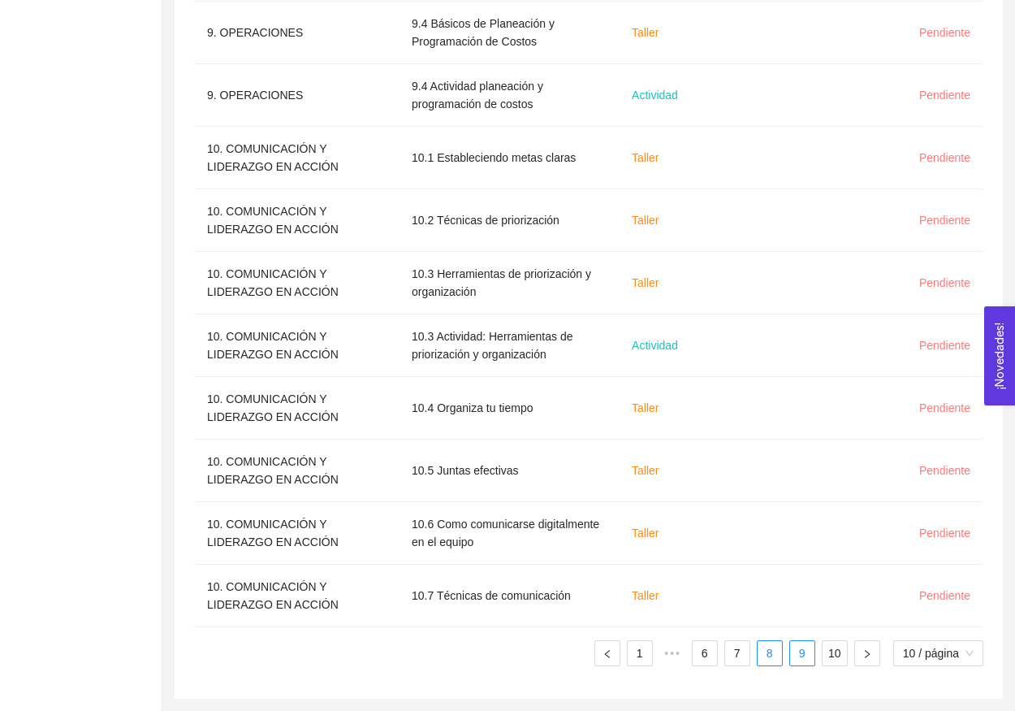
click at [767, 659] on link "8" at bounding box center [770, 653] width 24 height 24
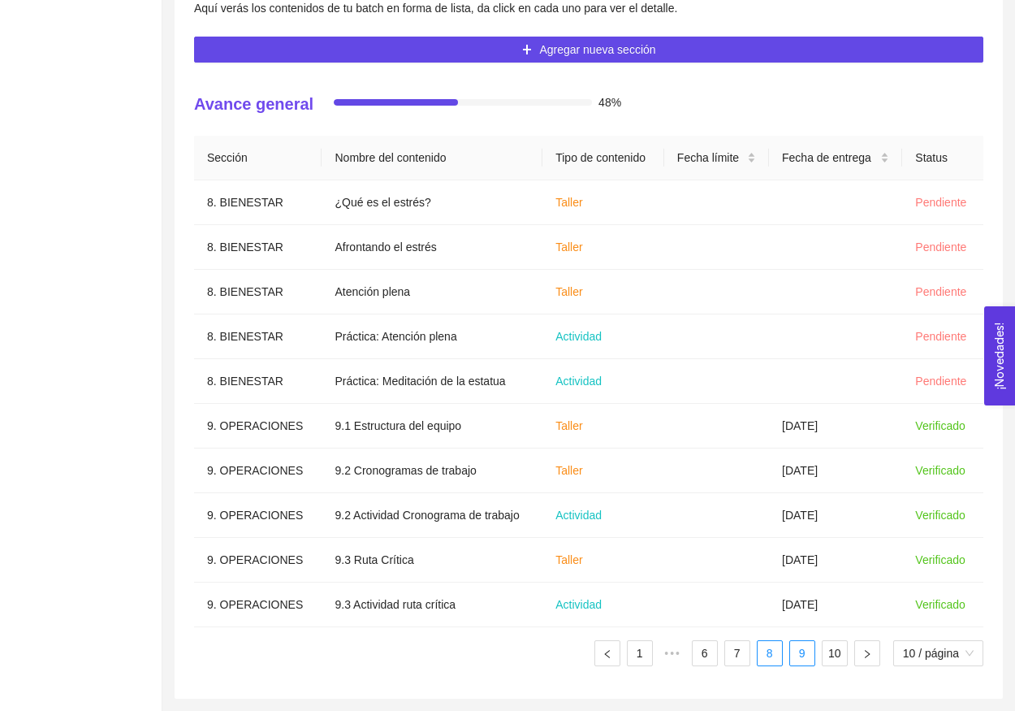
click at [800, 655] on link "9" at bounding box center [802, 653] width 24 height 24
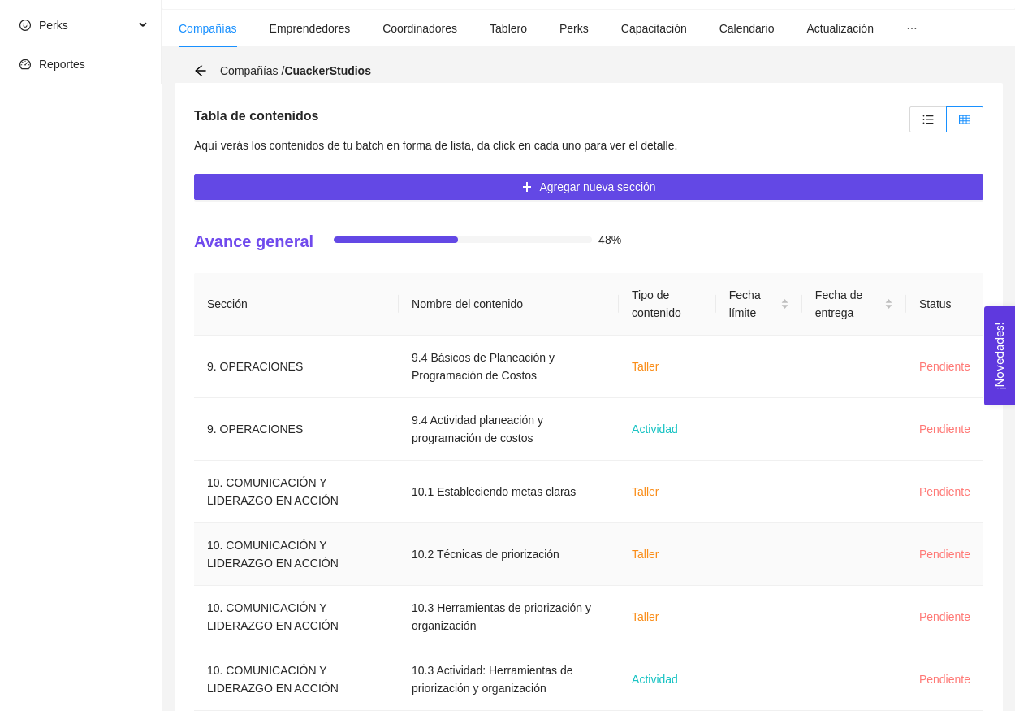
scroll to position [33, 0]
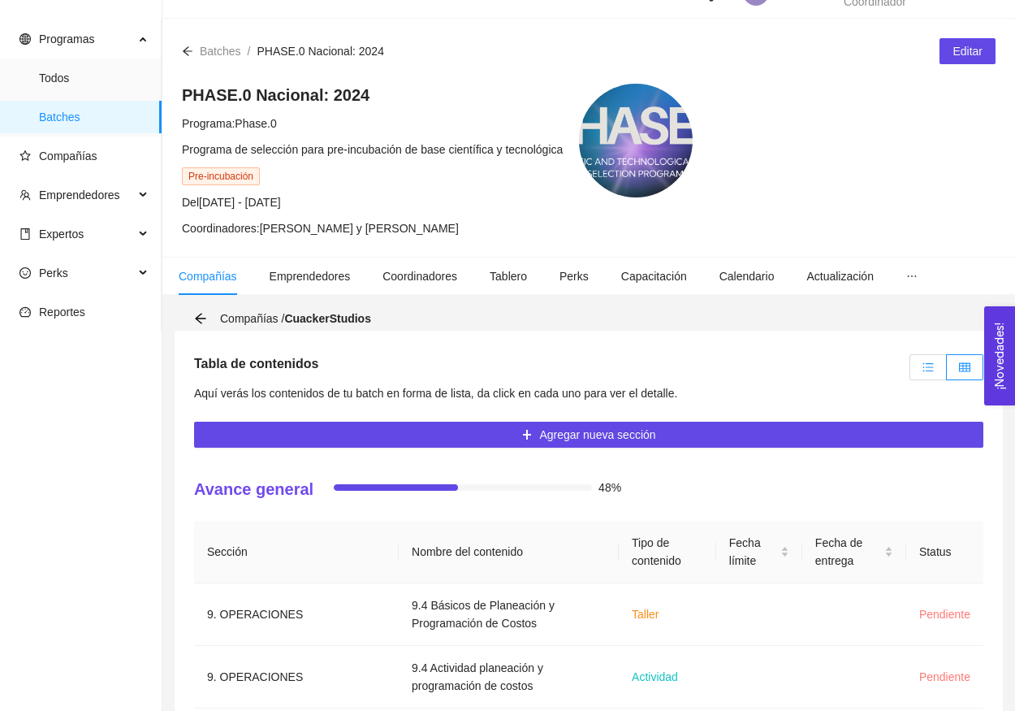
click at [934, 367] on label at bounding box center [928, 367] width 37 height 26
click at [910, 371] on input "radio" at bounding box center [910, 371] width 0 height 0
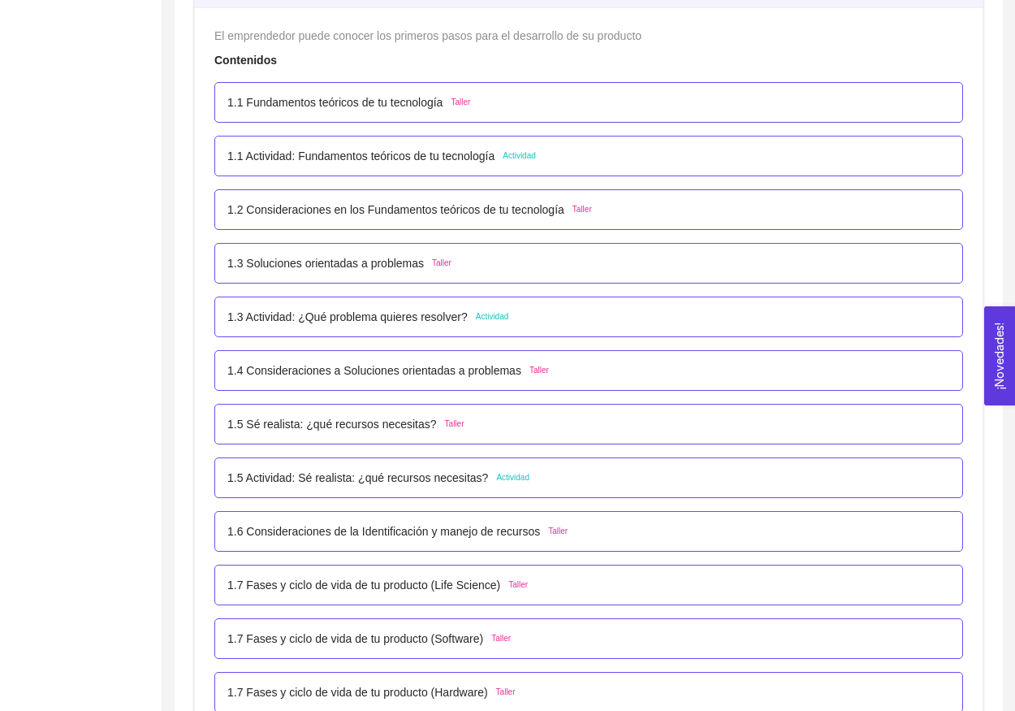
scroll to position [0, 0]
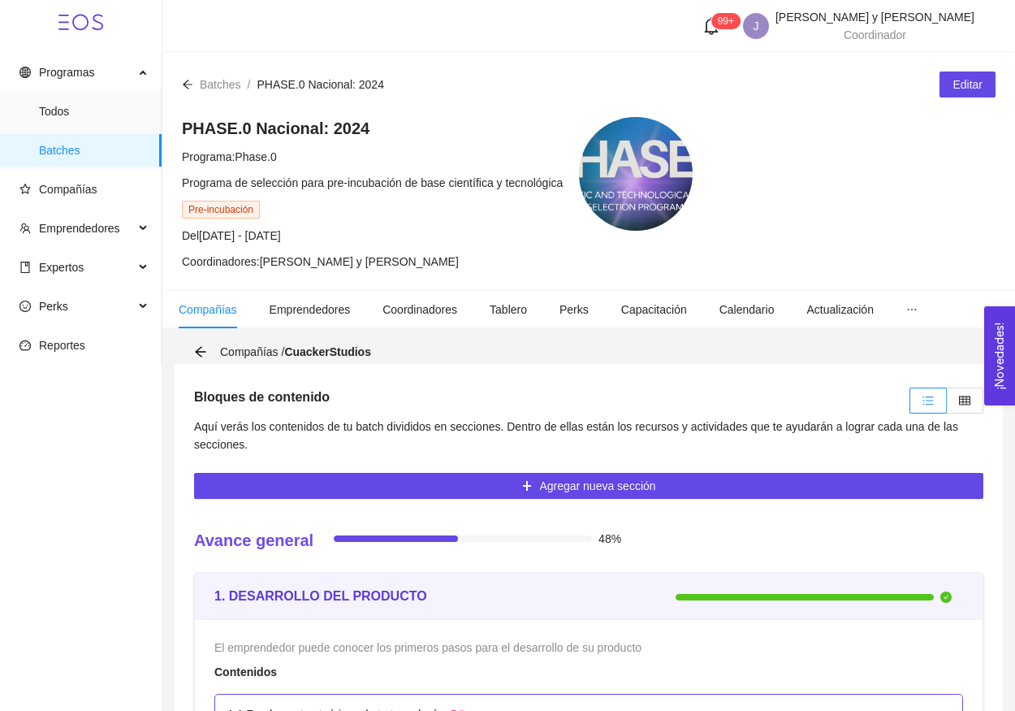
click at [958, 422] on span "Aquí verás los contenidos de tu batch divididos en secciones. Dentro de ellas e…" at bounding box center [576, 435] width 764 height 31
click at [967, 405] on icon "table" at bounding box center [964, 400] width 11 height 11
click at [947, 404] on input "radio" at bounding box center [947, 404] width 0 height 0
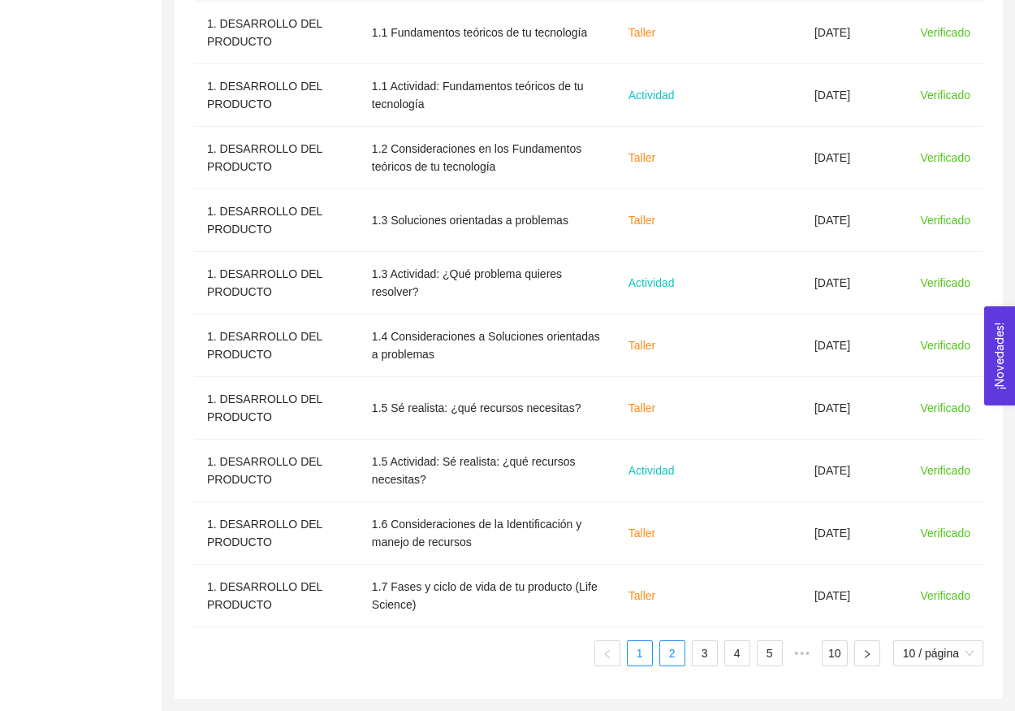
scroll to position [615, 0]
click at [677, 658] on link "2" at bounding box center [672, 653] width 24 height 24
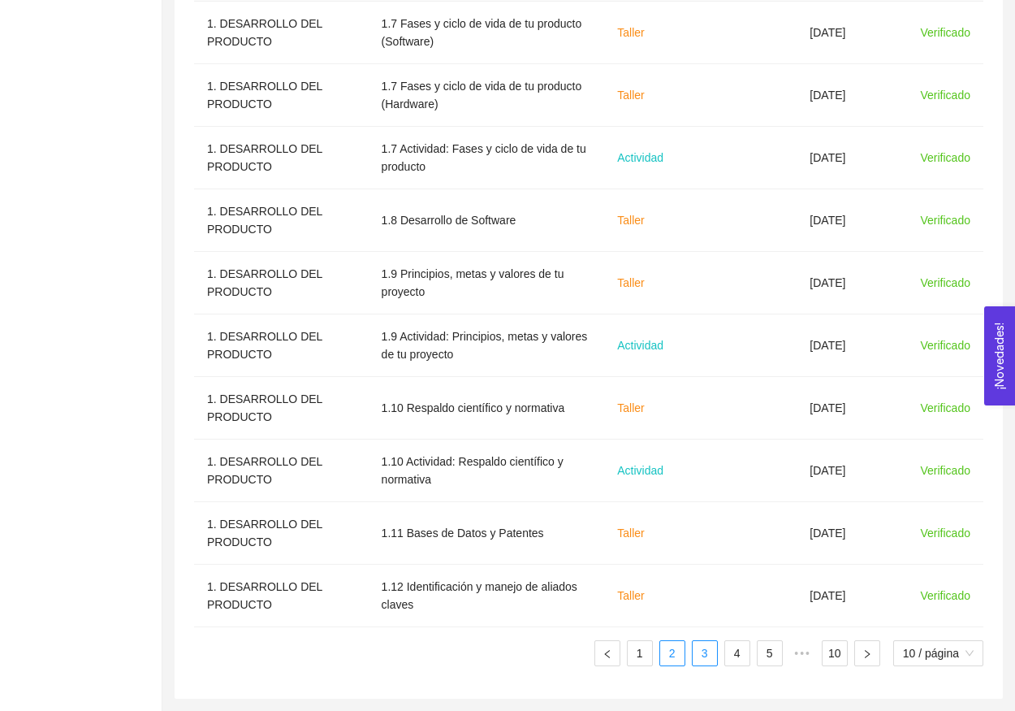
click at [699, 655] on link "3" at bounding box center [705, 653] width 24 height 24
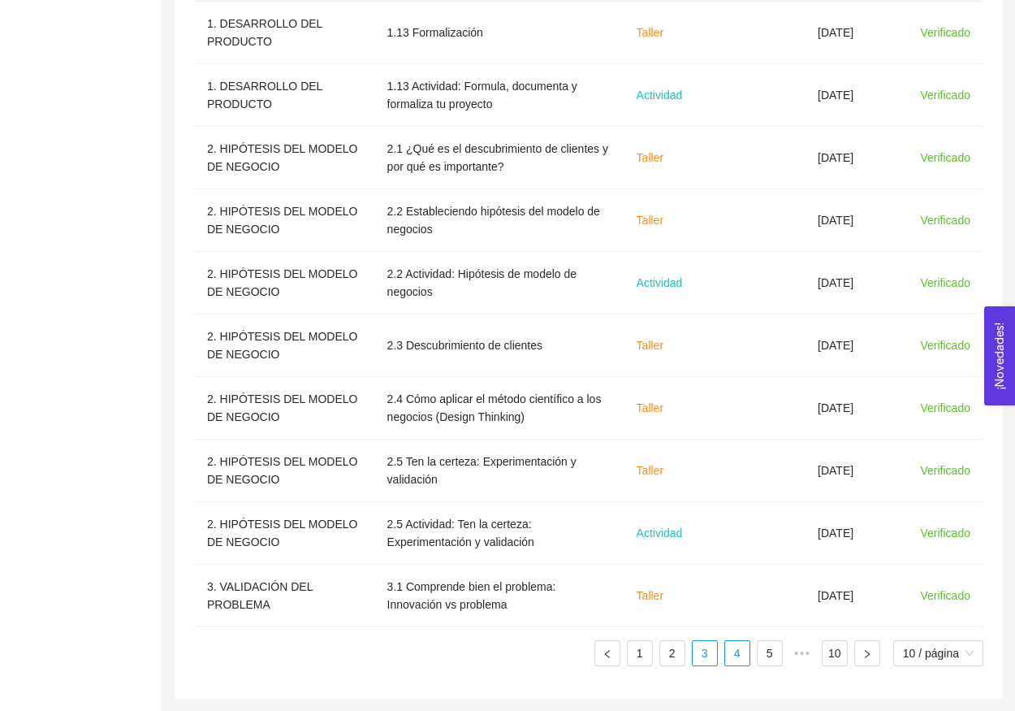
click at [727, 655] on link "4" at bounding box center [737, 653] width 24 height 24
